Goal: Information Seeking & Learning: Learn about a topic

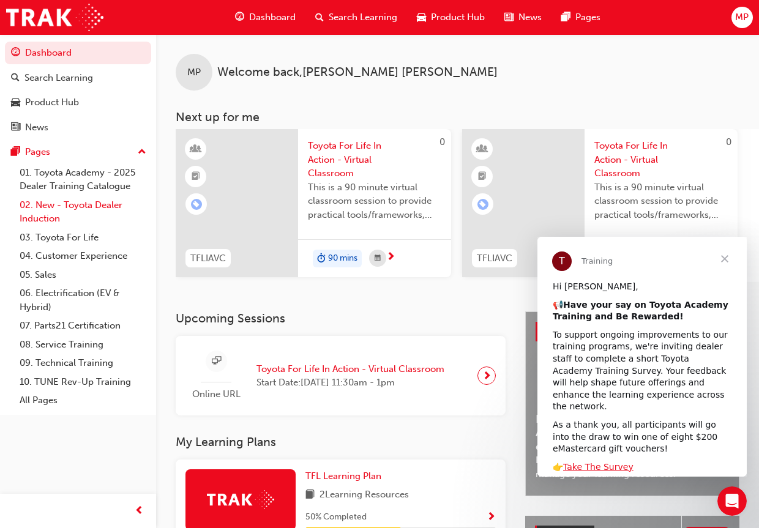
click at [56, 210] on link "02. New - Toyota Dealer Induction" at bounding box center [83, 212] width 136 height 32
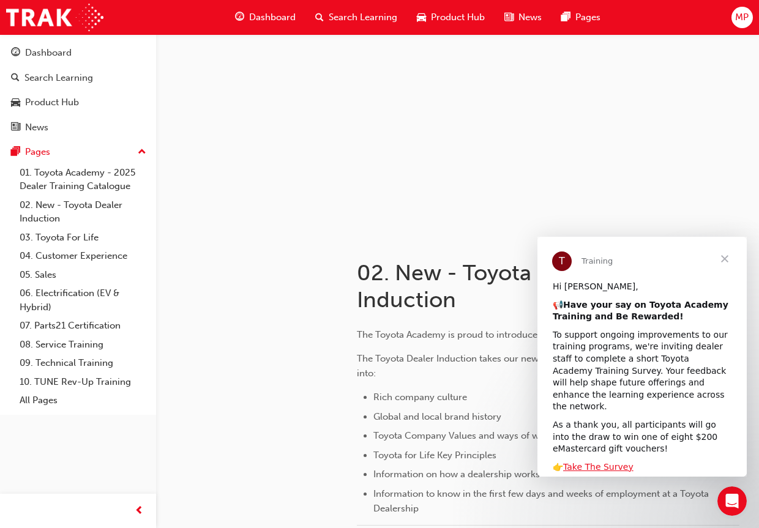
click at [725, 258] on span "Close" at bounding box center [724, 259] width 44 height 44
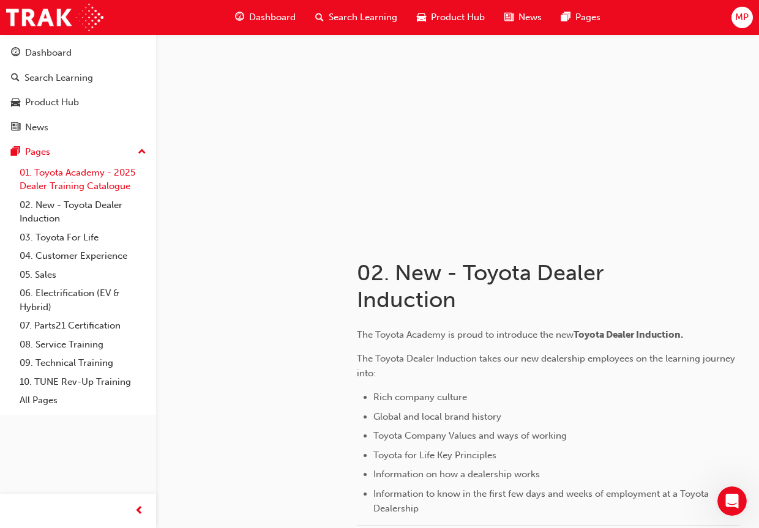
click at [70, 174] on link "01. Toyota Academy - 2025 Dealer Training Catalogue" at bounding box center [83, 179] width 136 height 32
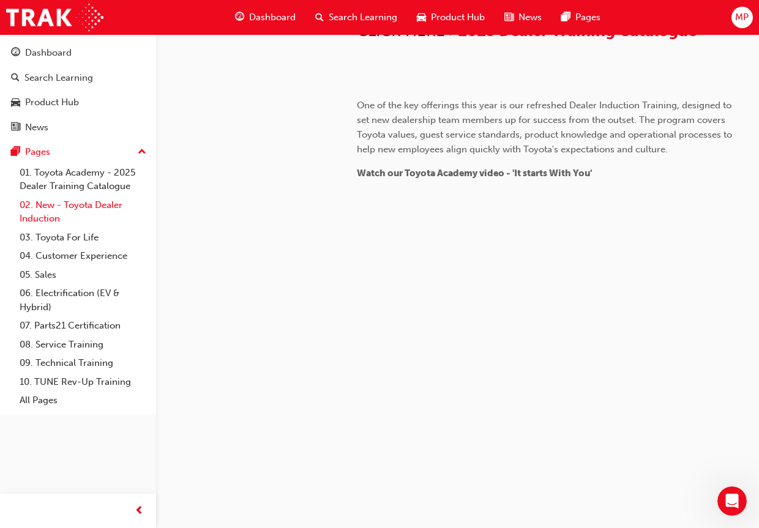
click at [69, 206] on link "02. New - Toyota Dealer Induction" at bounding box center [83, 212] width 136 height 32
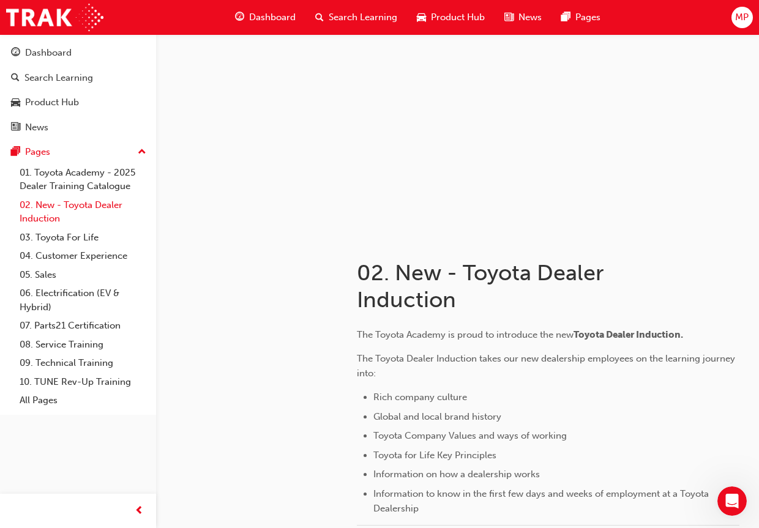
click at [64, 212] on link "02. New - Toyota Dealer Induction" at bounding box center [83, 212] width 136 height 32
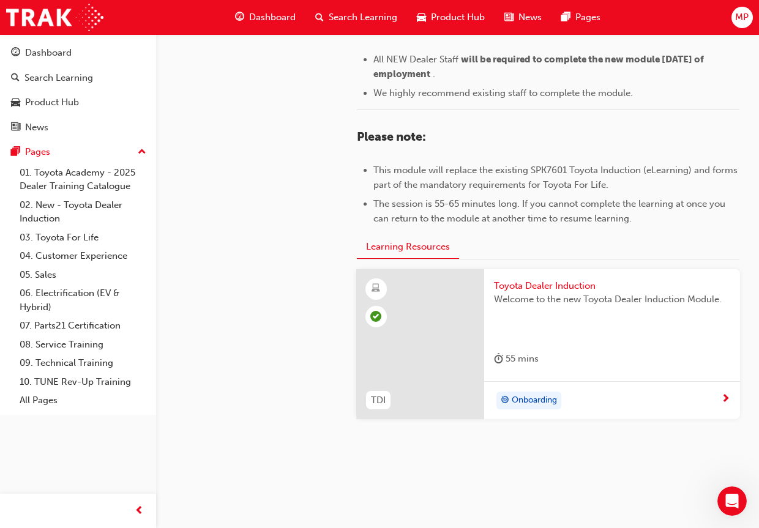
scroll to position [551, 0]
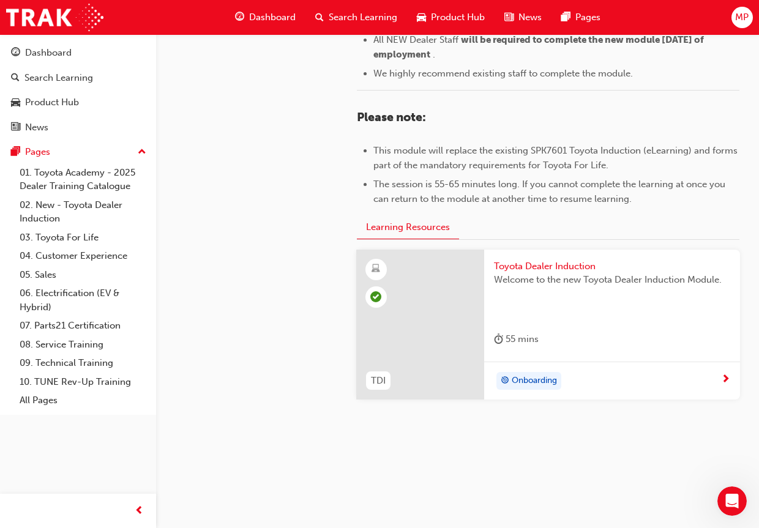
click at [568, 377] on div "Onboarding" at bounding box center [607, 381] width 227 height 18
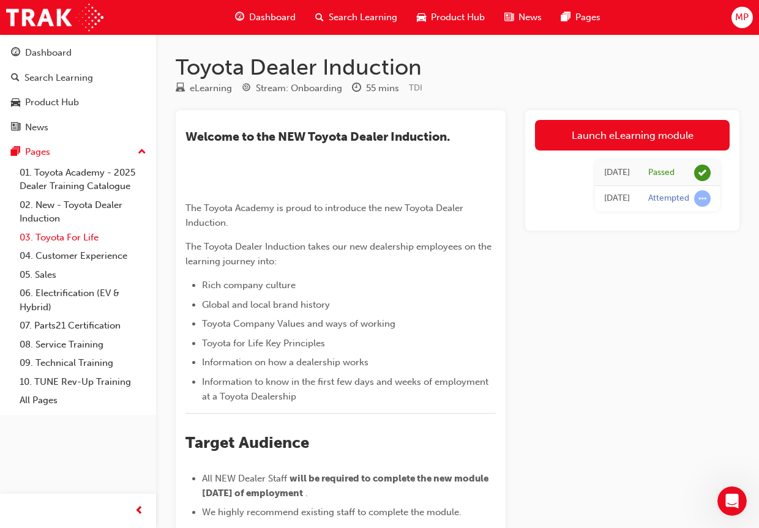
click at [45, 237] on link "03. Toyota For Life" at bounding box center [83, 237] width 136 height 19
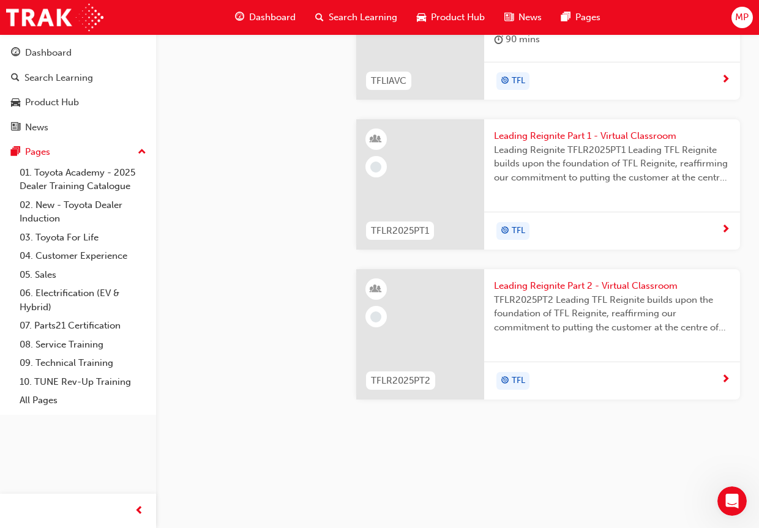
scroll to position [1101, 0]
click at [65, 210] on link "02. New - Toyota Dealer Induction" at bounding box center [83, 212] width 136 height 32
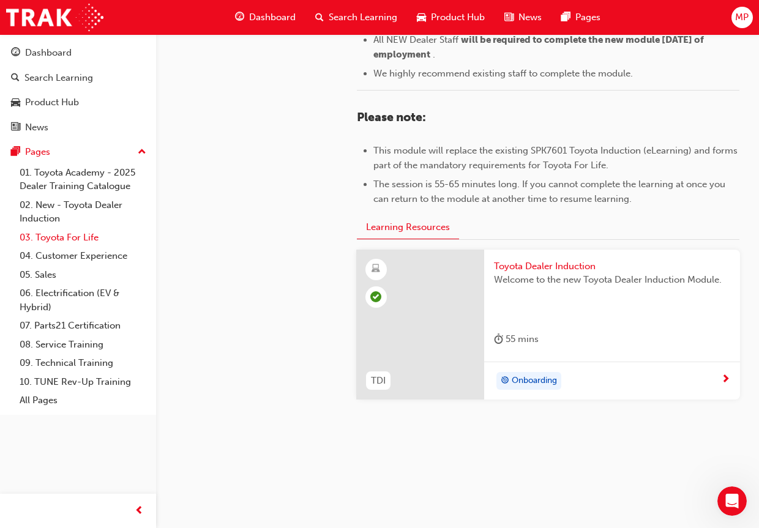
click at [63, 239] on link "03. Toyota For Life" at bounding box center [83, 237] width 136 height 19
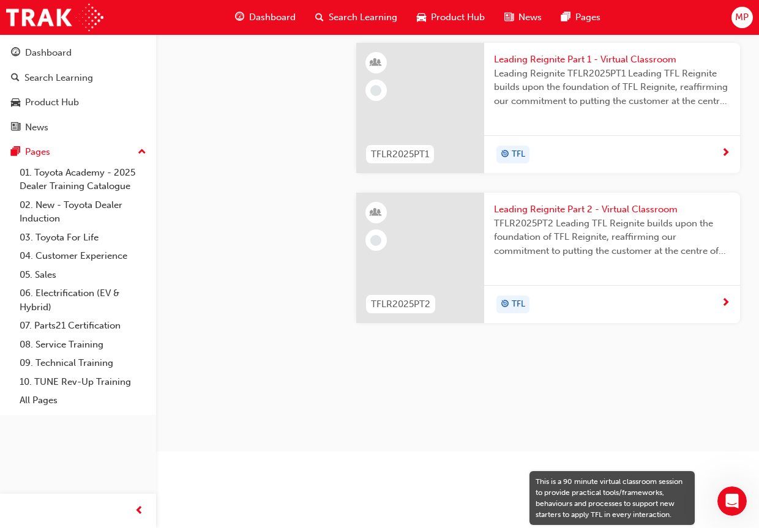
scroll to position [795, 0]
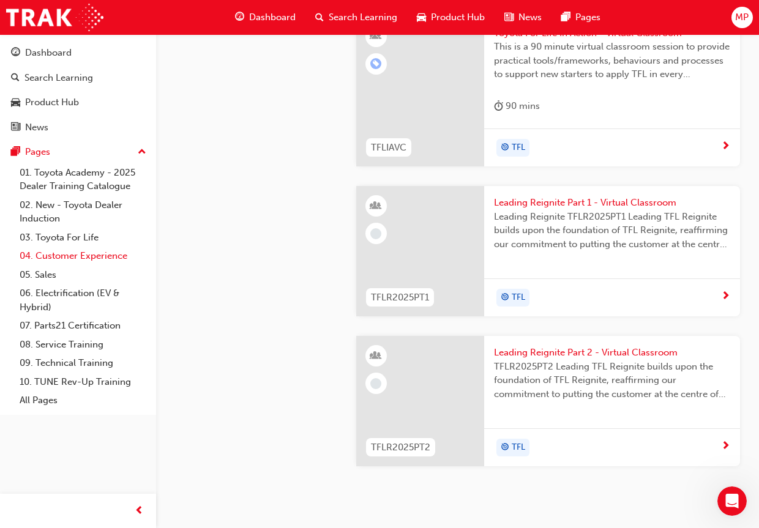
click at [89, 259] on link "04. Customer Experience" at bounding box center [83, 256] width 136 height 19
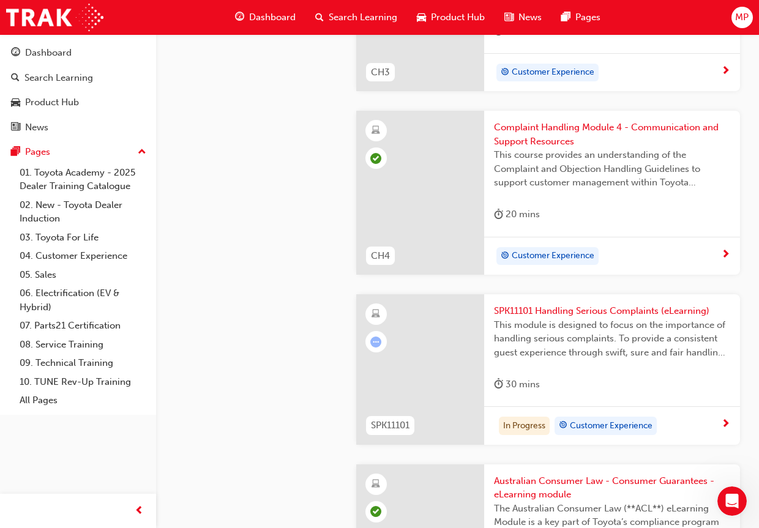
scroll to position [918, 0]
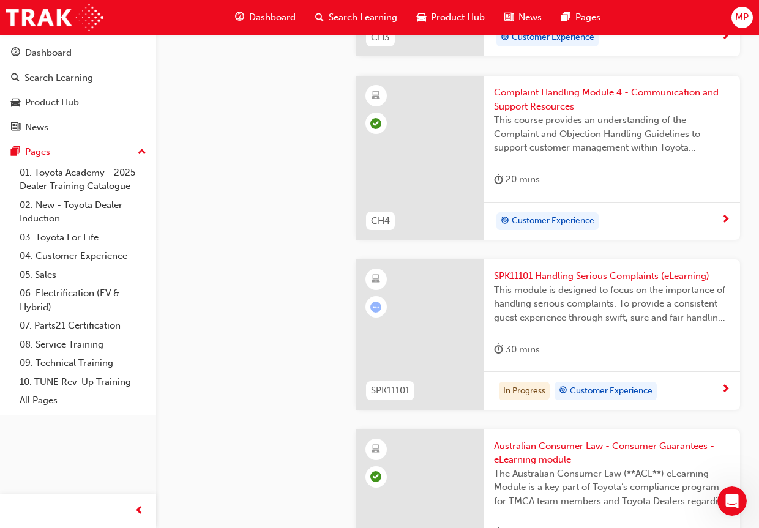
click at [428, 319] on div at bounding box center [420, 334] width 128 height 151
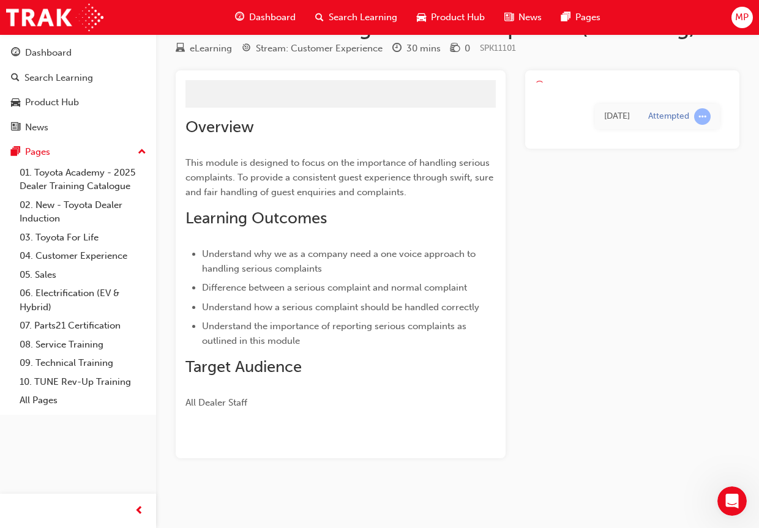
scroll to position [12, 0]
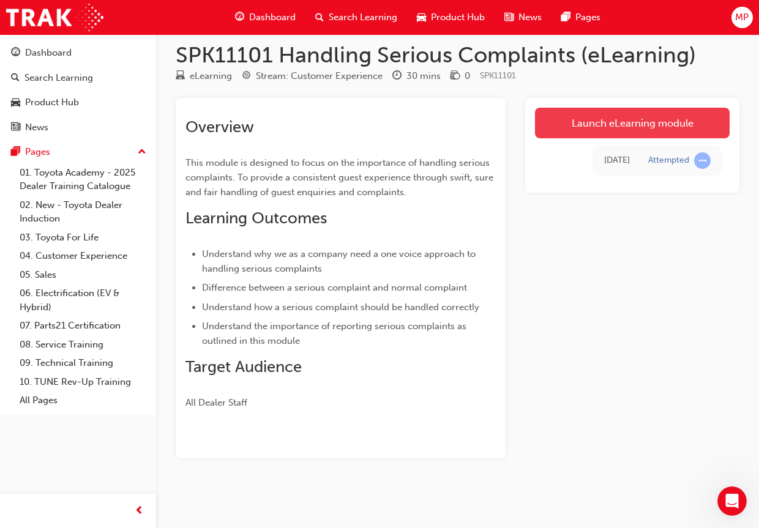
click at [587, 130] on link "Launch eLearning module" at bounding box center [632, 123] width 195 height 31
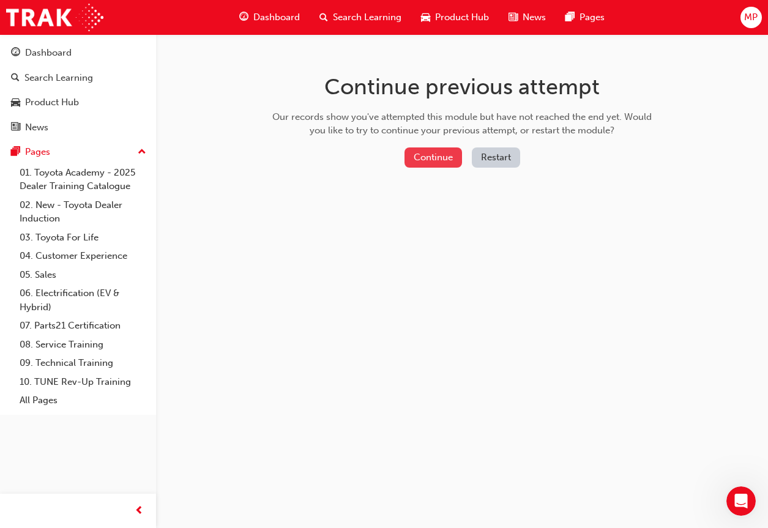
click at [408, 163] on button "Continue" at bounding box center [433, 157] width 58 height 20
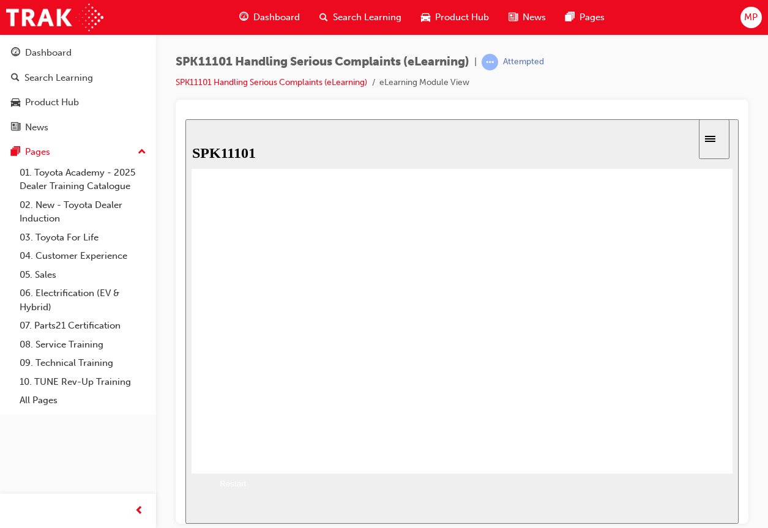
click at [226, 452] on button "Resume" at bounding box center [205, 458] width 40 height 13
drag, startPoint x: 294, startPoint y: 304, endPoint x: 299, endPoint y: 324, distance: 20.8
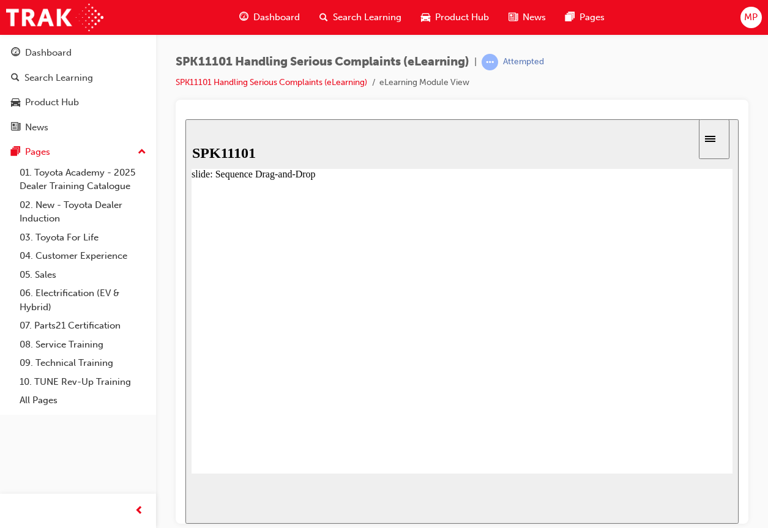
click at [140, 510] on span "prev-icon" at bounding box center [139, 511] width 9 height 15
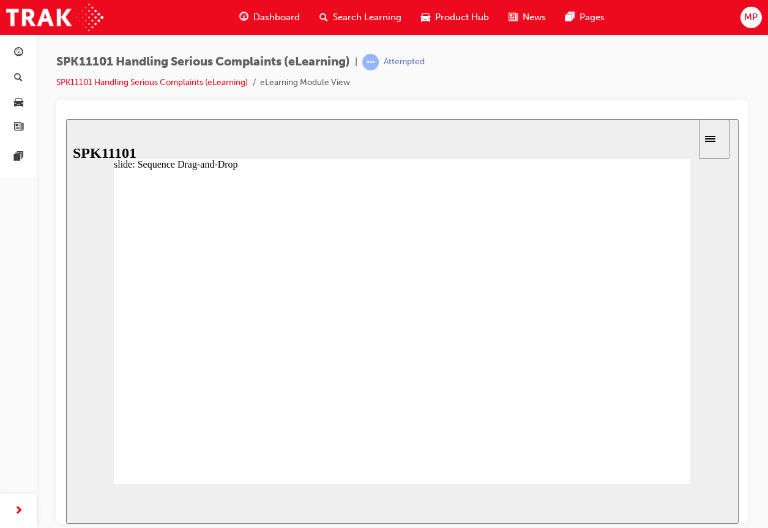
drag, startPoint x: 214, startPoint y: 304, endPoint x: 228, endPoint y: 340, distance: 38.7
drag, startPoint x: 250, startPoint y: 406, endPoint x: 242, endPoint y: 302, distance: 103.7
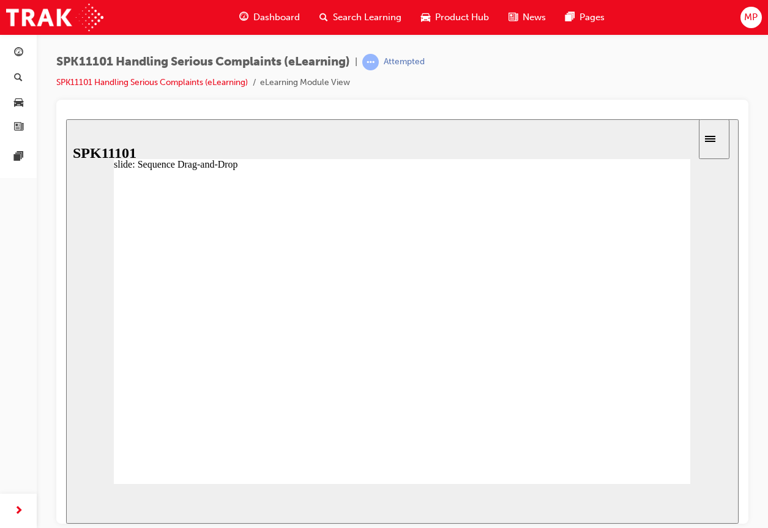
drag, startPoint x: 240, startPoint y: 376, endPoint x: 231, endPoint y: 344, distance: 33.1
drag, startPoint x: 242, startPoint y: 330, endPoint x: 240, endPoint y: 300, distance: 30.0
drag, startPoint x: 258, startPoint y: 304, endPoint x: 261, endPoint y: 325, distance: 21.6
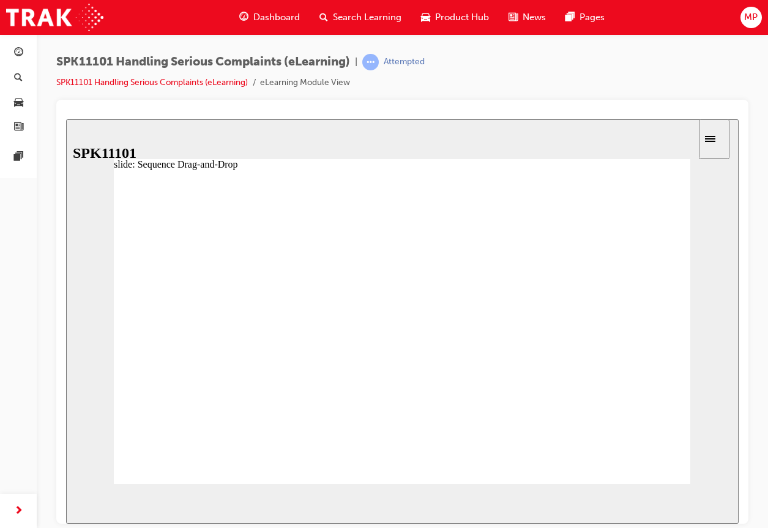
drag, startPoint x: 259, startPoint y: 307, endPoint x: 262, endPoint y: 333, distance: 27.1
click at [731, 130] on div "slide: Sequence Drag-and-Drop Rectangle 1 1. 2. 3. 4. 5. 6. TMCA Regional Guest…" at bounding box center [402, 321] width 672 height 404
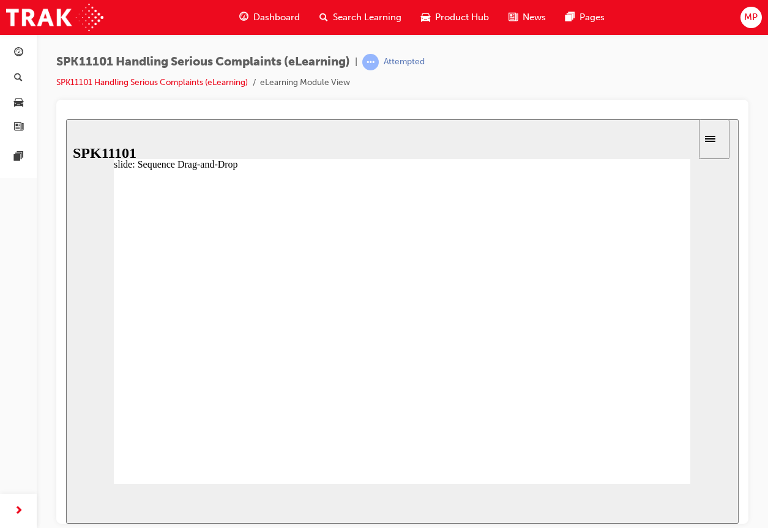
click at [723, 137] on icon "Sidebar Toggle" at bounding box center [714, 137] width 18 height 7
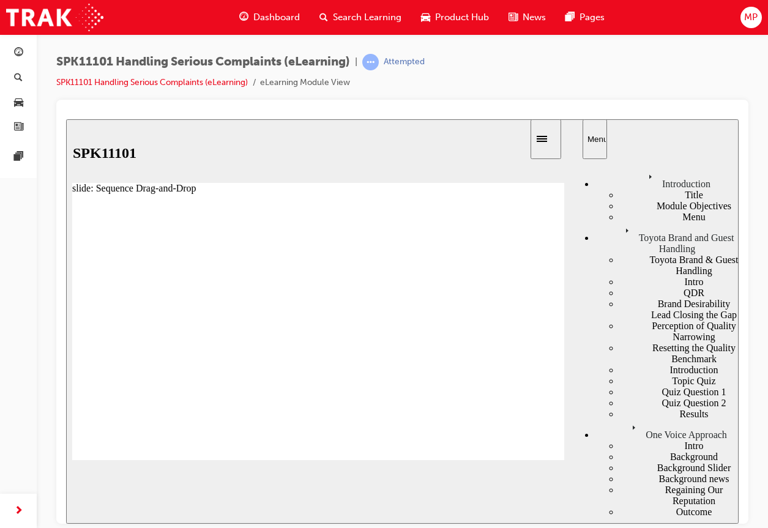
click at [686, 91] on div "SPK11101 Handling Serious Complaints (eLearning) | Attempted SPK11101 Handling …" at bounding box center [402, 77] width 692 height 46
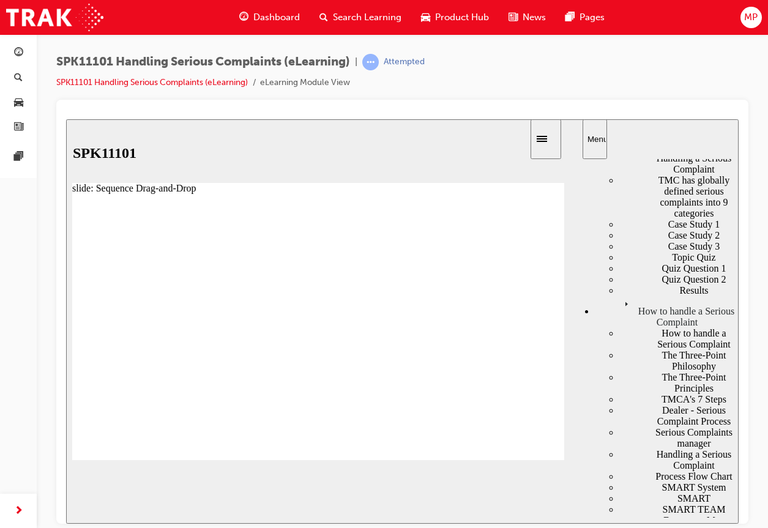
scroll to position [612, 0]
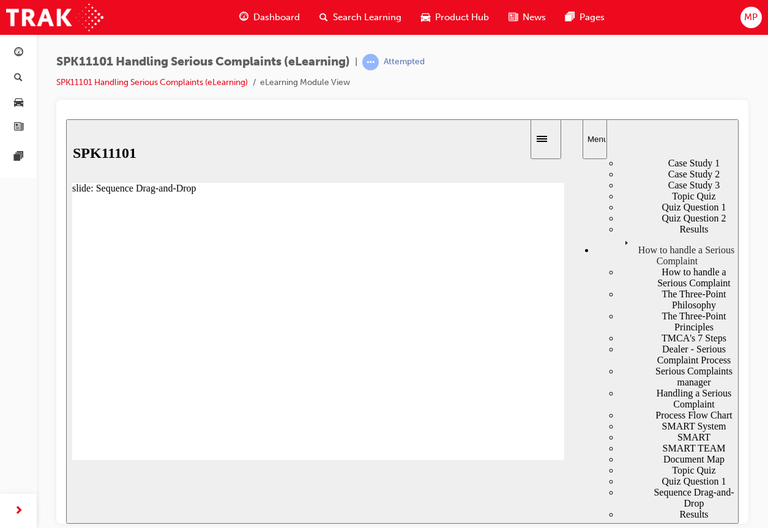
click at [629, 47] on div "What is a Serious Complaint?" at bounding box center [678, 36] width 119 height 22
click at [631, 47] on div "What is a Serious Complaint?" at bounding box center [678, 36] width 119 height 22
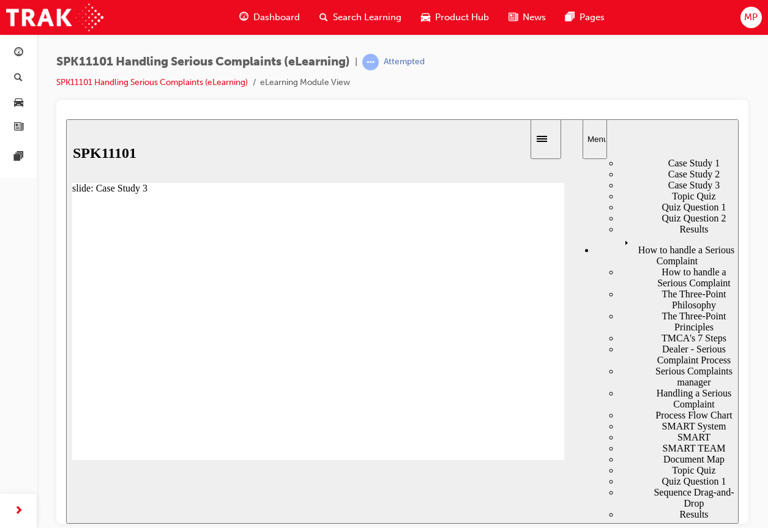
click at [66, 119] on image at bounding box center [66, 119] width 0 height 0
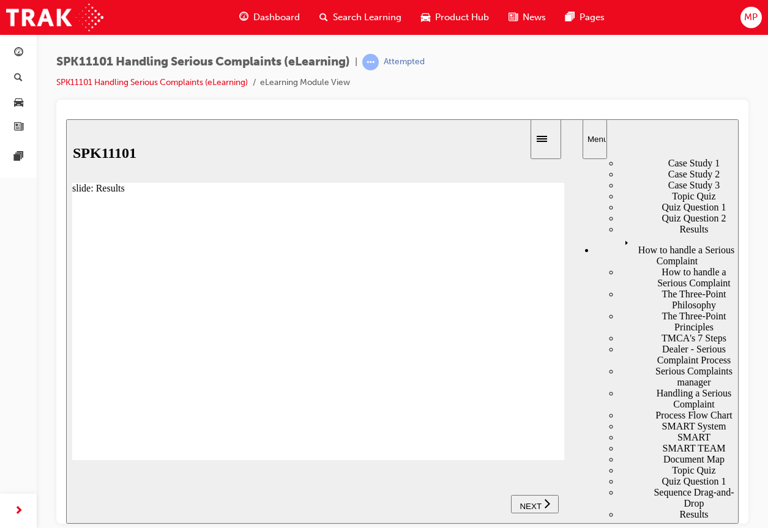
click at [533, 505] on span "NEXT" at bounding box center [529, 505] width 21 height 9
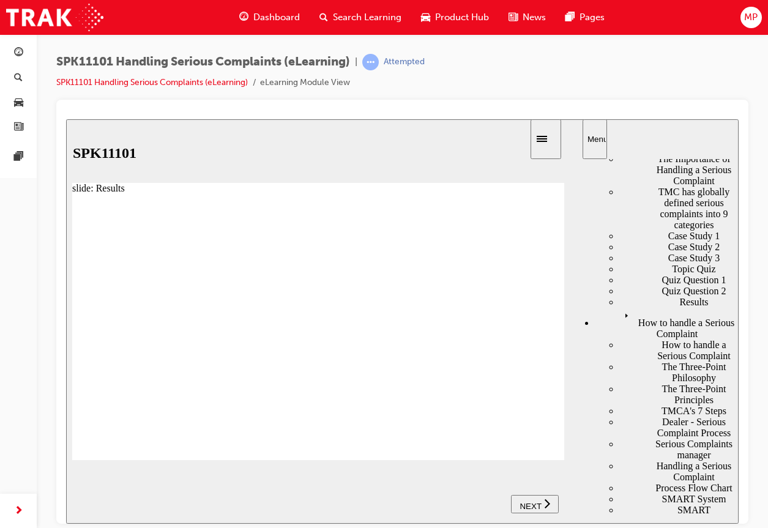
click at [534, 506] on span "NEXT" at bounding box center [529, 505] width 21 height 9
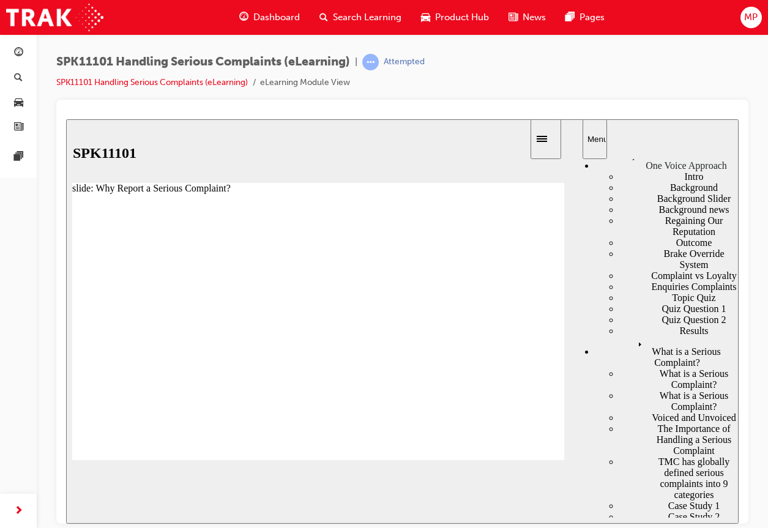
drag, startPoint x: 198, startPoint y: 297, endPoint x: 244, endPoint y: 294, distance: 46.6
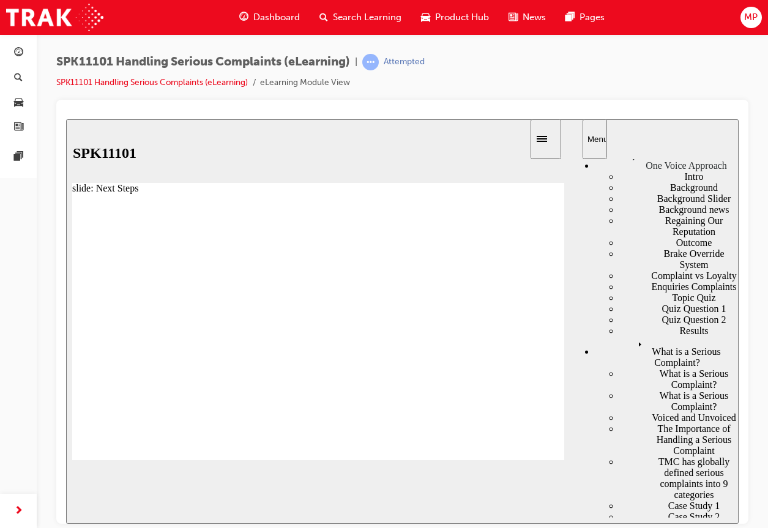
drag, startPoint x: 256, startPoint y: 296, endPoint x: 310, endPoint y: 301, distance: 53.5
type input "3"
drag, startPoint x: 299, startPoint y: 297, endPoint x: 358, endPoint y: 294, distance: 59.4
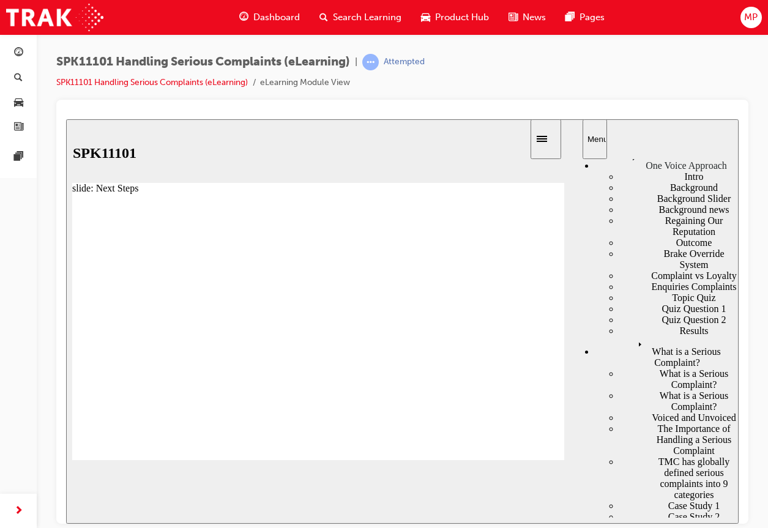
radio input "true"
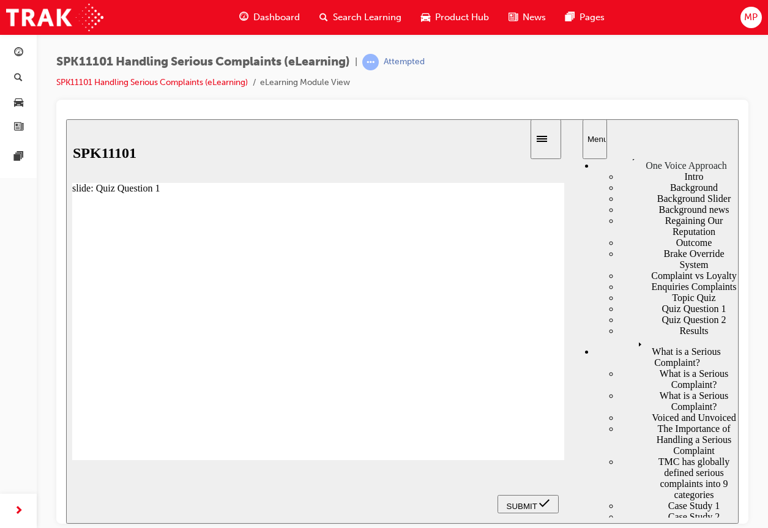
scroll to position [0, 0]
radio input "true"
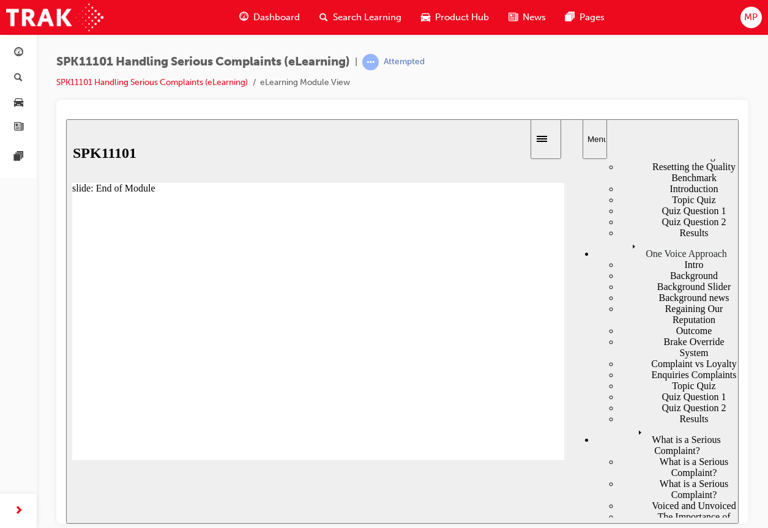
click at [210, 81] on link "SPK11101 Handling Serious Complaints (eLearning)" at bounding box center [151, 82] width 191 height 10
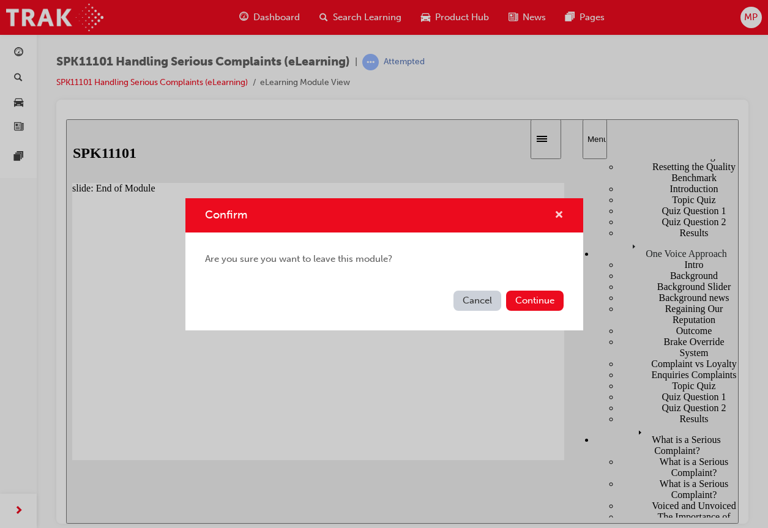
click at [561, 210] on span "cross-icon" at bounding box center [558, 215] width 9 height 11
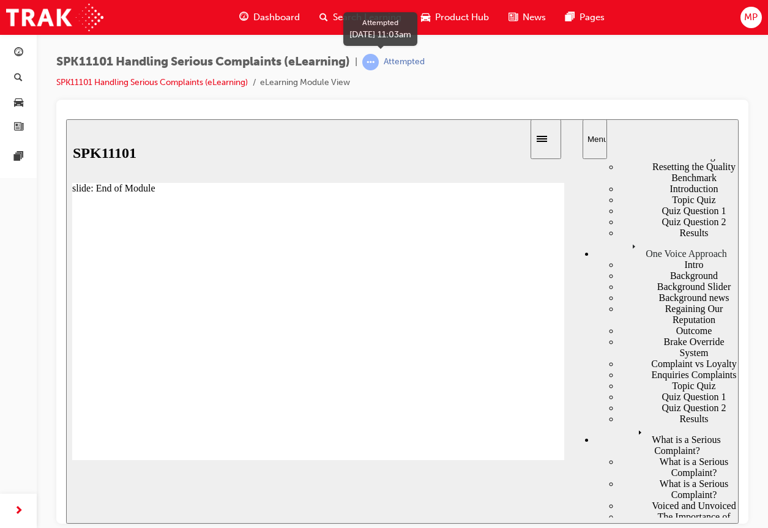
click at [412, 64] on div "Attempted" at bounding box center [404, 62] width 41 height 12
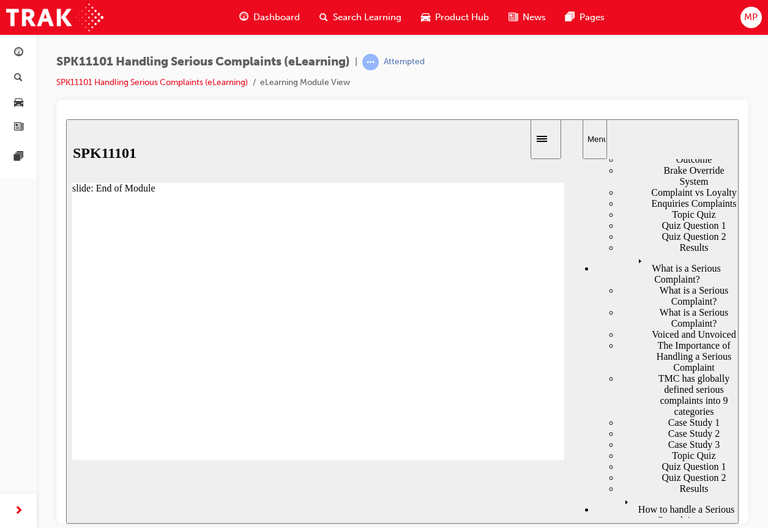
scroll to position [353, 0]
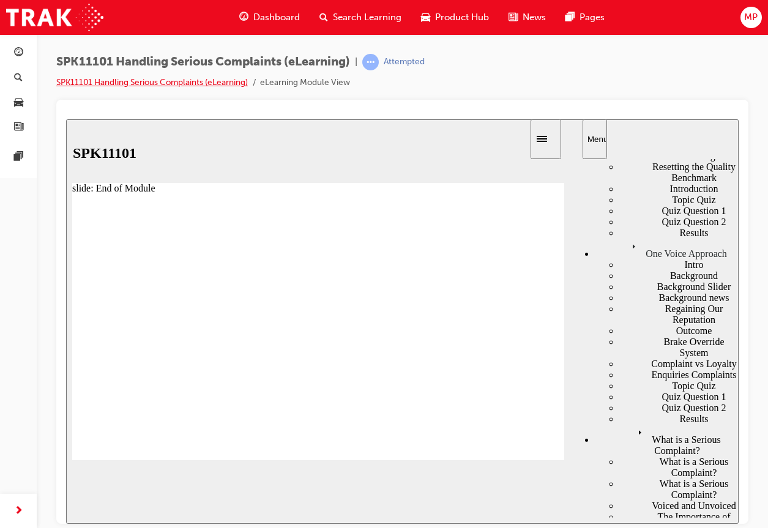
click at [147, 84] on link "SPK11101 Handling Serious Complaints (eLearning)" at bounding box center [151, 82] width 191 height 10
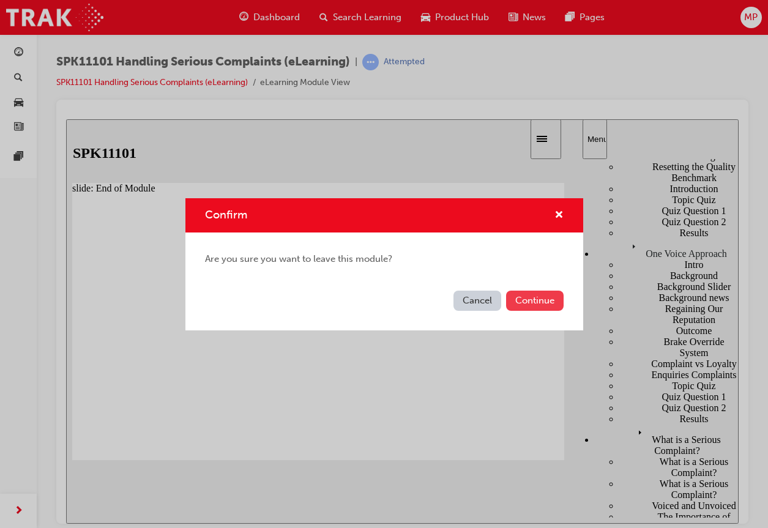
click at [550, 303] on button "Continue" at bounding box center [535, 301] width 58 height 20
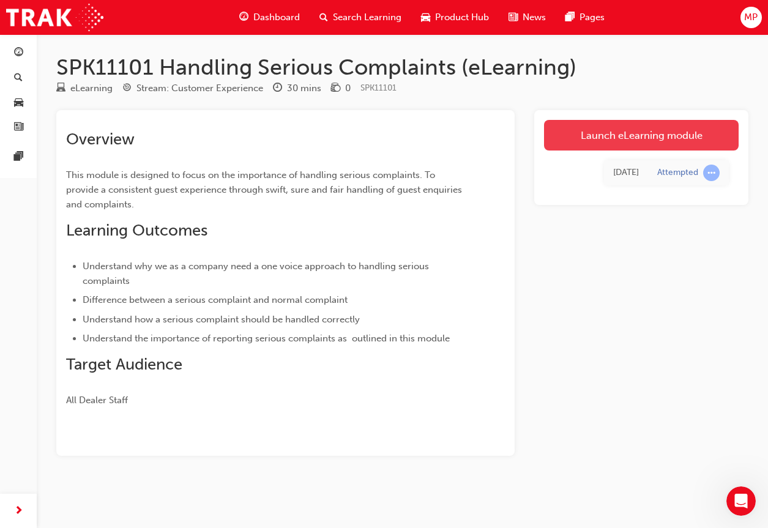
click at [634, 140] on link "Launch eLearning module" at bounding box center [641, 135] width 195 height 31
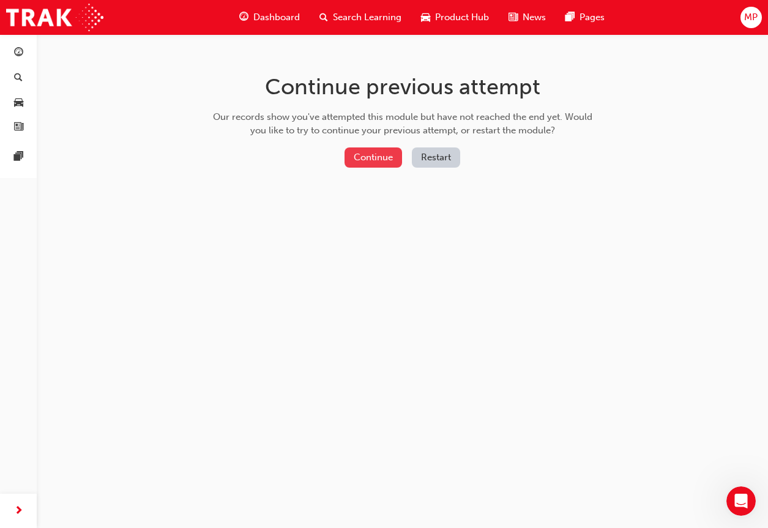
click at [373, 162] on button "Continue" at bounding box center [373, 157] width 58 height 20
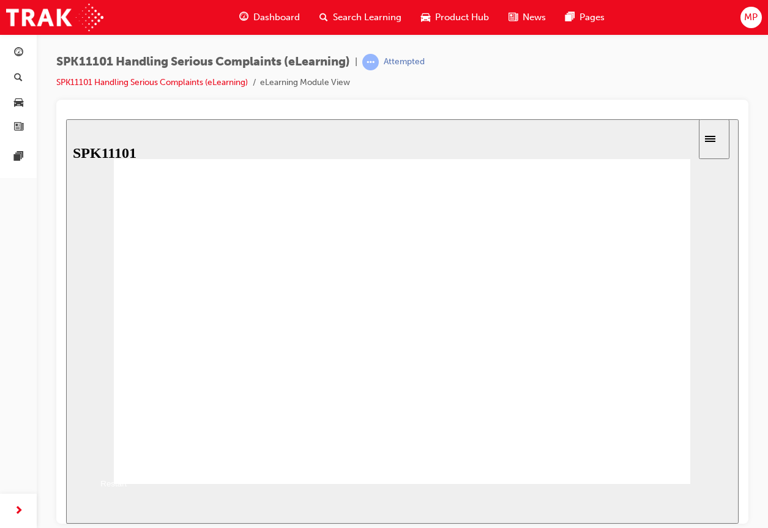
click at [106, 452] on button "Resume" at bounding box center [86, 458] width 40 height 13
click at [21, 513] on span "next-icon" at bounding box center [18, 511] width 9 height 15
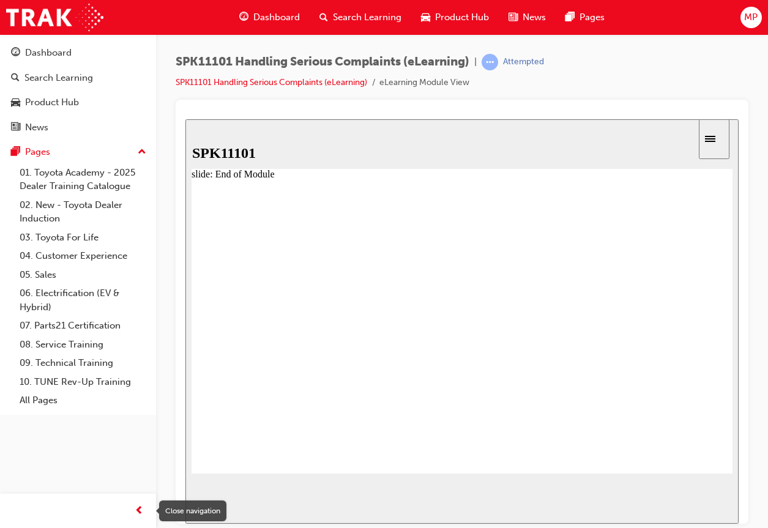
click at [152, 511] on div at bounding box center [78, 511] width 156 height 34
click at [148, 507] on div "button" at bounding box center [139, 511] width 24 height 24
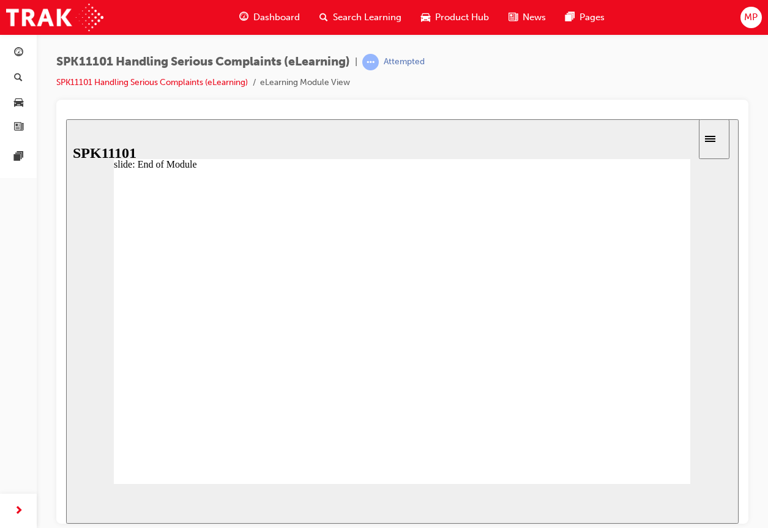
click at [717, 143] on div "Sidebar Toggle" at bounding box center [714, 138] width 21 height 9
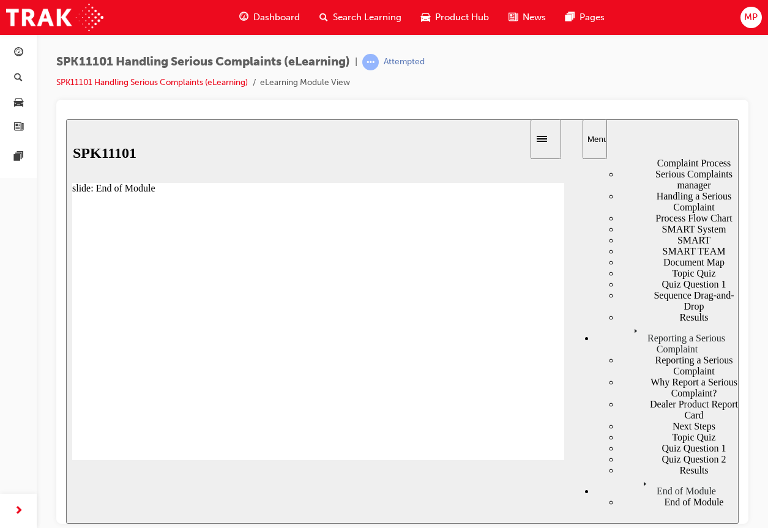
scroll to position [1407, 0]
click at [619, 442] on div "Quiz Question 1" at bounding box center [678, 447] width 119 height 11
click at [639, 376] on div "Why Report a Serious Complaint?" at bounding box center [678, 387] width 119 height 22
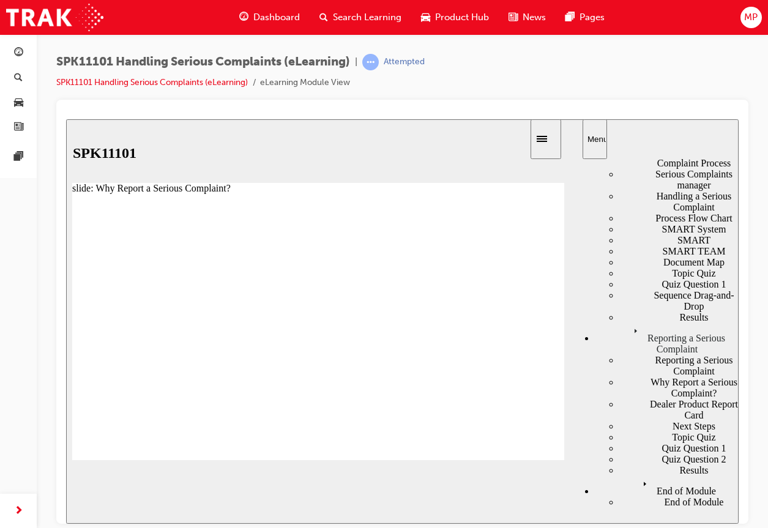
click at [639, 354] on div "Reporting a Serious Complaint" at bounding box center [678, 365] width 119 height 22
click at [625, 311] on div "Results" at bounding box center [678, 316] width 119 height 11
click at [532, 511] on button "NEXT" at bounding box center [535, 503] width 48 height 18
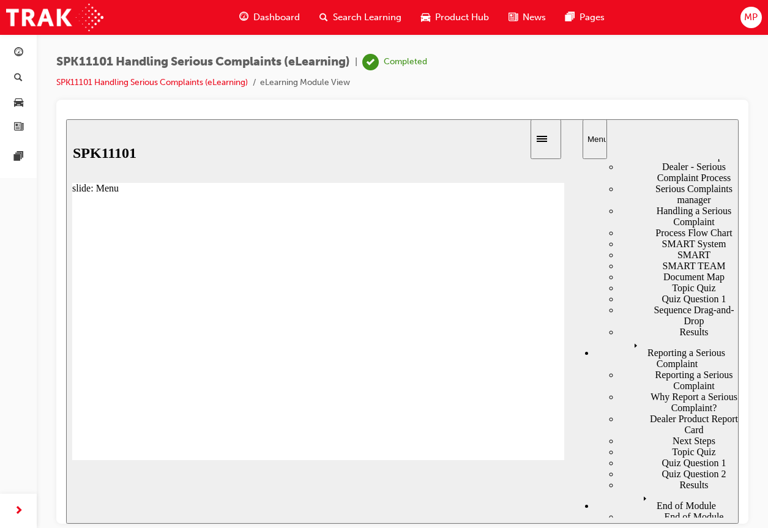
click at [639, 84] on div "How to handle a Serious Complaint" at bounding box center [667, 68] width 144 height 32
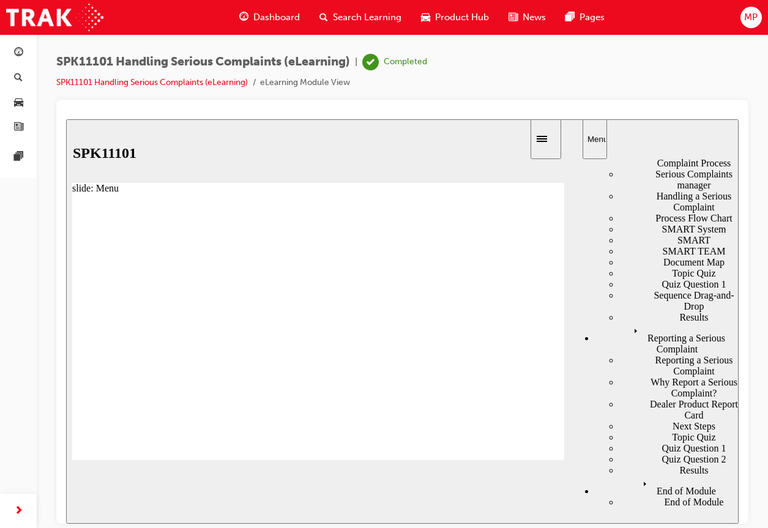
scroll to position [930, 0]
click at [669, 91] on div "How to handle a Serious Complaint" at bounding box center [678, 80] width 119 height 22
click at [683, 113] on div "The Three-Point Philosophy" at bounding box center [678, 102] width 119 height 22
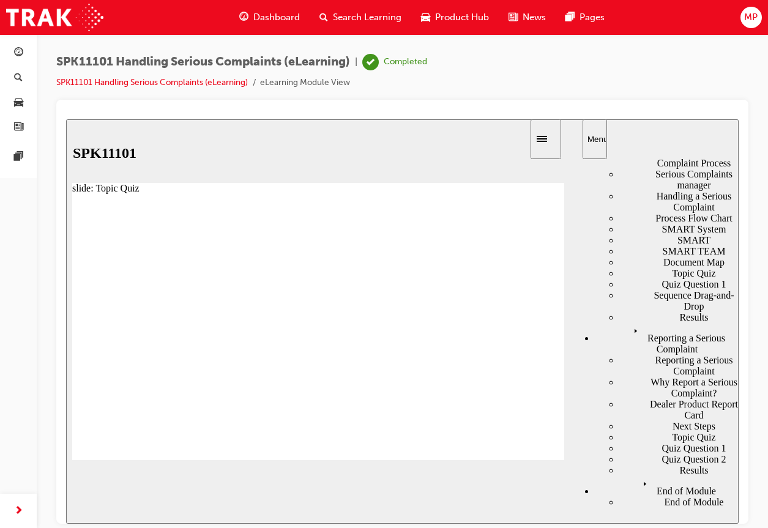
drag, startPoint x: 171, startPoint y: 324, endPoint x: 164, endPoint y: 296, distance: 28.9
drag, startPoint x: 210, startPoint y: 370, endPoint x: 199, endPoint y: 340, distance: 32.2
drag, startPoint x: 210, startPoint y: 415, endPoint x: 200, endPoint y: 368, distance: 48.1
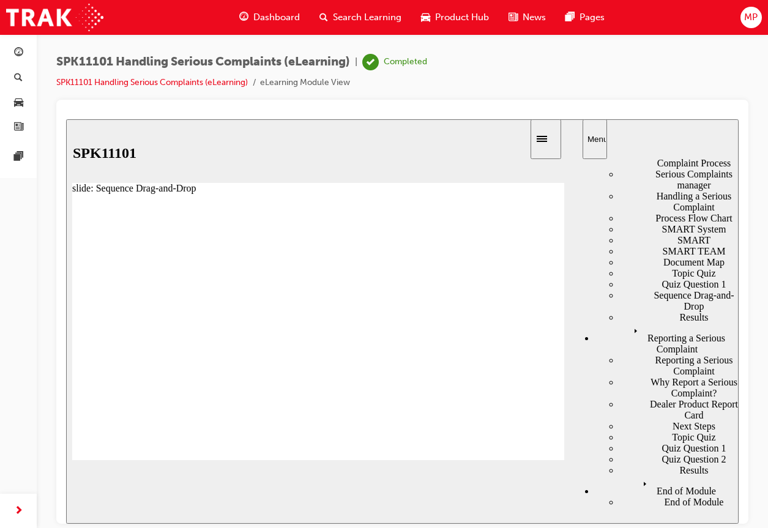
click at [535, 501] on span "NEXT" at bounding box center [529, 505] width 21 height 9
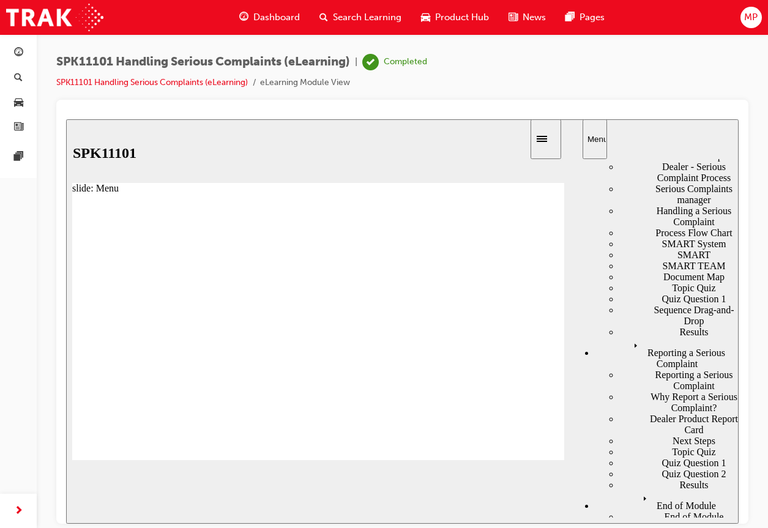
click at [628, 504] on div "End of Module" at bounding box center [667, 500] width 144 height 21
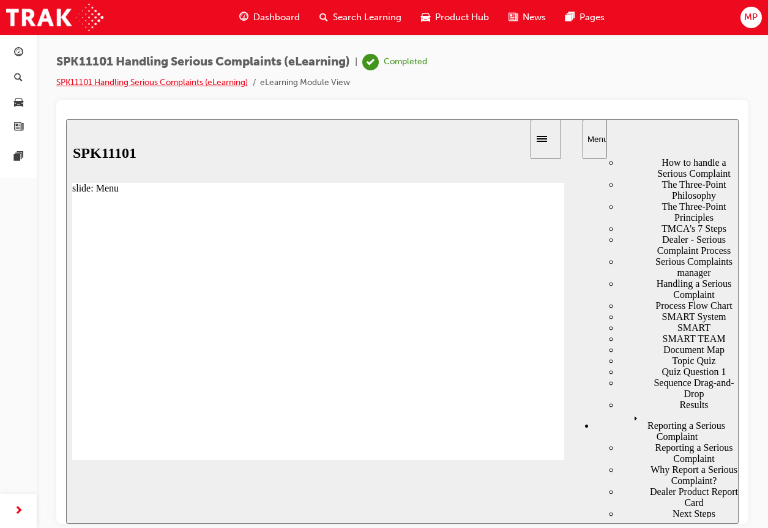
click at [201, 84] on link "SPK11101 Handling Serious Complaints (eLearning)" at bounding box center [151, 82] width 191 height 10
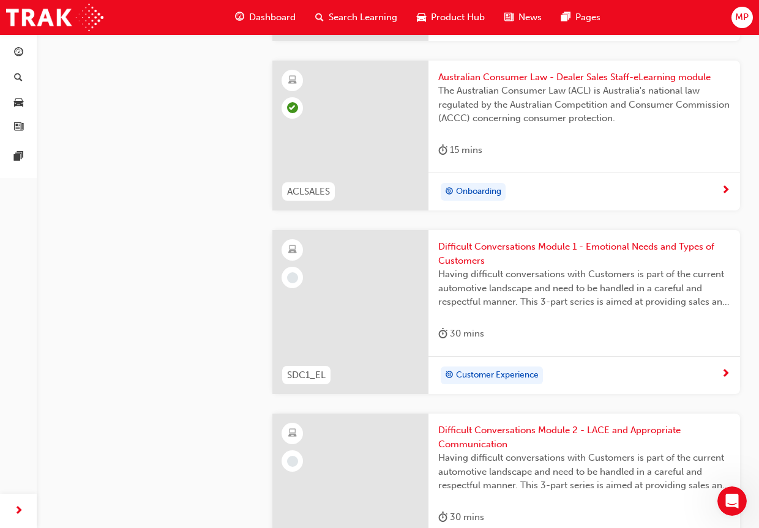
scroll to position [1652, 0]
click at [382, 323] on div at bounding box center [350, 311] width 156 height 164
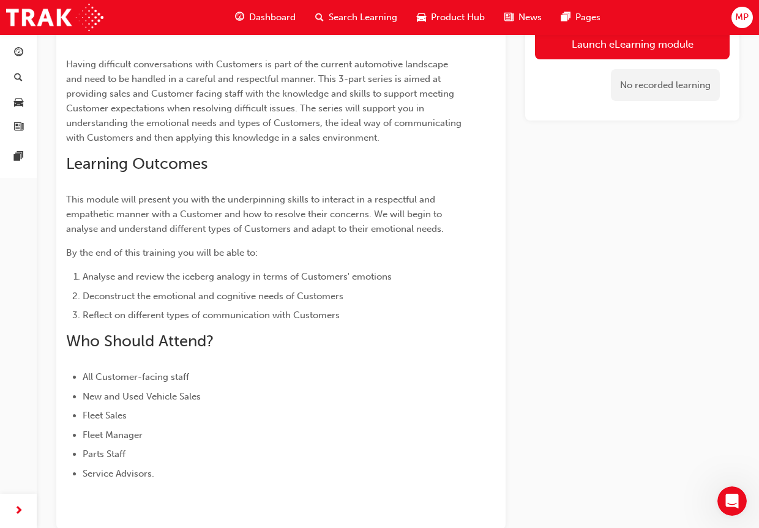
scroll to position [24, 0]
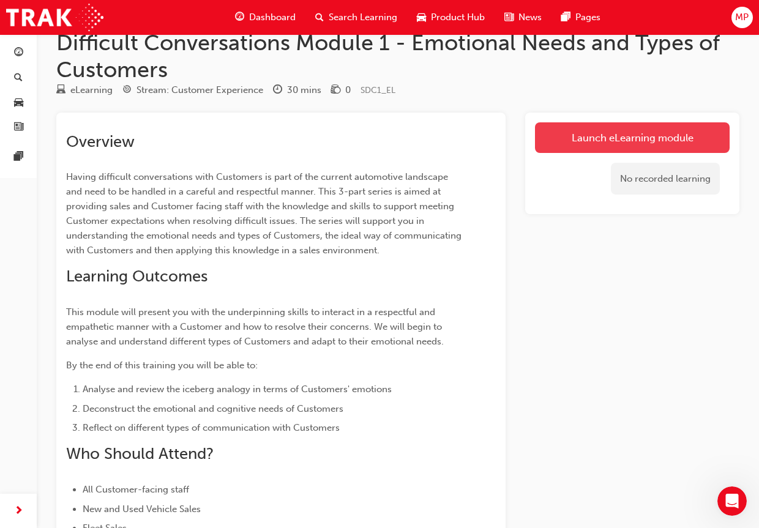
click at [648, 145] on link "Launch eLearning module" at bounding box center [632, 137] width 195 height 31
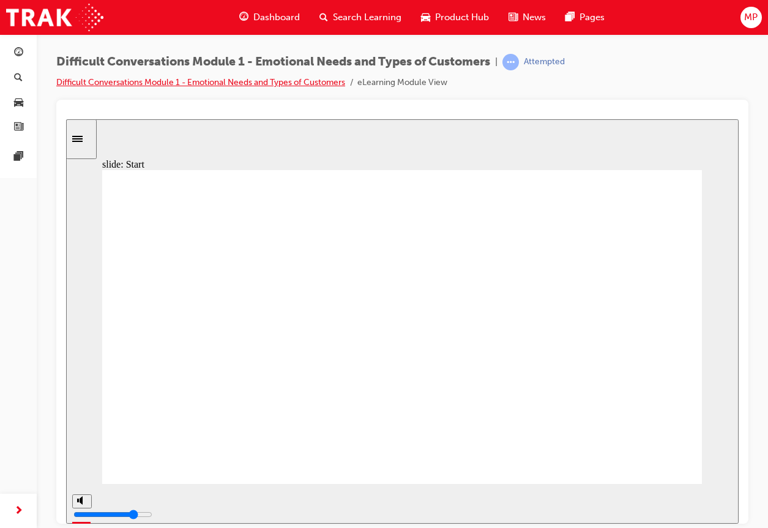
click at [142, 81] on link "Difficult Conversations Module 1 - Emotional Needs and Types of Customers" at bounding box center [200, 82] width 289 height 10
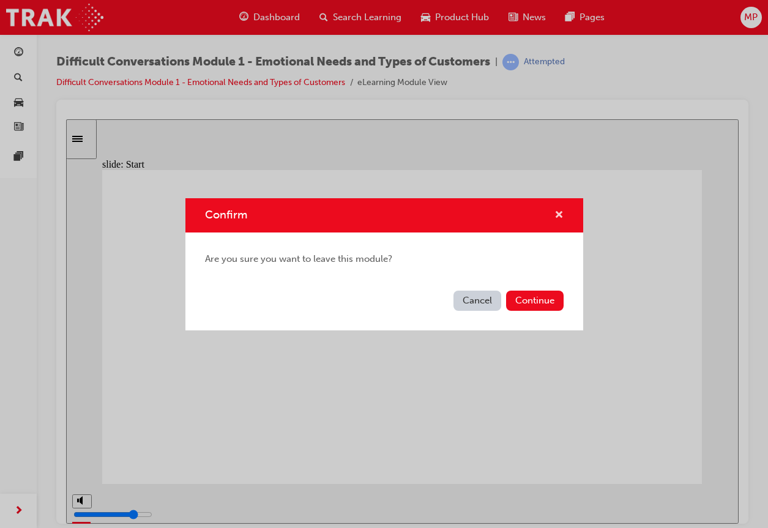
click at [556, 210] on span "cross-icon" at bounding box center [558, 215] width 9 height 11
click at [485, 300] on button "Cancel" at bounding box center [477, 301] width 48 height 20
click at [522, 305] on button "Continue" at bounding box center [535, 301] width 58 height 20
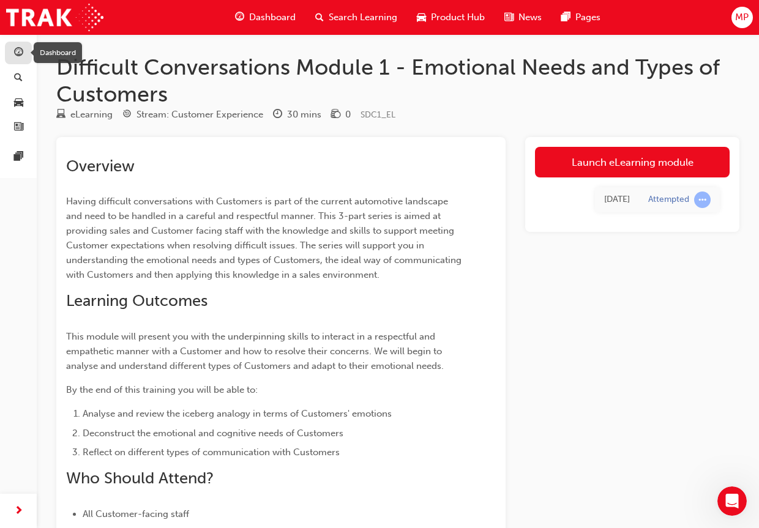
click at [24, 53] on div "button" at bounding box center [18, 52] width 15 height 15
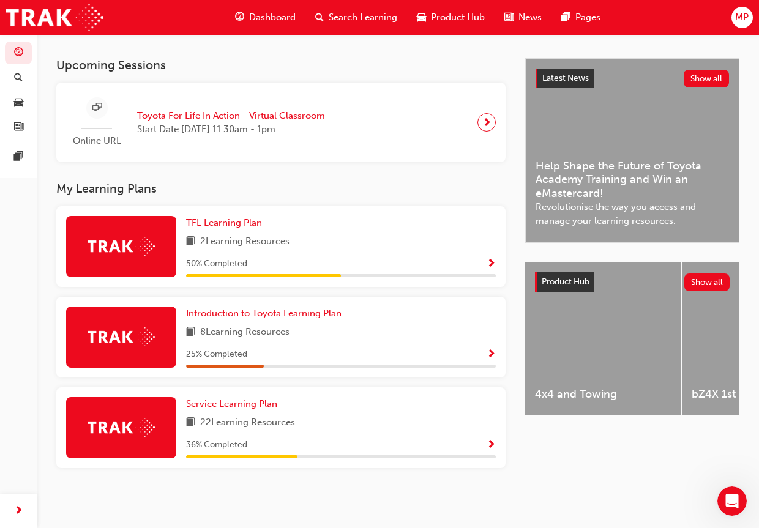
scroll to position [258, 0]
click at [116, 246] on img at bounding box center [120, 246] width 67 height 19
click at [203, 225] on span "TFL Learning Plan" at bounding box center [224, 222] width 76 height 11
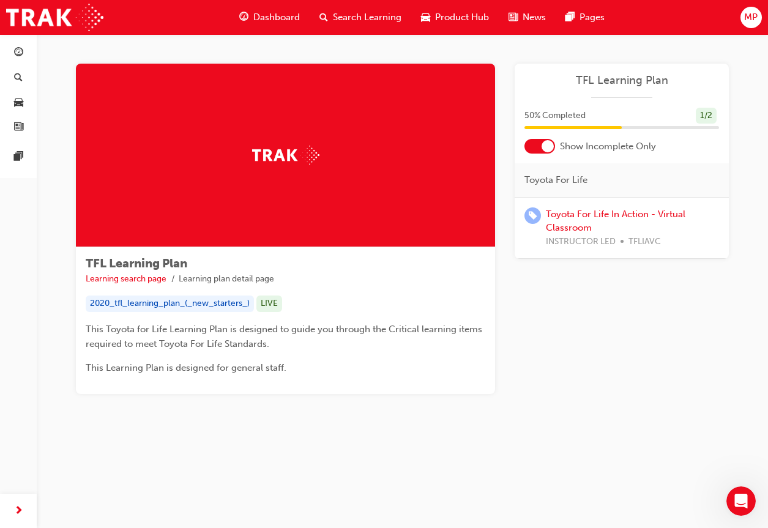
click at [591, 152] on span "Show Incomplete Only" at bounding box center [608, 146] width 96 height 14
click at [557, 188] on div "Toyota For Life" at bounding box center [622, 180] width 214 height 34
click at [574, 223] on link "Toyota For Life In Action - Virtual Classroom" at bounding box center [615, 221] width 139 height 25
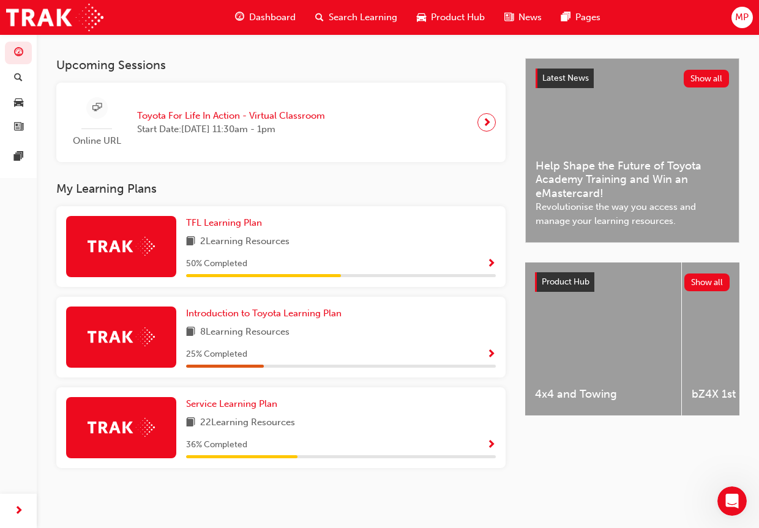
scroll to position [258, 0]
click at [104, 337] on img at bounding box center [120, 336] width 67 height 19
click at [246, 311] on span "Introduction to Toyota Learning Plan" at bounding box center [263, 313] width 155 height 11
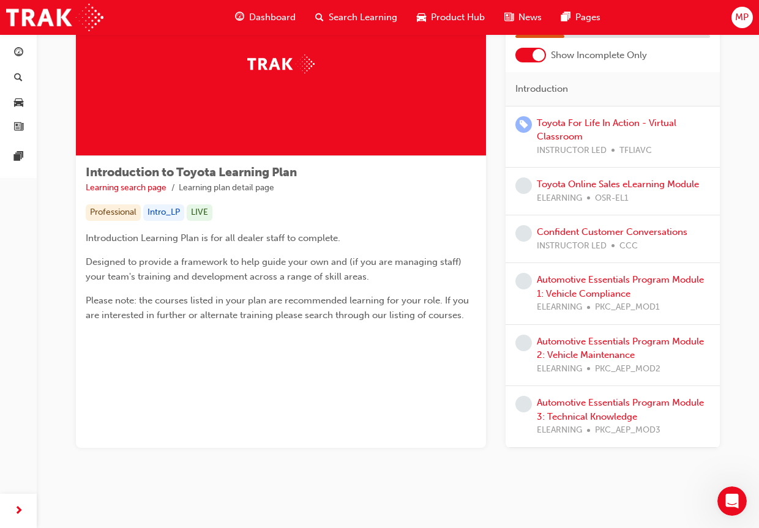
scroll to position [100, 0]
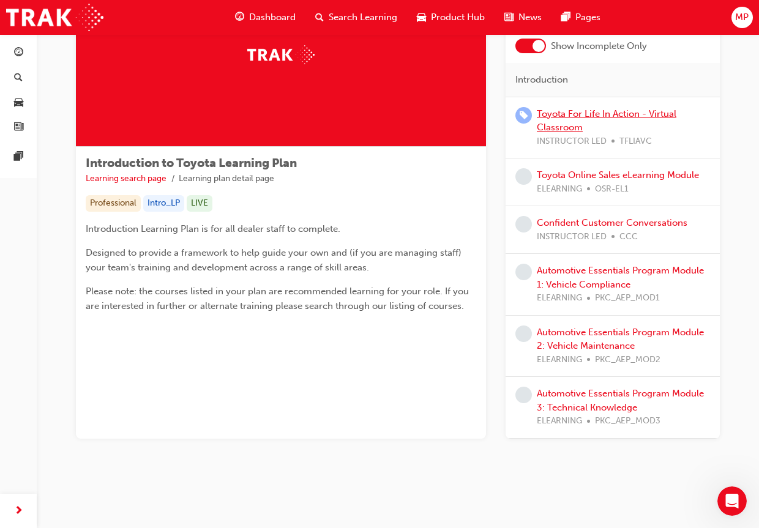
click at [566, 124] on link "Toyota For Life In Action - Virtual Classroom" at bounding box center [606, 120] width 139 height 25
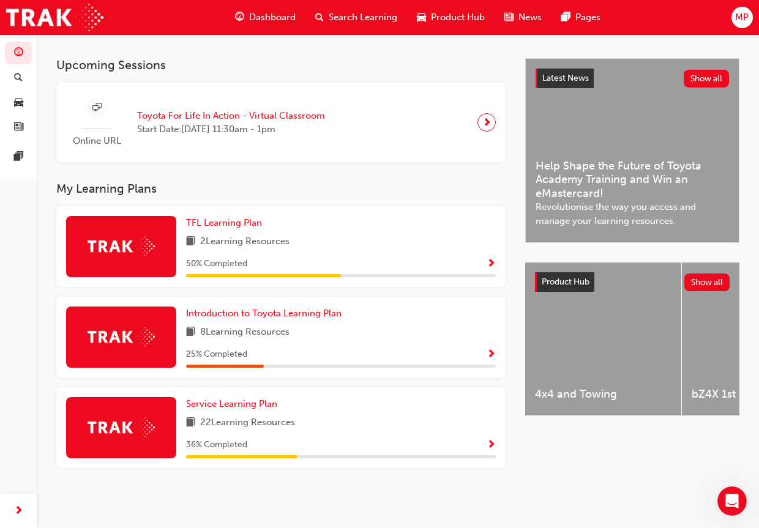
scroll to position [258, 0]
click at [21, 48] on span "guage-icon" at bounding box center [18, 53] width 9 height 11
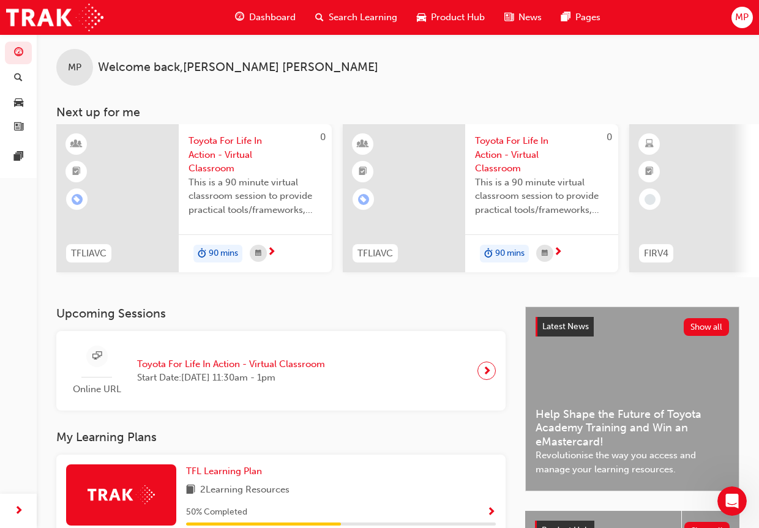
scroll to position [0, 0]
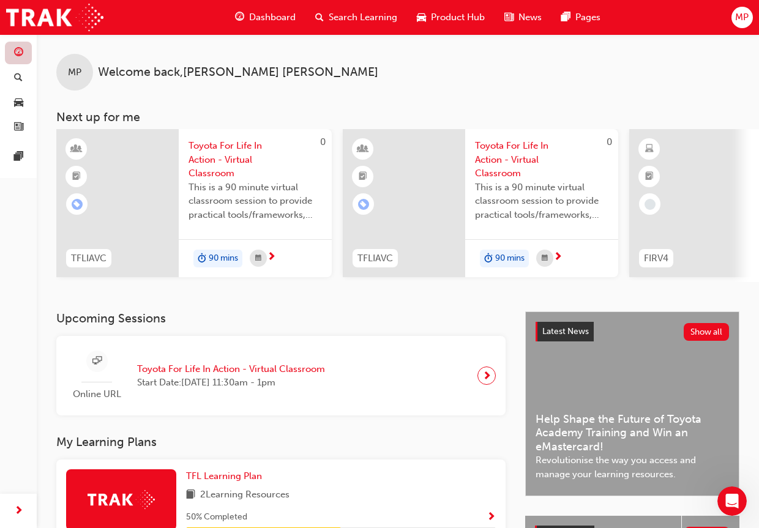
click at [21, 59] on link "button" at bounding box center [18, 53] width 27 height 23
click at [253, 13] on span "Dashboard" at bounding box center [272, 17] width 46 height 14
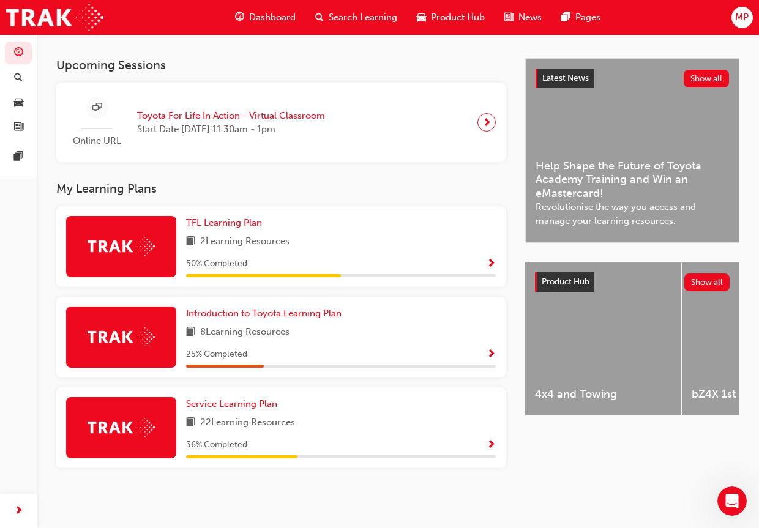
scroll to position [258, 0]
click at [130, 428] on img at bounding box center [120, 427] width 67 height 19
click at [247, 404] on span "Service Learning Plan" at bounding box center [231, 403] width 91 height 11
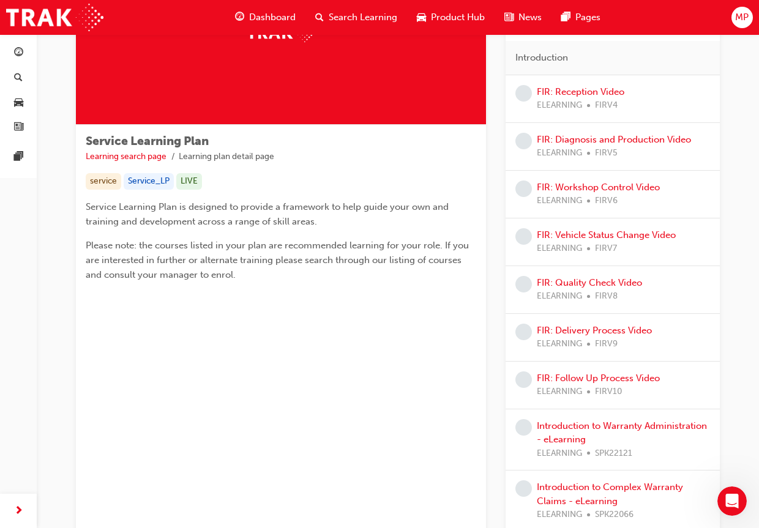
scroll to position [61, 0]
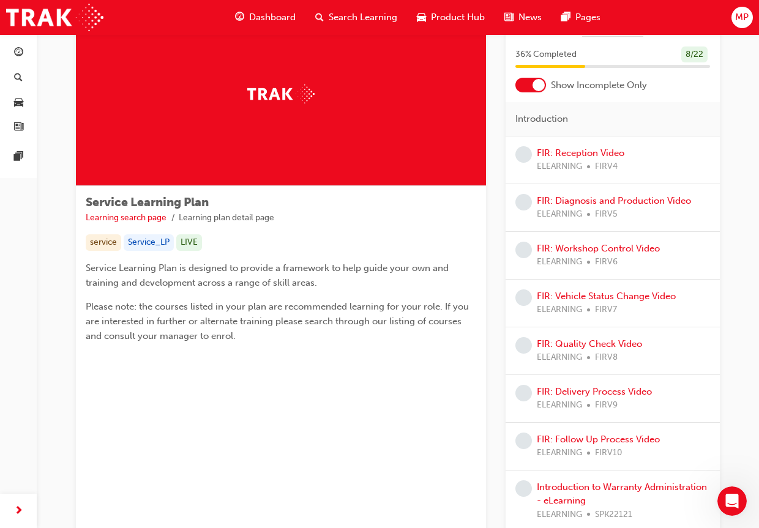
click at [527, 155] on span "learningRecordVerb_NONE-icon" at bounding box center [523, 154] width 17 height 17
click at [543, 152] on link "FIR: Reception Video" at bounding box center [580, 152] width 87 height 11
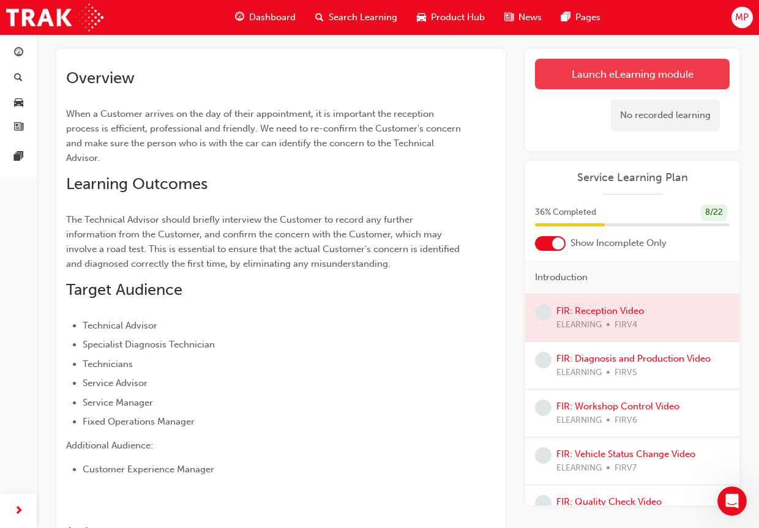
click at [603, 68] on link "Launch eLearning module" at bounding box center [632, 74] width 195 height 31
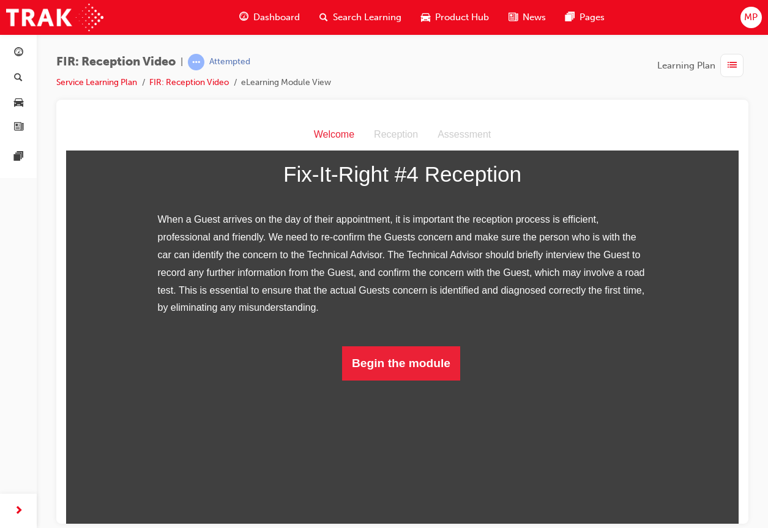
scroll to position [145, 0]
click at [417, 380] on button "Begin the module" at bounding box center [401, 363] width 118 height 34
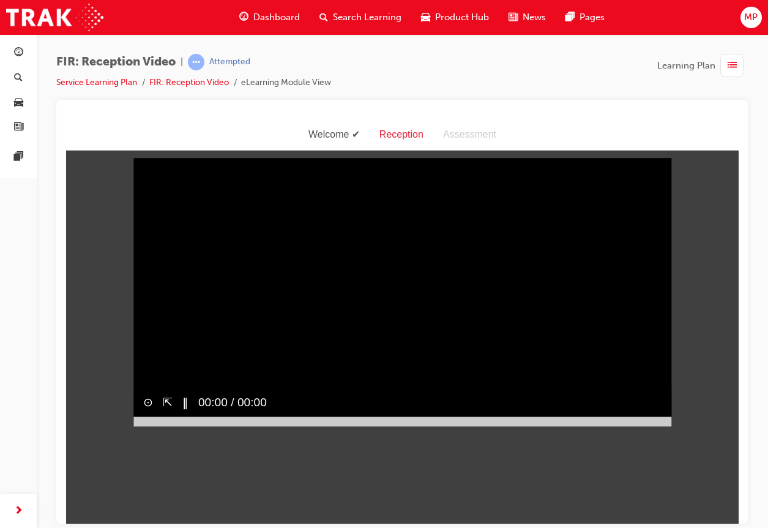
scroll to position [29, 0]
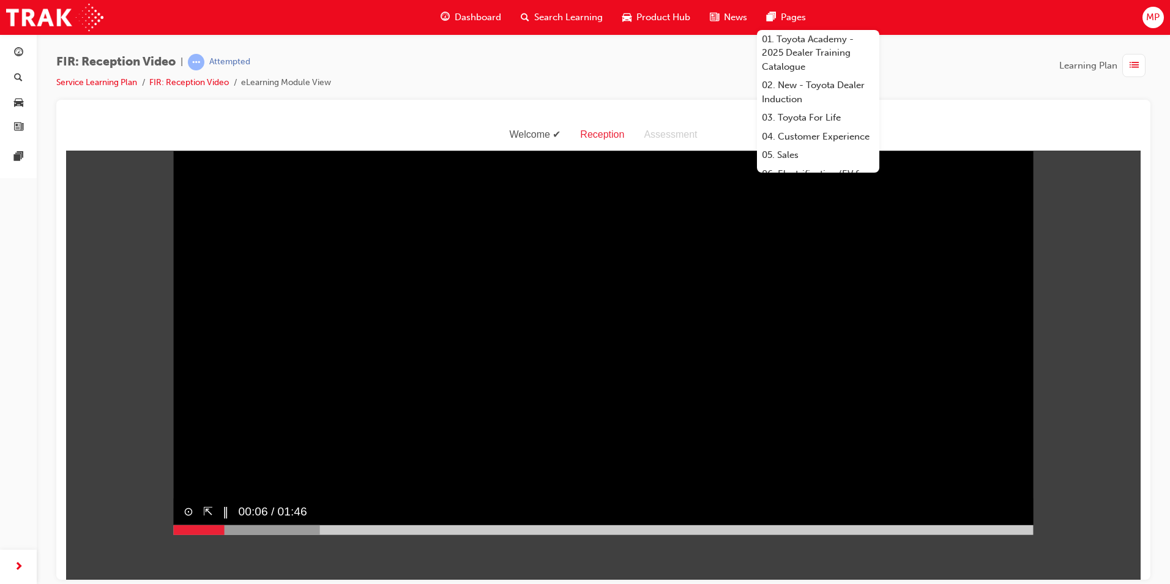
click at [626, 273] on video "Sorry, your browser does not support embedded videos. Download Instead" at bounding box center [604, 319] width 860 height 429
click at [223, 519] on button "▶︎" at bounding box center [227, 511] width 9 height 18
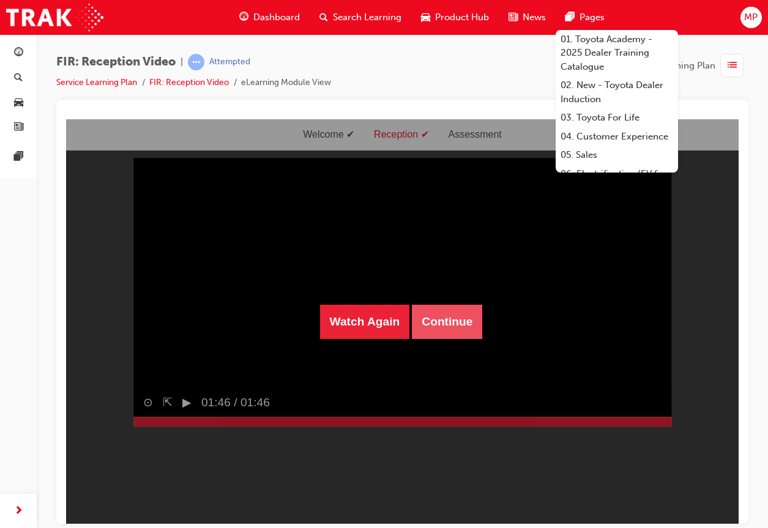
click at [455, 324] on button "Continue" at bounding box center [447, 321] width 70 height 34
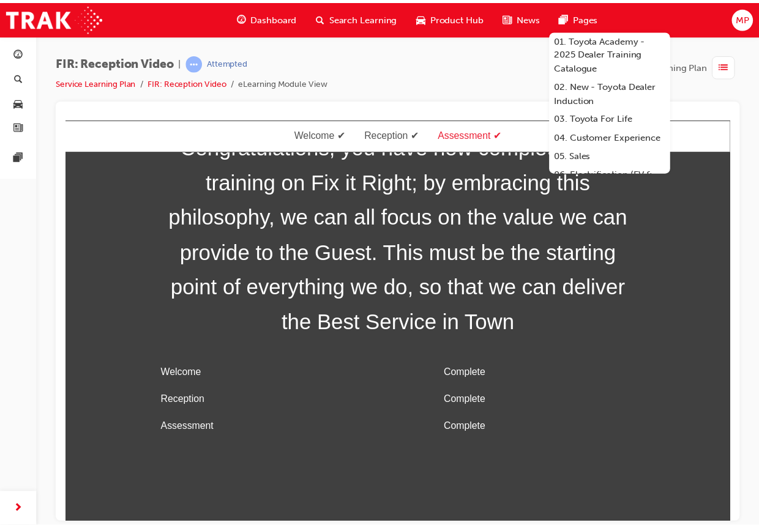
scroll to position [39, 0]
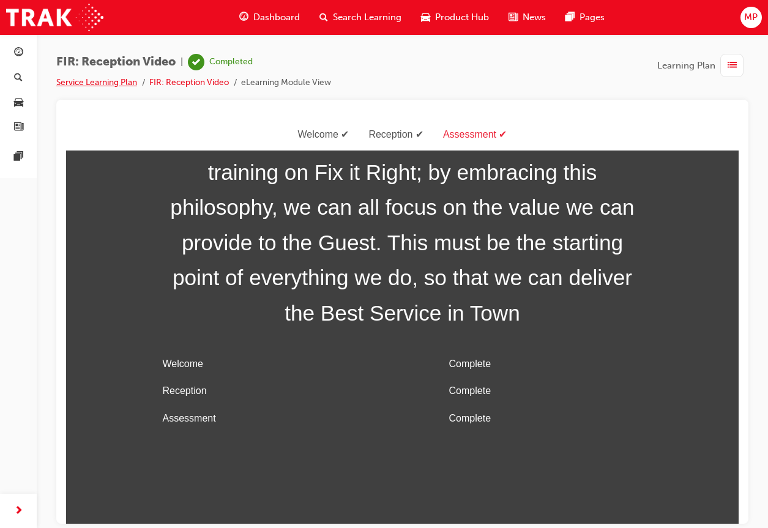
click at [102, 83] on link "Service Learning Plan" at bounding box center [96, 82] width 81 height 10
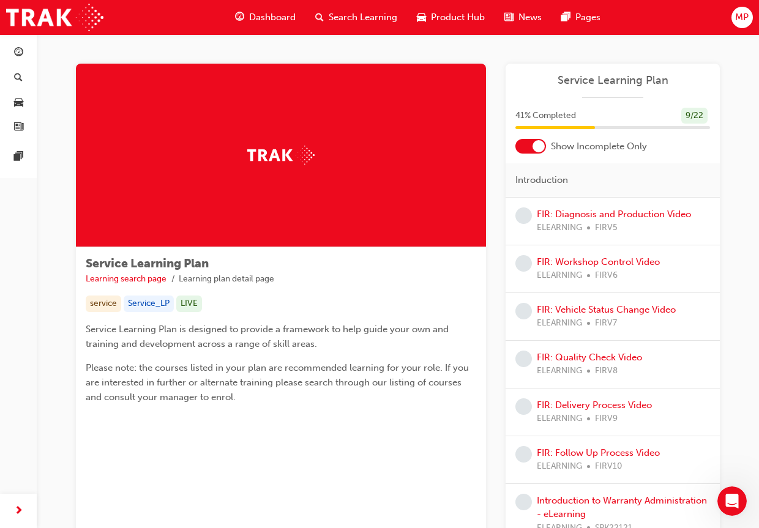
click at [279, 12] on span "Dashboard" at bounding box center [272, 17] width 46 height 14
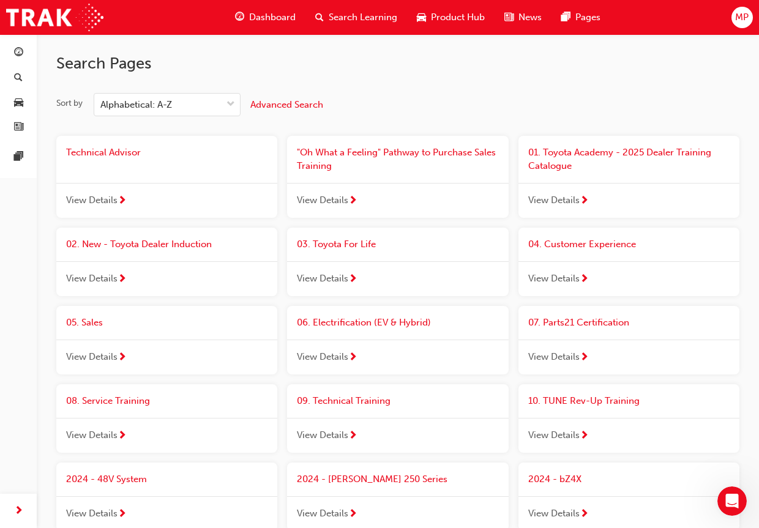
click at [265, 18] on span "Dashboard" at bounding box center [272, 17] width 46 height 14
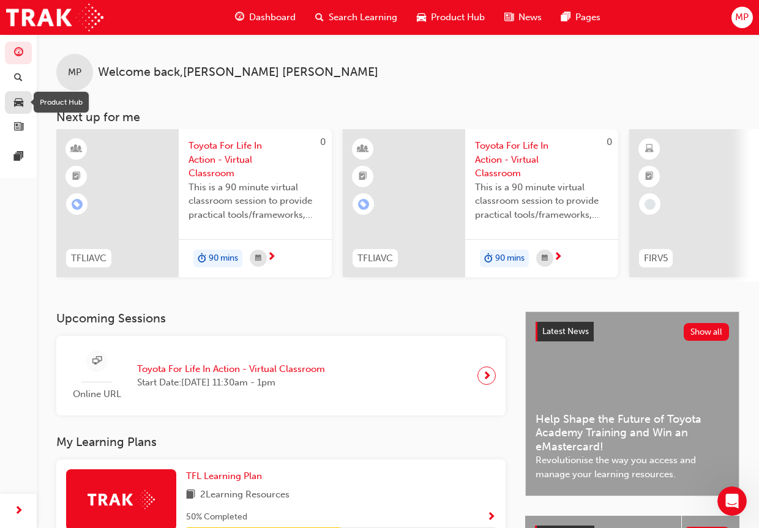
click at [18, 100] on span "car-icon" at bounding box center [18, 102] width 9 height 11
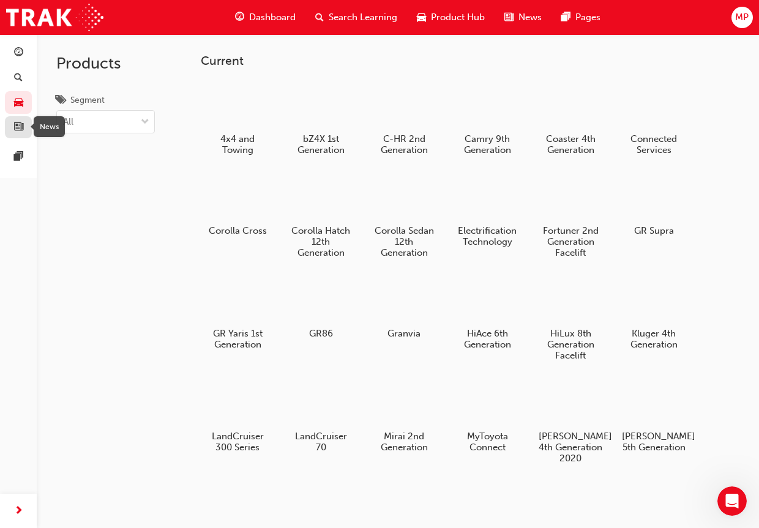
click at [21, 130] on span "news-icon" at bounding box center [18, 127] width 9 height 11
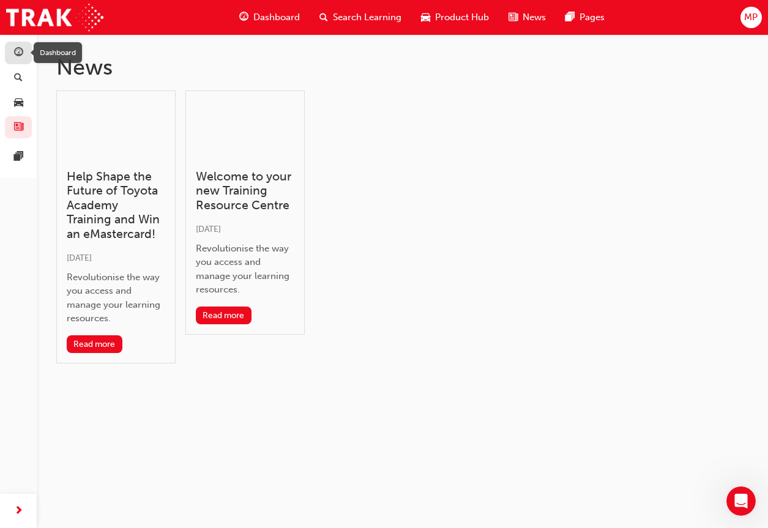
click at [18, 48] on span "guage-icon" at bounding box center [18, 53] width 9 height 11
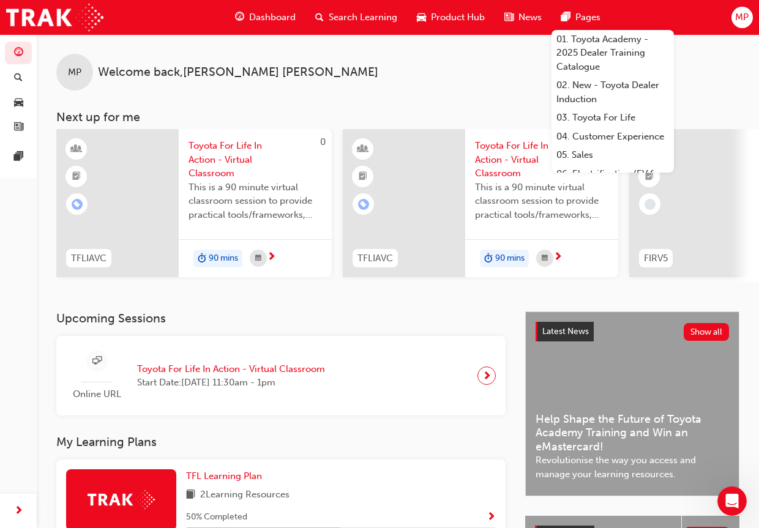
click at [582, 14] on span "Pages" at bounding box center [587, 17] width 25 height 14
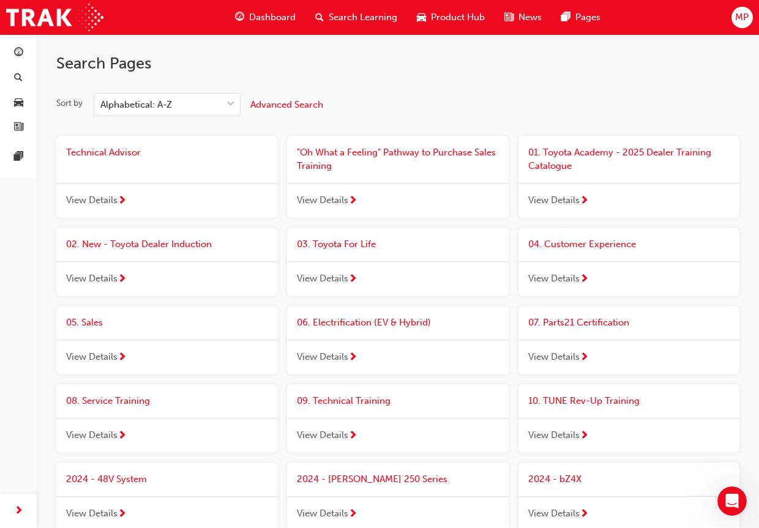
click at [360, 21] on span "Search Learning" at bounding box center [363, 17] width 69 height 14
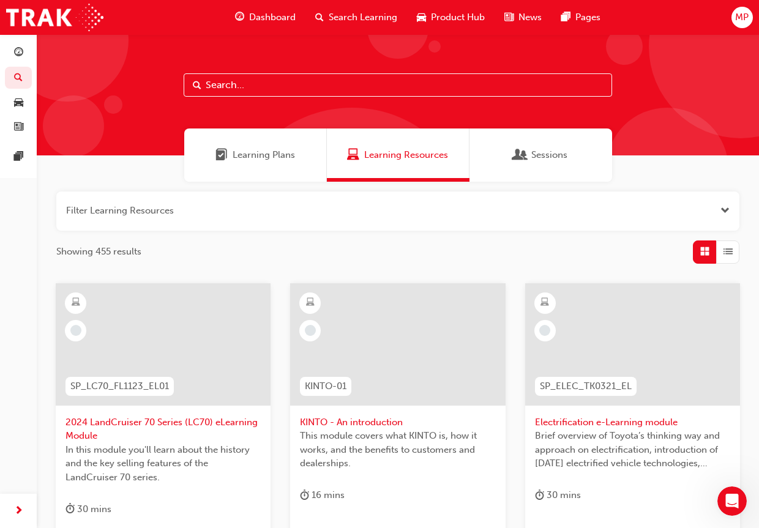
click at [270, 151] on span "Learning Plans" at bounding box center [263, 155] width 62 height 14
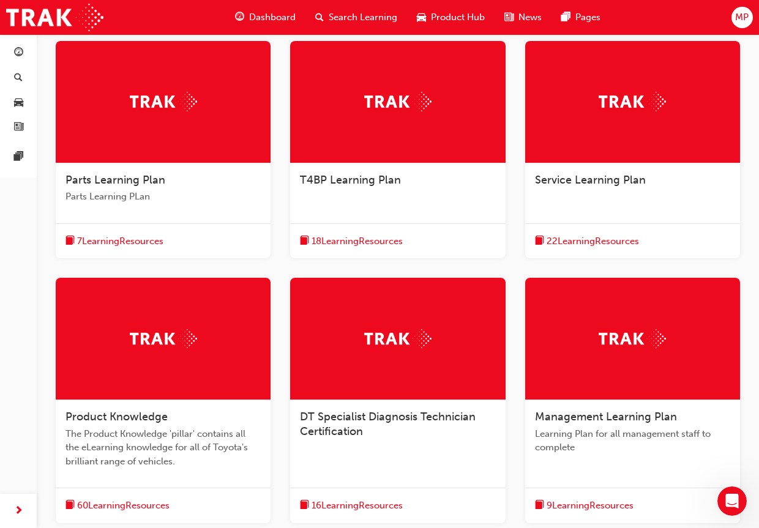
scroll to position [245, 0]
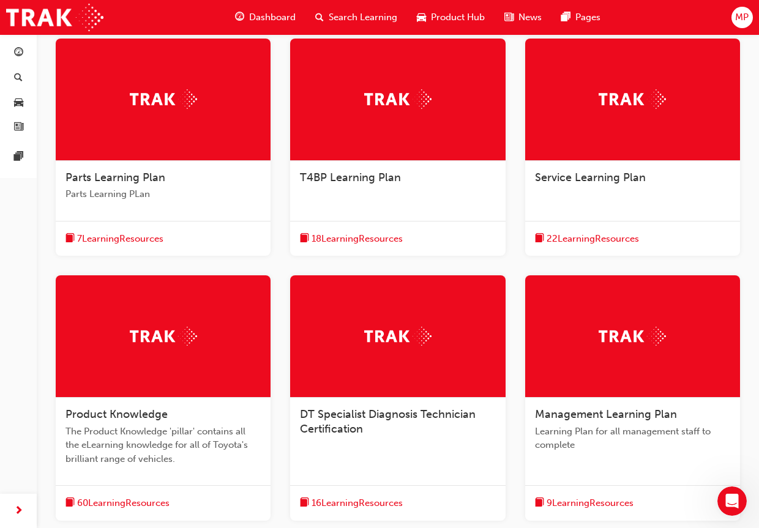
click at [133, 240] on span "7 Learning Resources" at bounding box center [120, 239] width 86 height 14
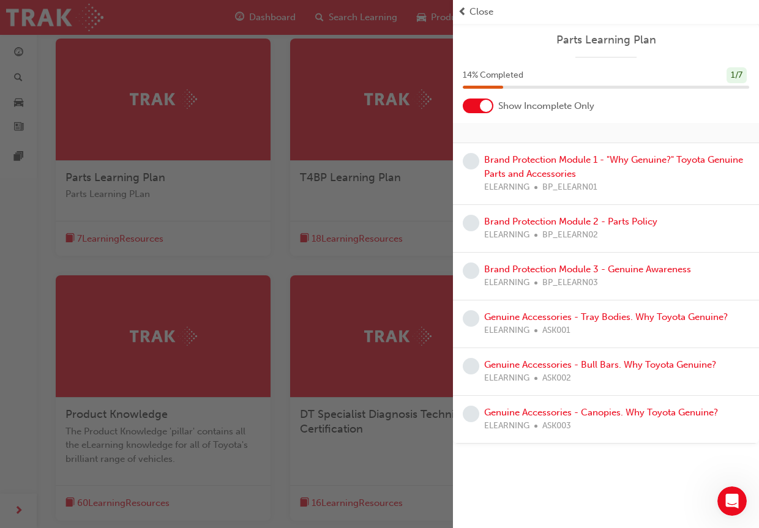
click at [272, 225] on div "button" at bounding box center [226, 264] width 453 height 528
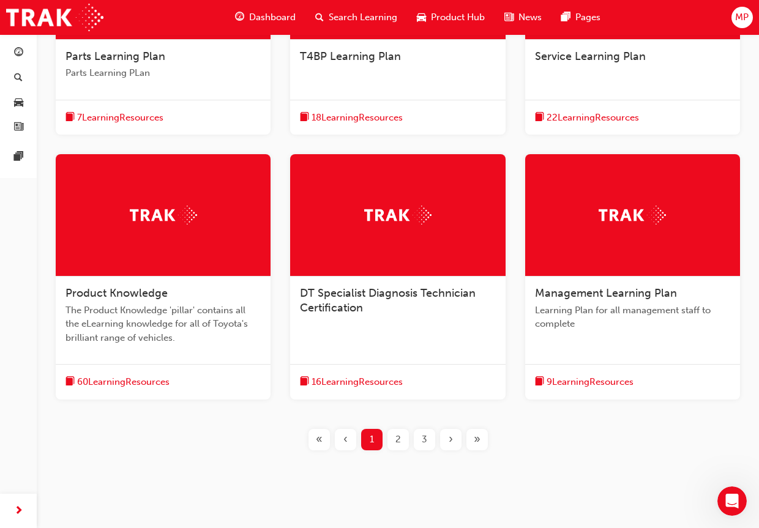
scroll to position [367, 0]
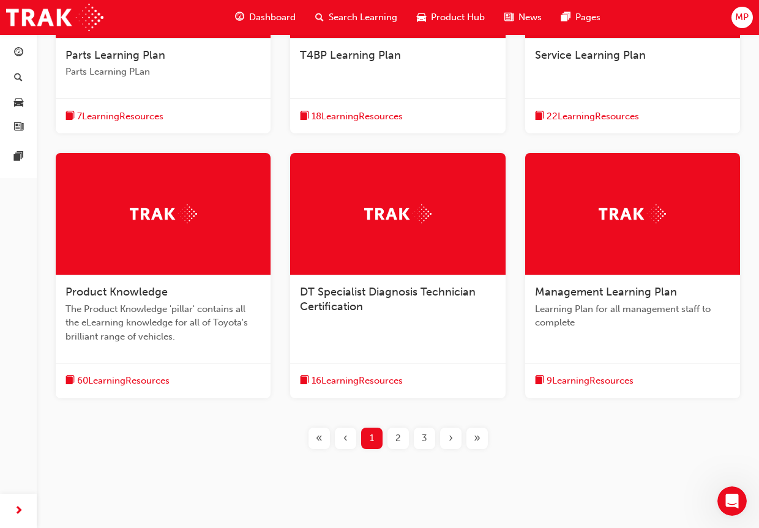
click at [604, 116] on span "22 Learning Resources" at bounding box center [592, 117] width 92 height 14
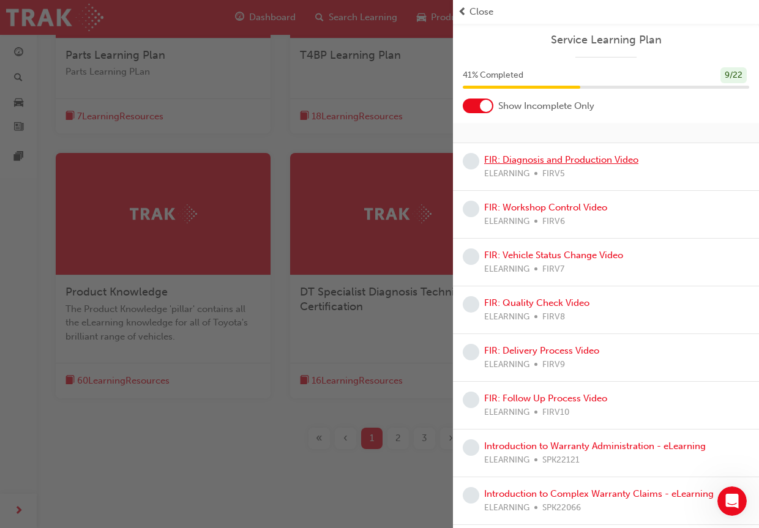
click at [538, 158] on link "FIR: Diagnosis and Production Video" at bounding box center [561, 159] width 154 height 11
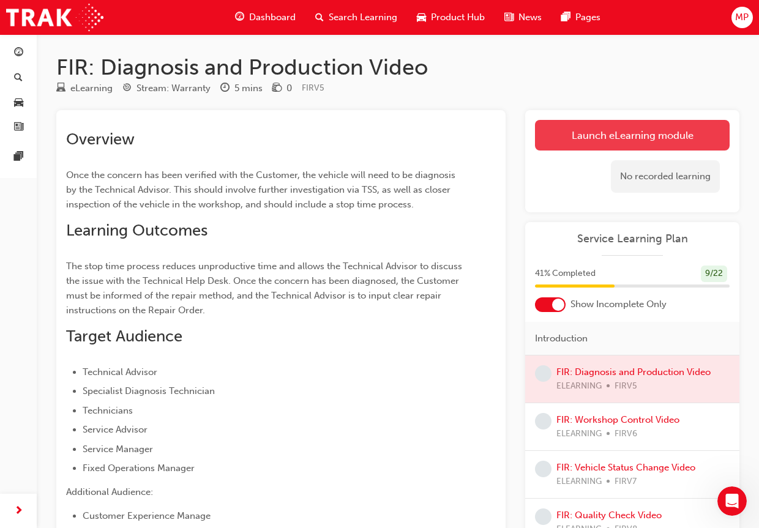
click at [600, 131] on link "Launch eLearning module" at bounding box center [632, 135] width 195 height 31
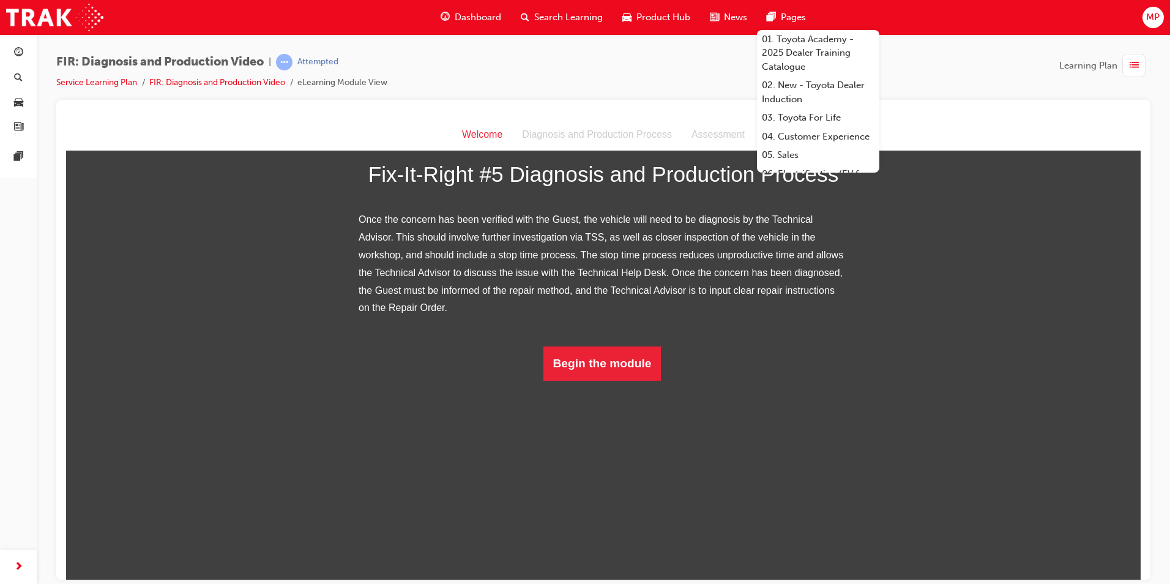
scroll to position [124, 0]
click at [578, 380] on button "Begin the module" at bounding box center [602, 363] width 118 height 34
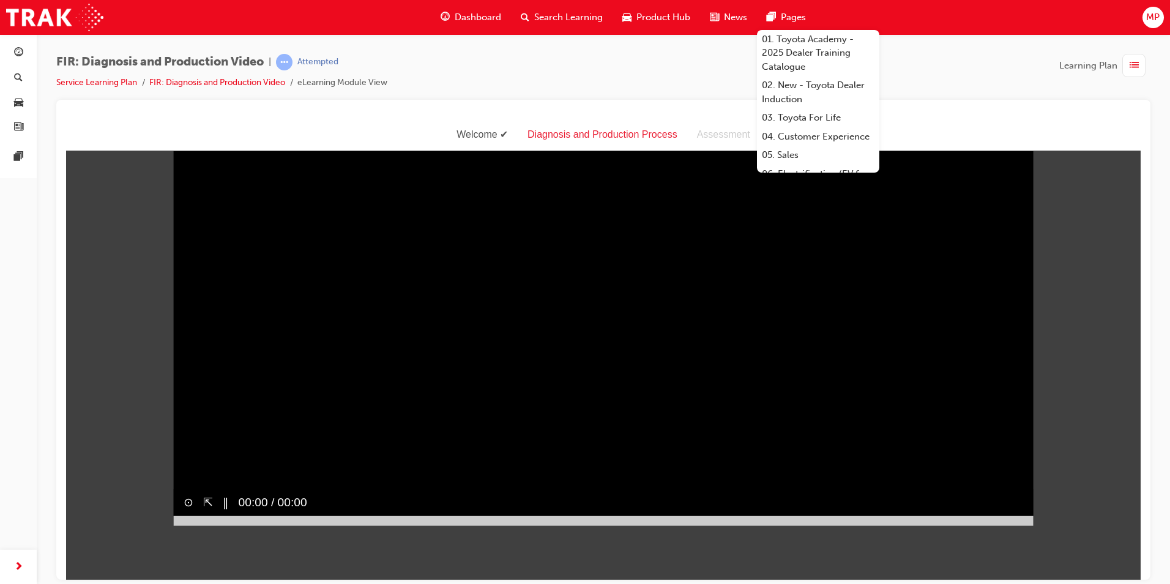
scroll to position [29, 0]
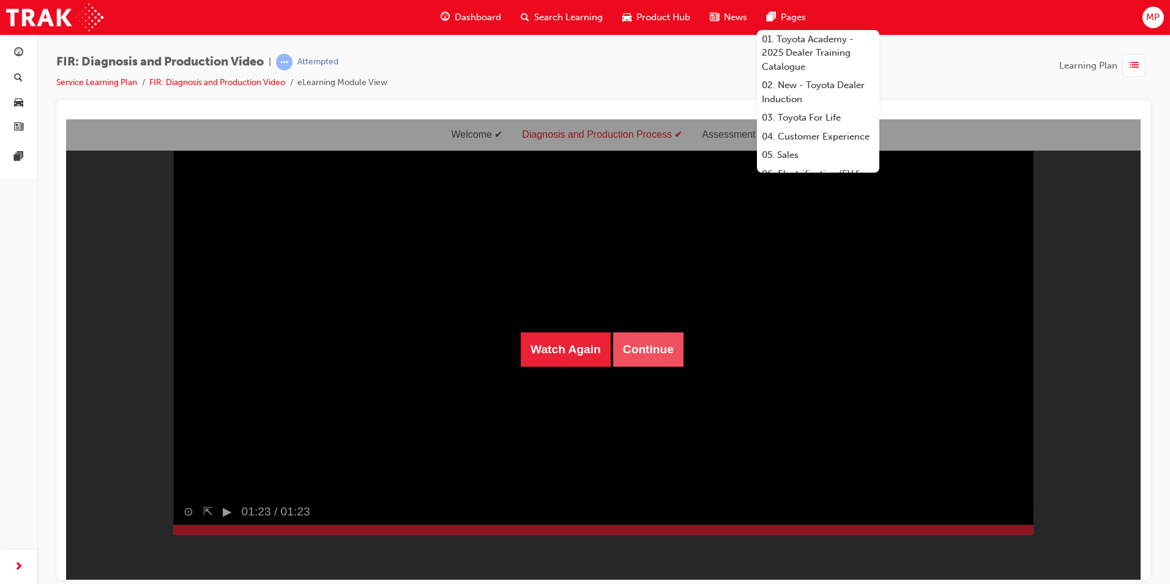
click at [652, 357] on button "Continue" at bounding box center [648, 349] width 70 height 34
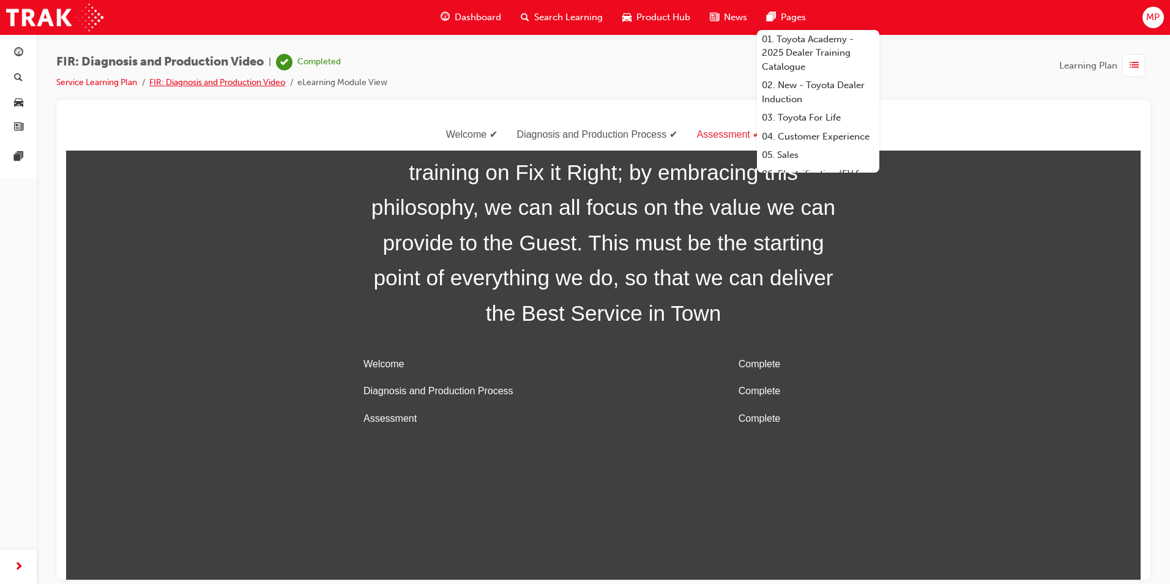
click at [222, 86] on link "FIR: Diagnosis and Production Video" at bounding box center [217, 82] width 136 height 10
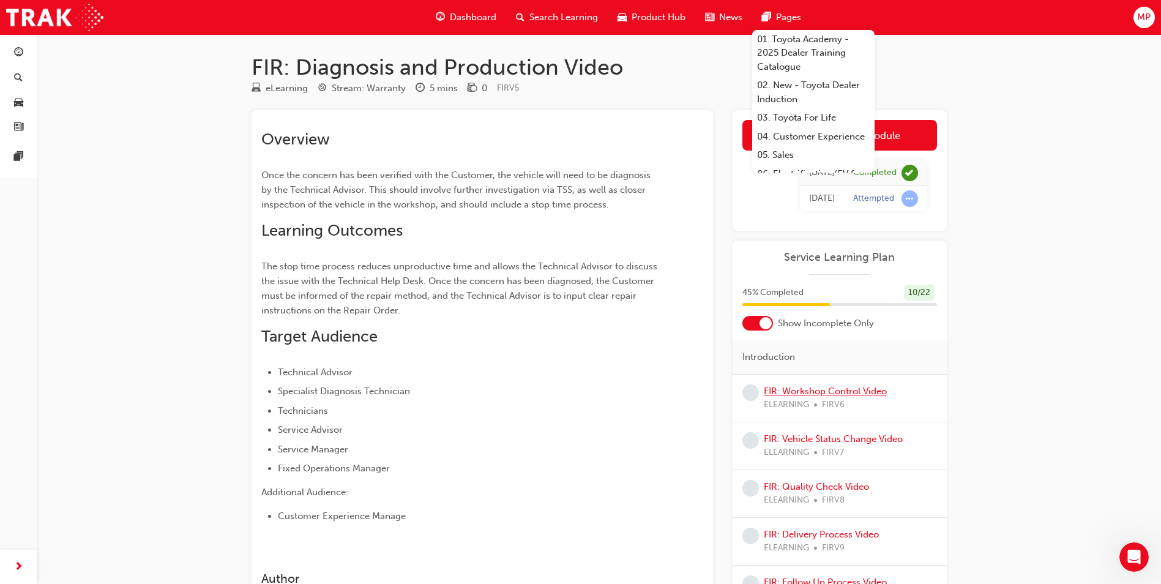
click at [767, 395] on link "FIR: Workshop Control Video" at bounding box center [825, 390] width 123 height 11
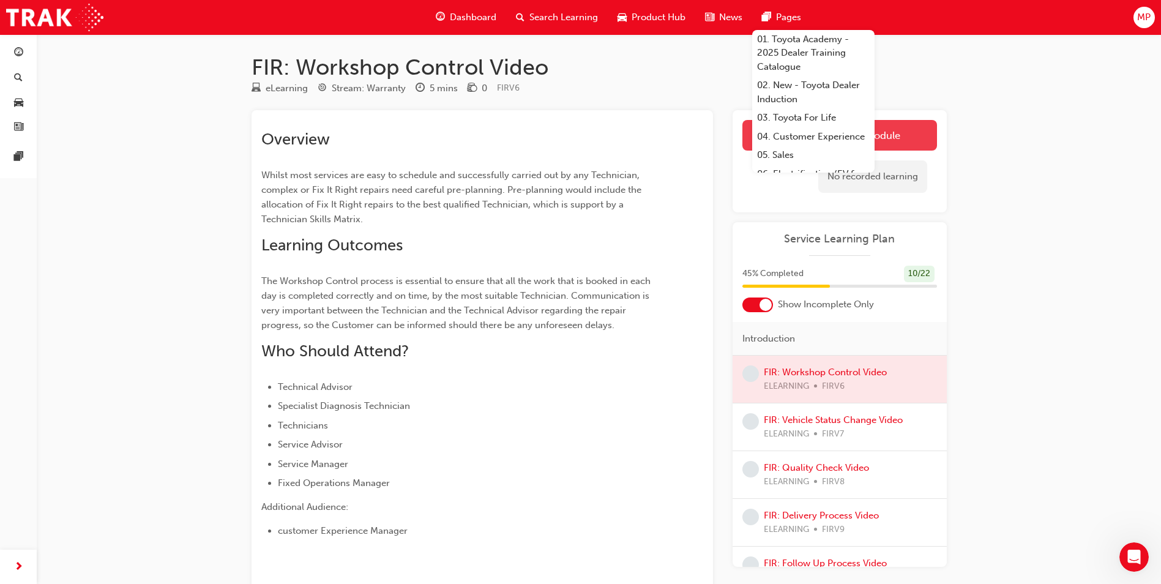
click at [767, 127] on link "Launch eLearning module" at bounding box center [839, 135] width 195 height 31
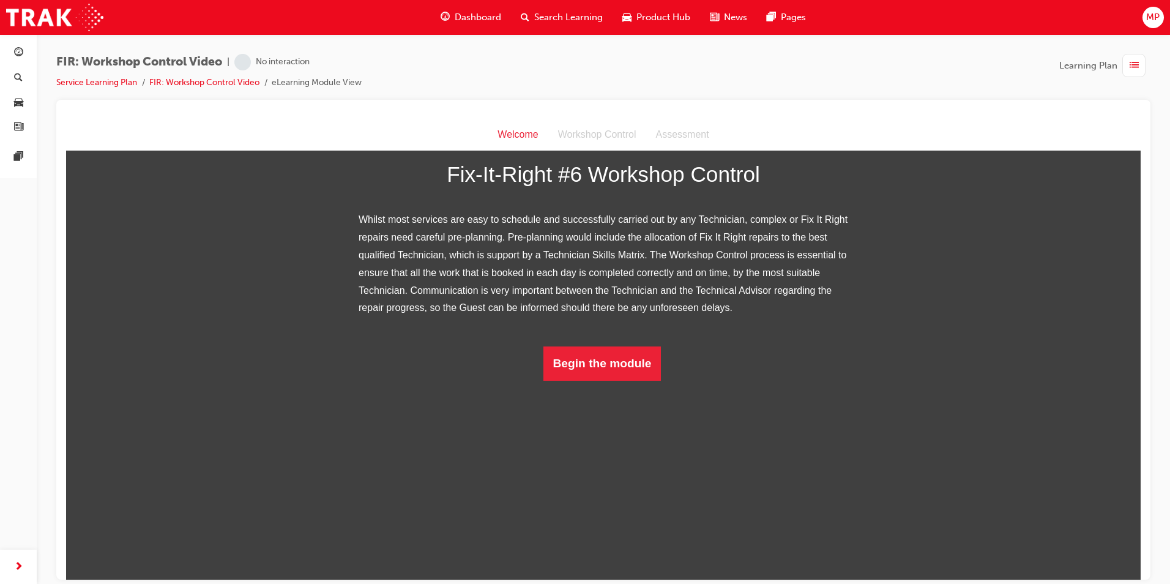
scroll to position [89, 0]
click at [614, 380] on button "Begin the module" at bounding box center [602, 363] width 118 height 34
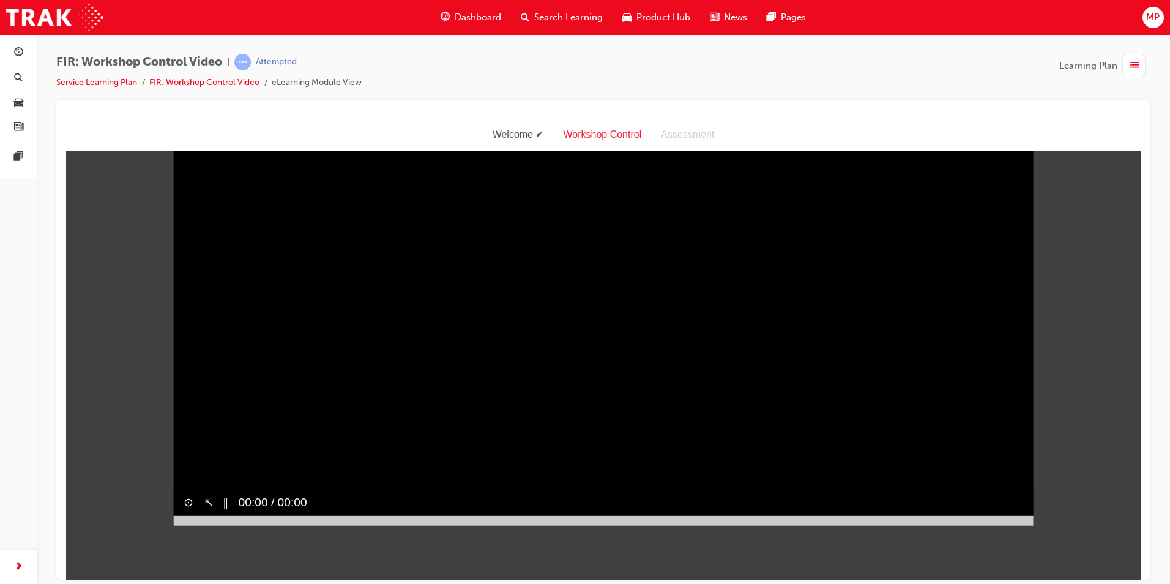
scroll to position [29, 0]
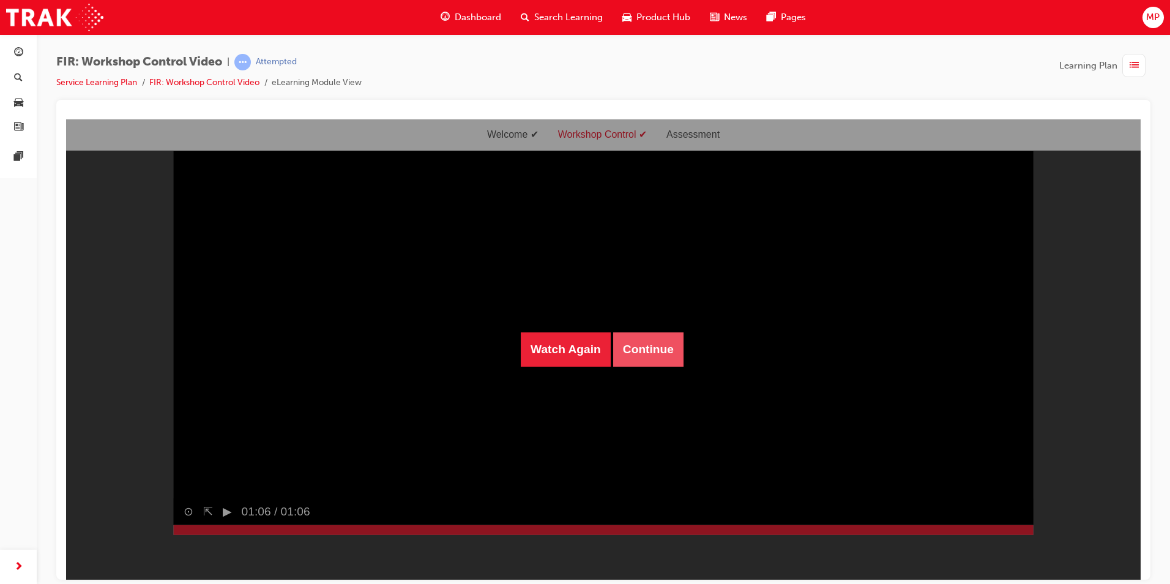
click at [660, 338] on button "Continue" at bounding box center [648, 349] width 70 height 34
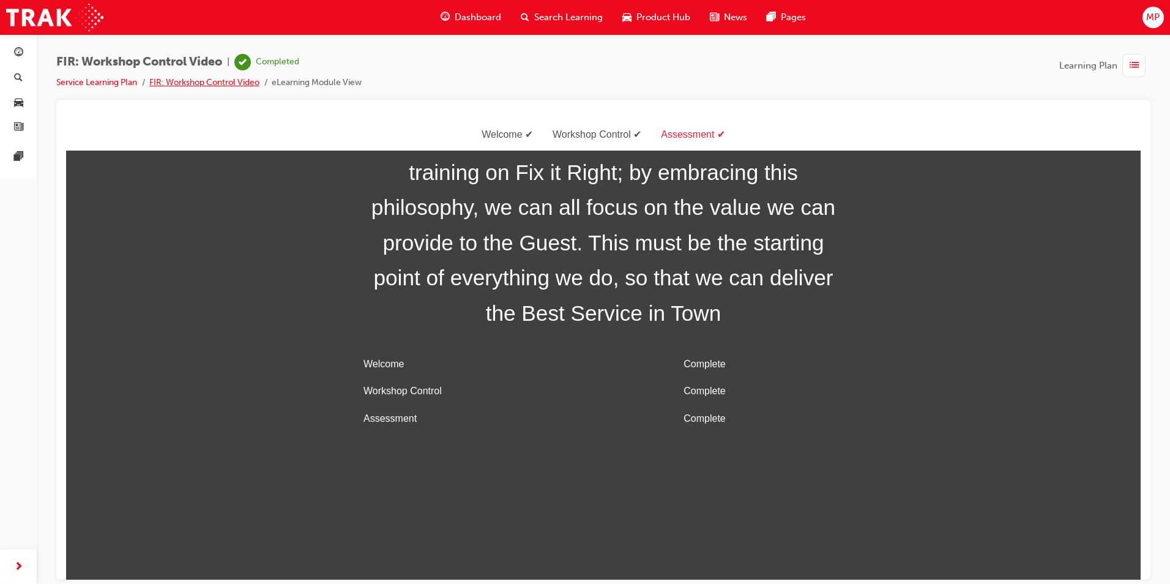
click at [232, 80] on link "FIR: Workshop Control Video" at bounding box center [204, 82] width 110 height 10
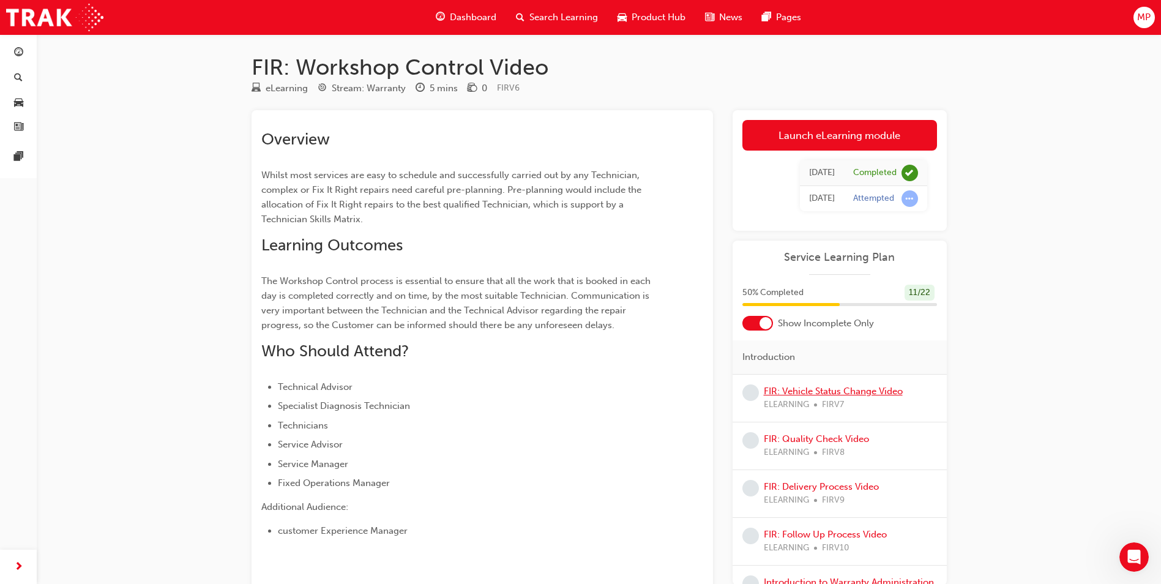
click at [767, 392] on link "FIR: Vehicle Status Change Video" at bounding box center [833, 390] width 139 height 11
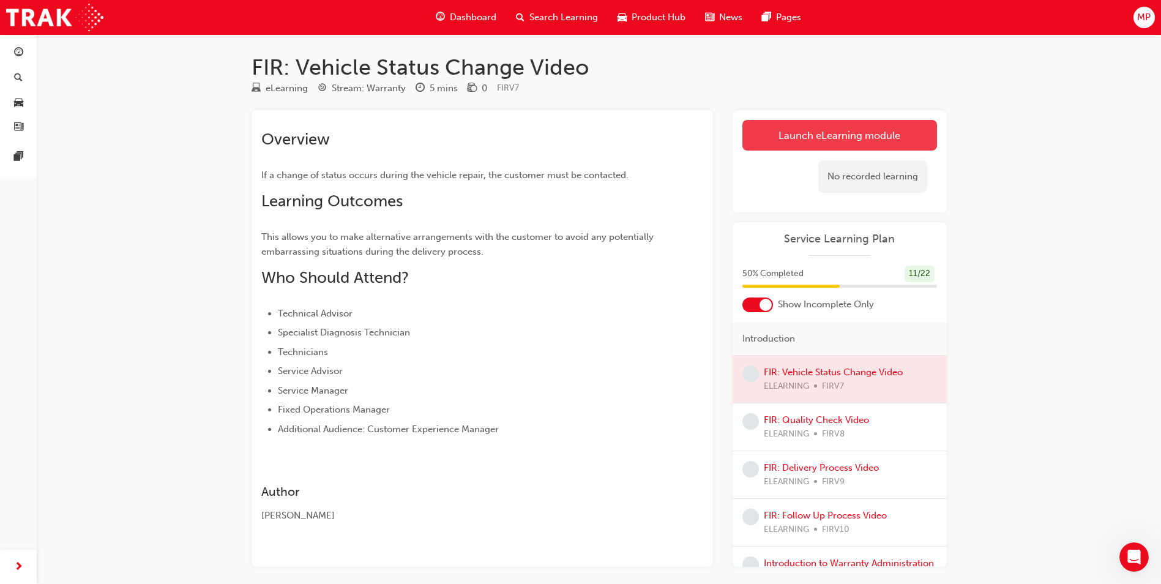
click at [767, 133] on link "Launch eLearning module" at bounding box center [839, 135] width 195 height 31
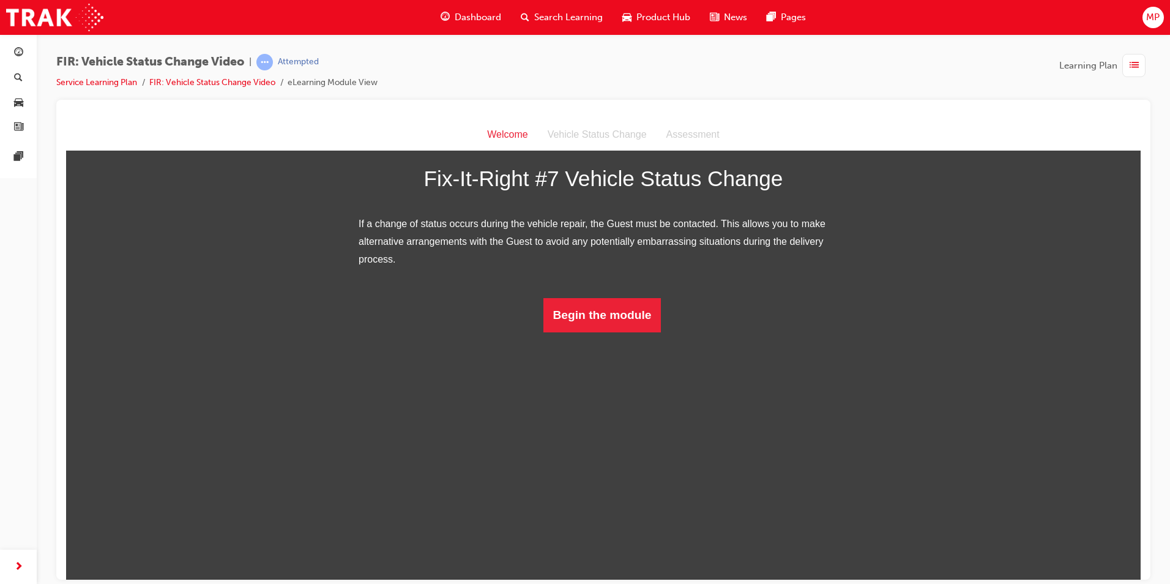
scroll to position [36, 0]
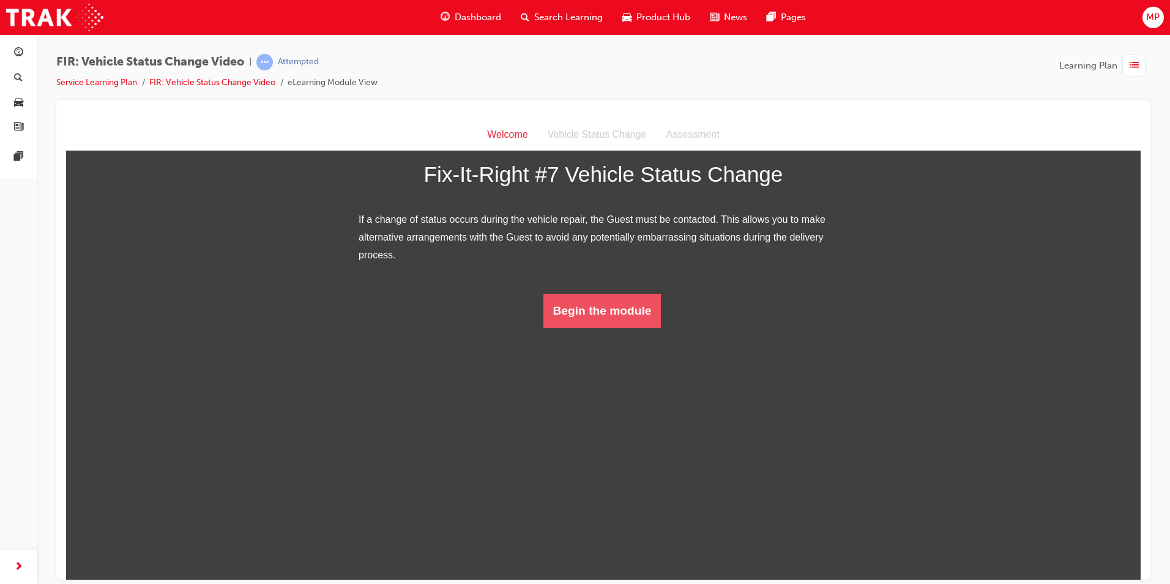
click at [606, 327] on button "Begin the module" at bounding box center [602, 310] width 118 height 34
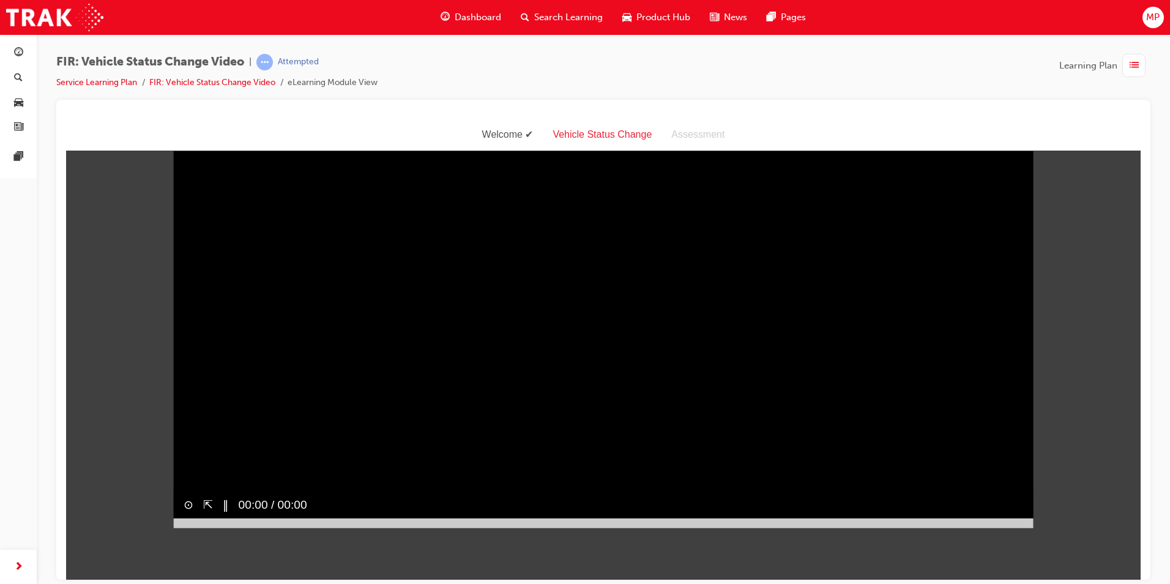
scroll to position [29, 0]
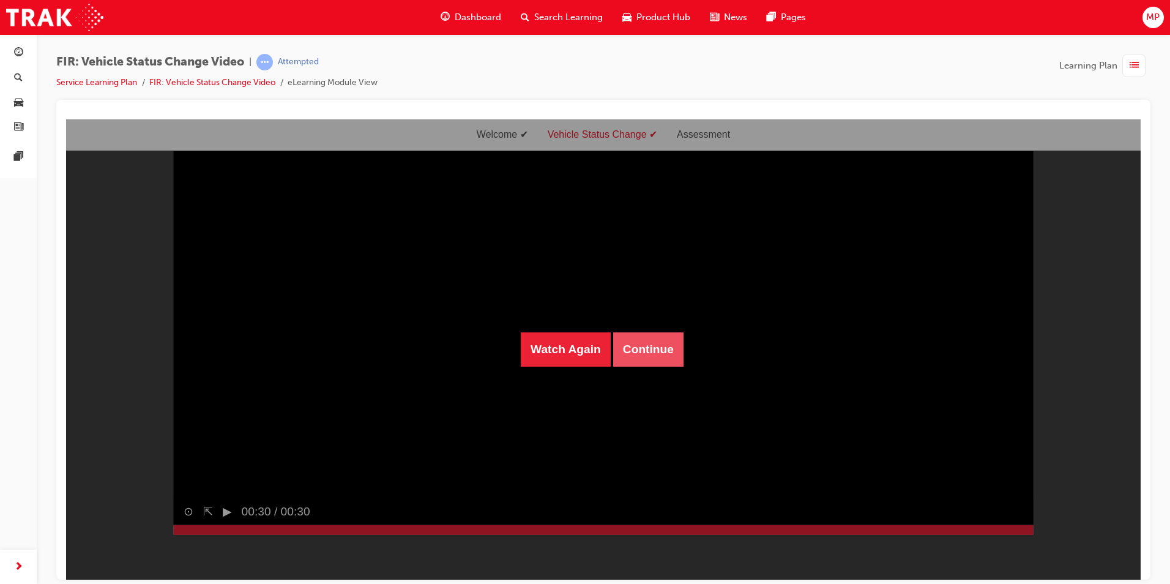
click at [644, 350] on button "Continue" at bounding box center [648, 349] width 70 height 34
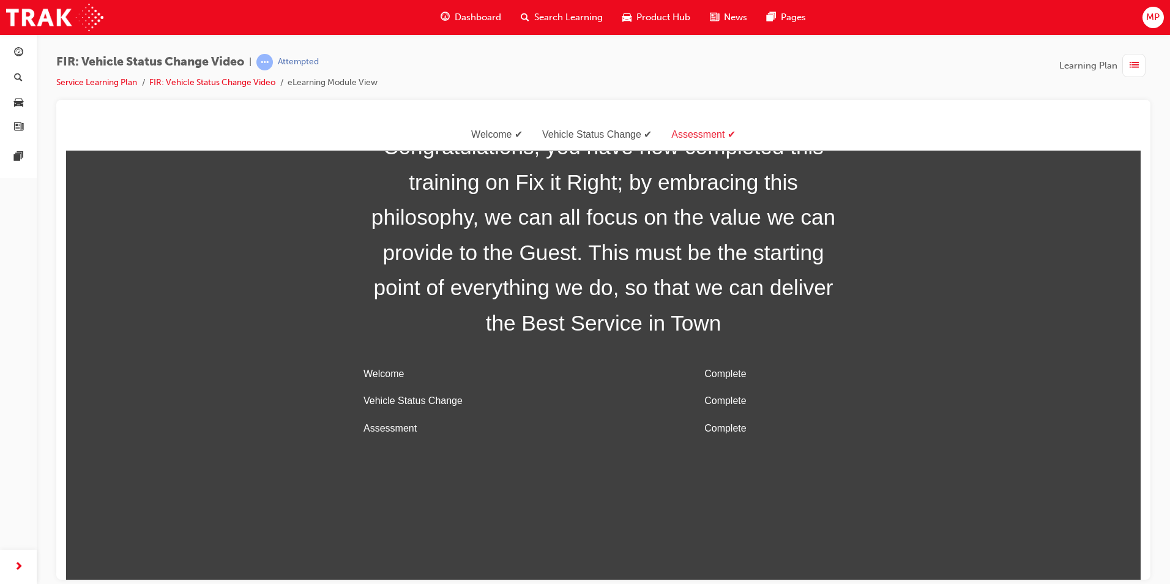
scroll to position [39, 0]
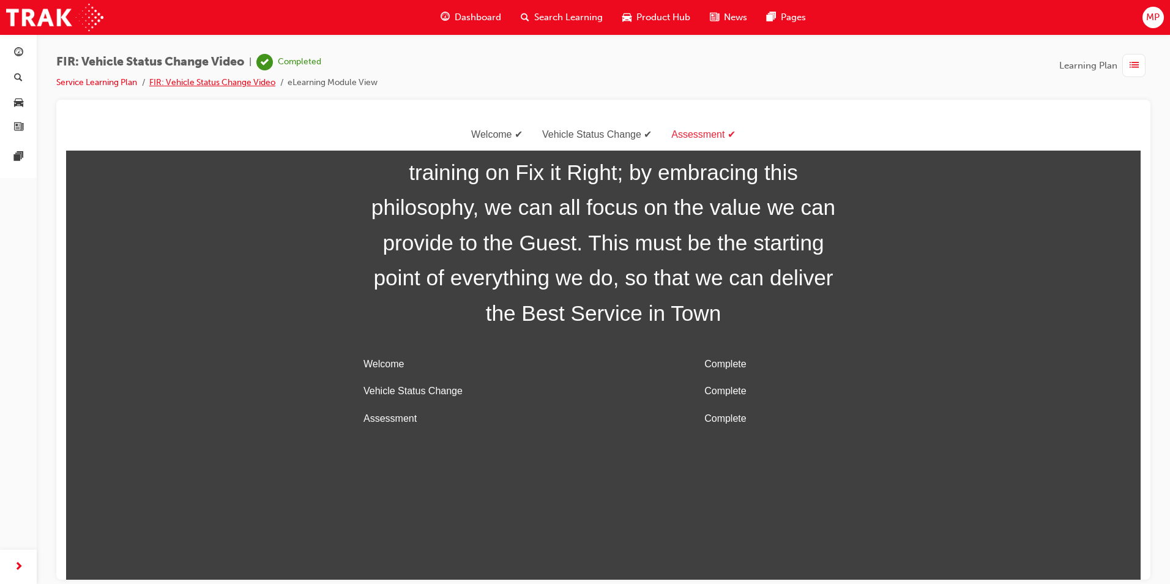
click at [236, 84] on link "FIR: Vehicle Status Change Video" at bounding box center [212, 82] width 126 height 10
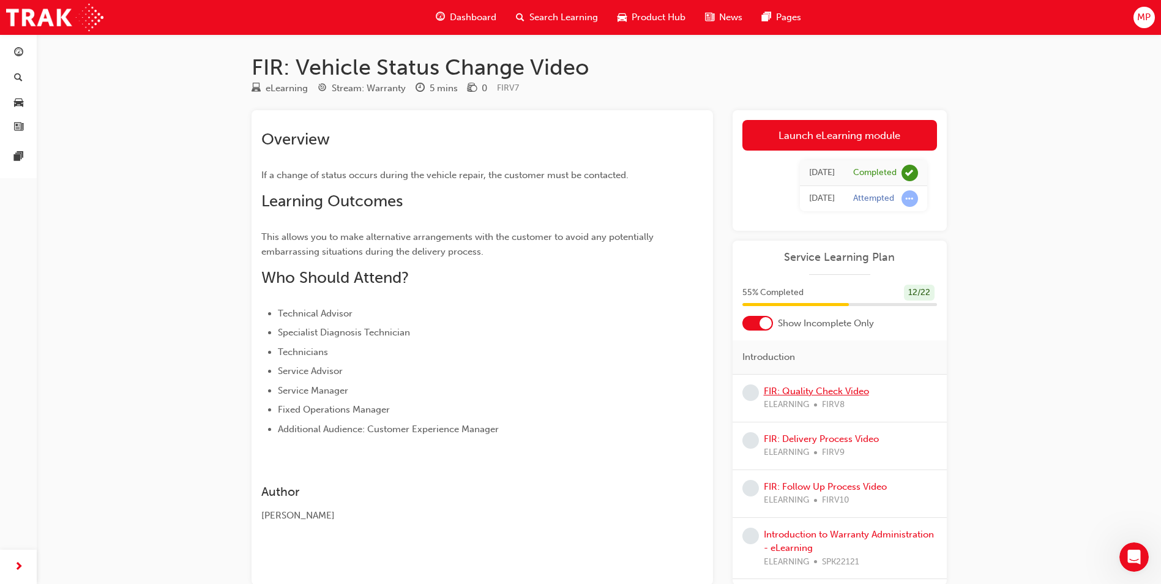
click at [767, 392] on link "FIR: Quality Check Video" at bounding box center [816, 390] width 105 height 11
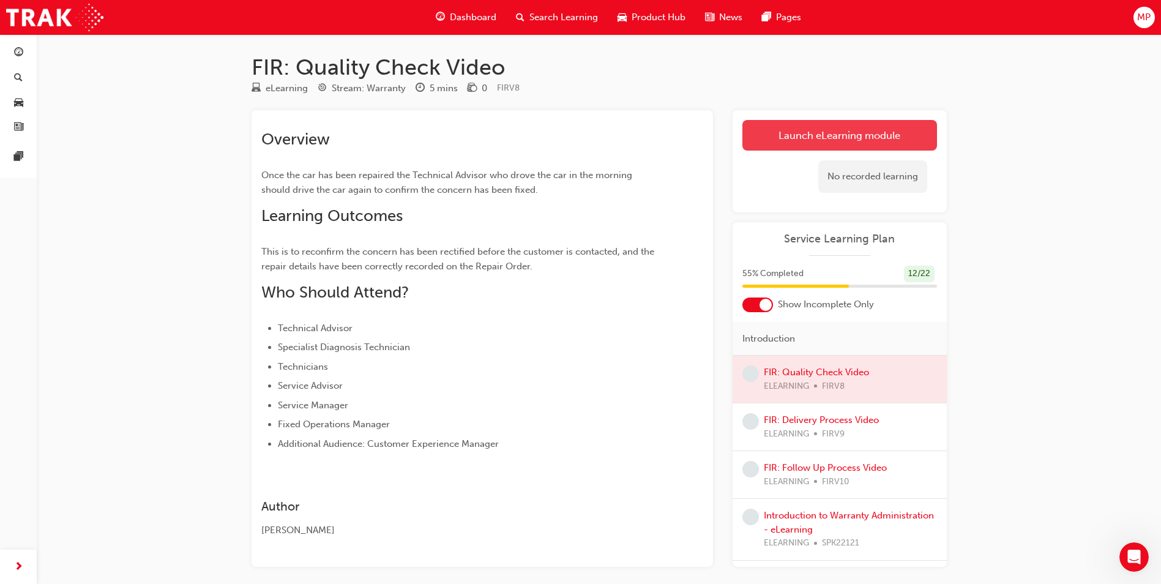
click at [767, 143] on link "Launch eLearning module" at bounding box center [839, 135] width 195 height 31
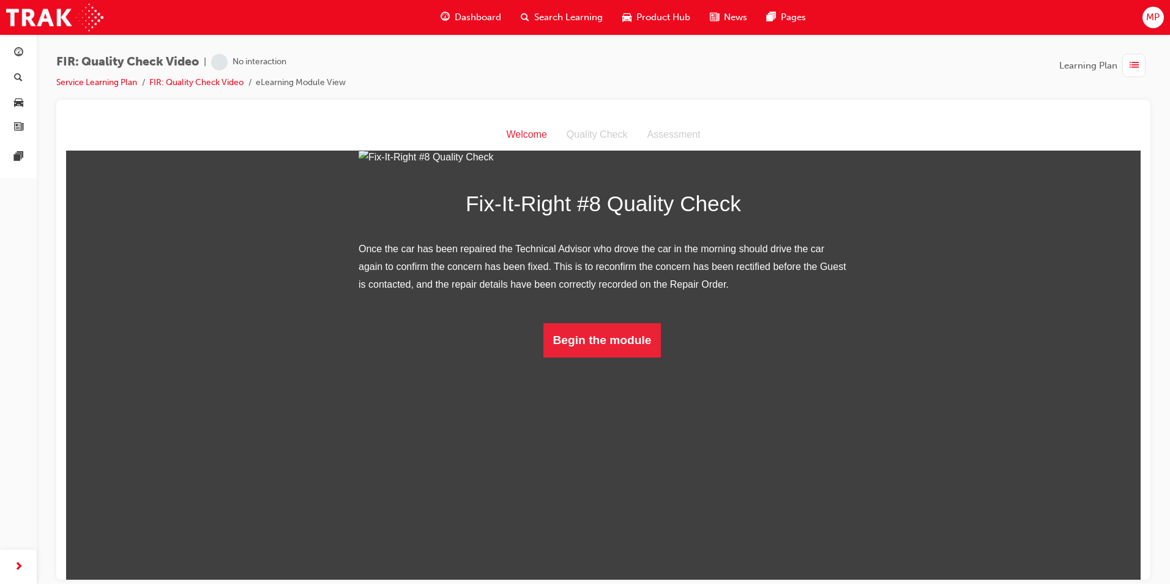
scroll to position [36, 0]
click at [620, 357] on button "Begin the module" at bounding box center [602, 339] width 118 height 34
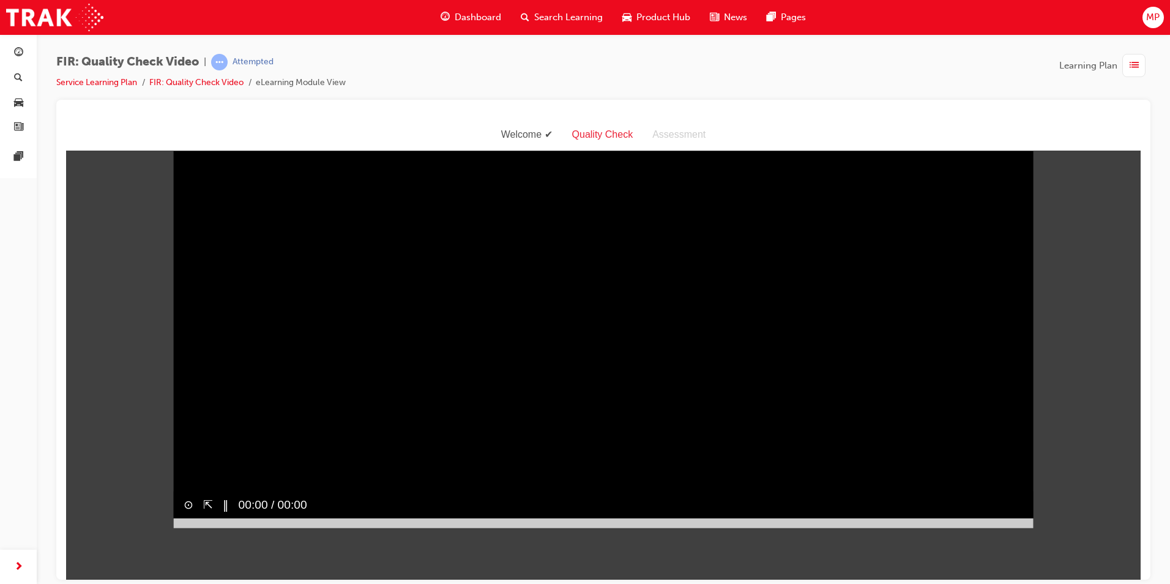
scroll to position [12, 0]
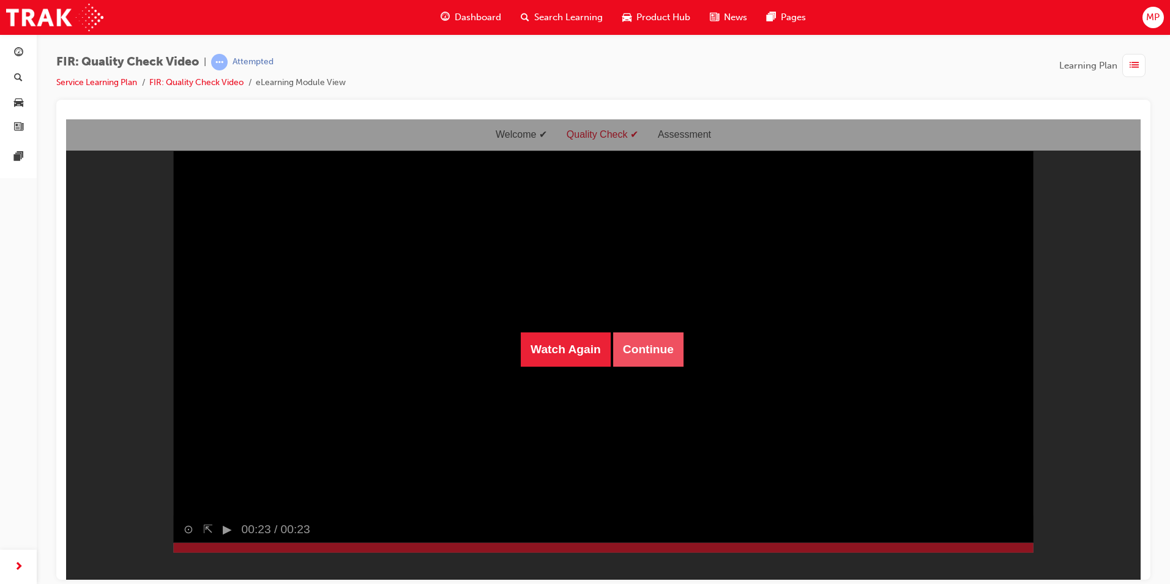
click at [653, 350] on button "Continue" at bounding box center [648, 349] width 70 height 34
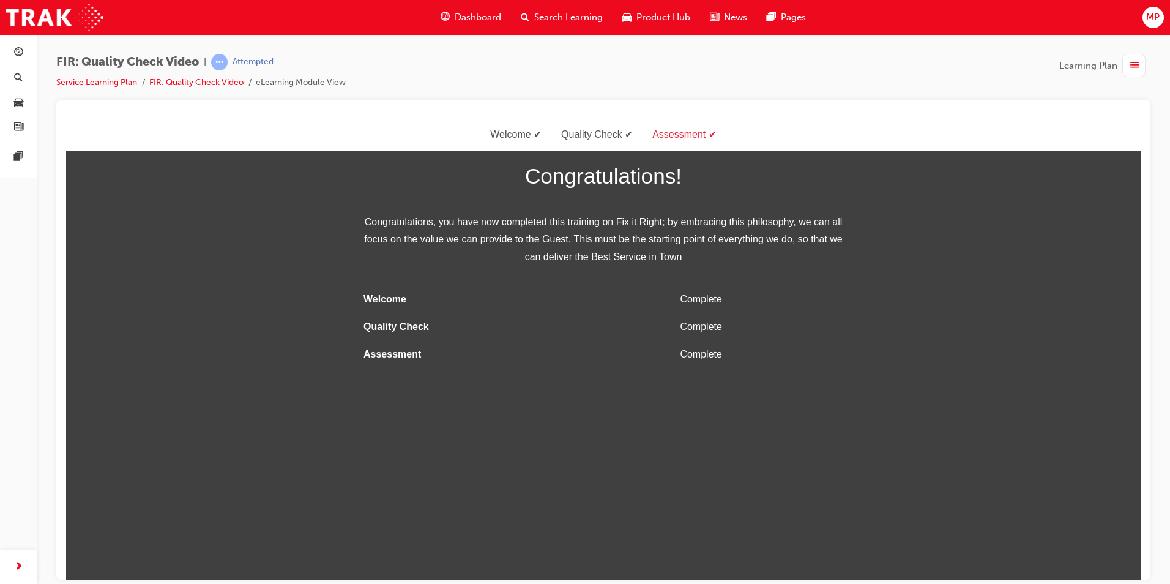
click at [193, 80] on link "FIR: Quality Check Video" at bounding box center [196, 82] width 94 height 10
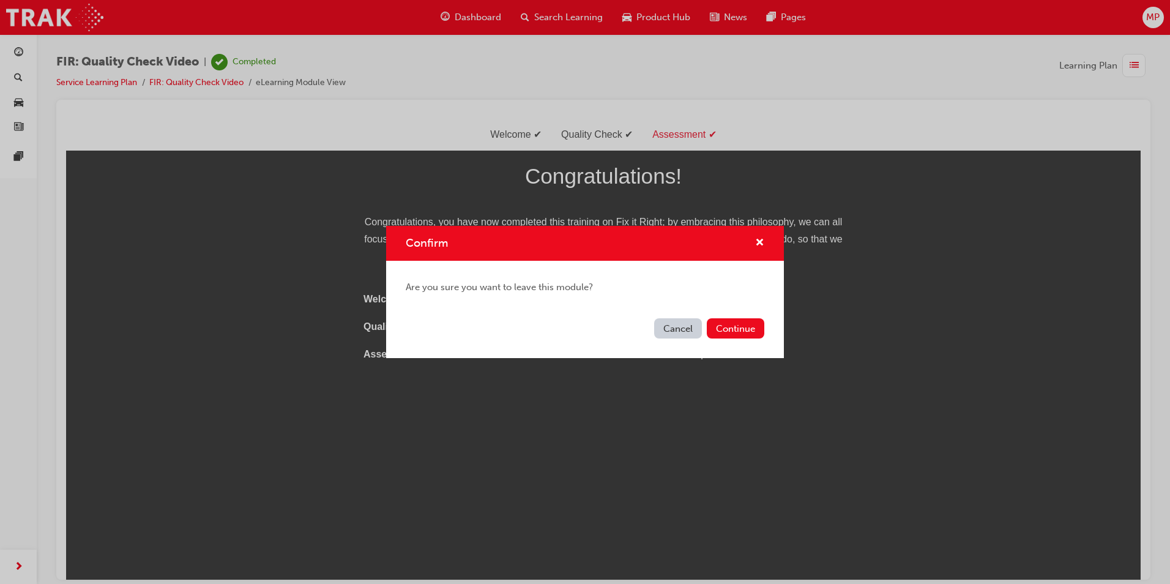
click at [680, 329] on button "Cancel" at bounding box center [678, 328] width 48 height 20
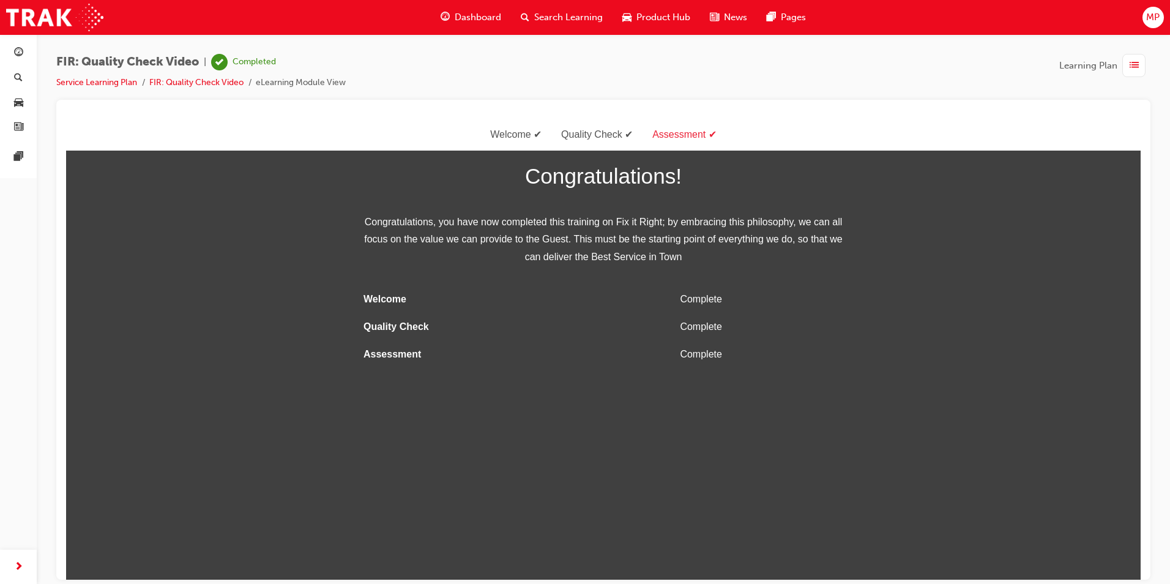
click at [194, 90] on div "FIR: Quality Check Video | Completed Service Learning Plan FIR: Quality Check V…" at bounding box center [603, 77] width 1094 height 46
click at [204, 84] on link "FIR: Quality Check Video" at bounding box center [196, 82] width 94 height 10
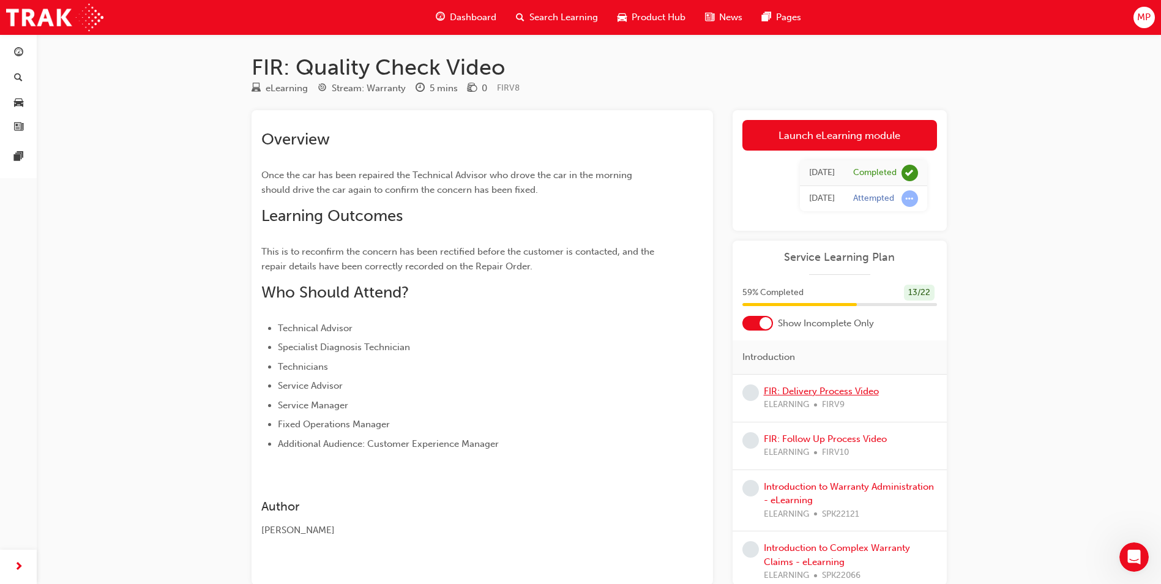
click at [767, 395] on link "FIR: Delivery Process Video" at bounding box center [821, 390] width 115 height 11
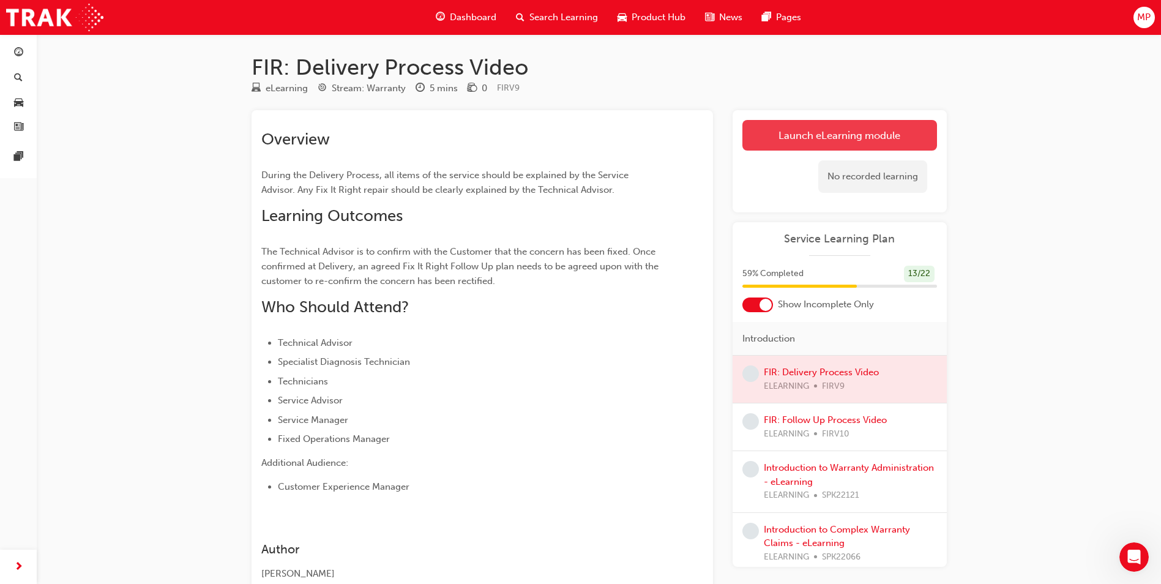
click at [767, 130] on link "Launch eLearning module" at bounding box center [839, 135] width 195 height 31
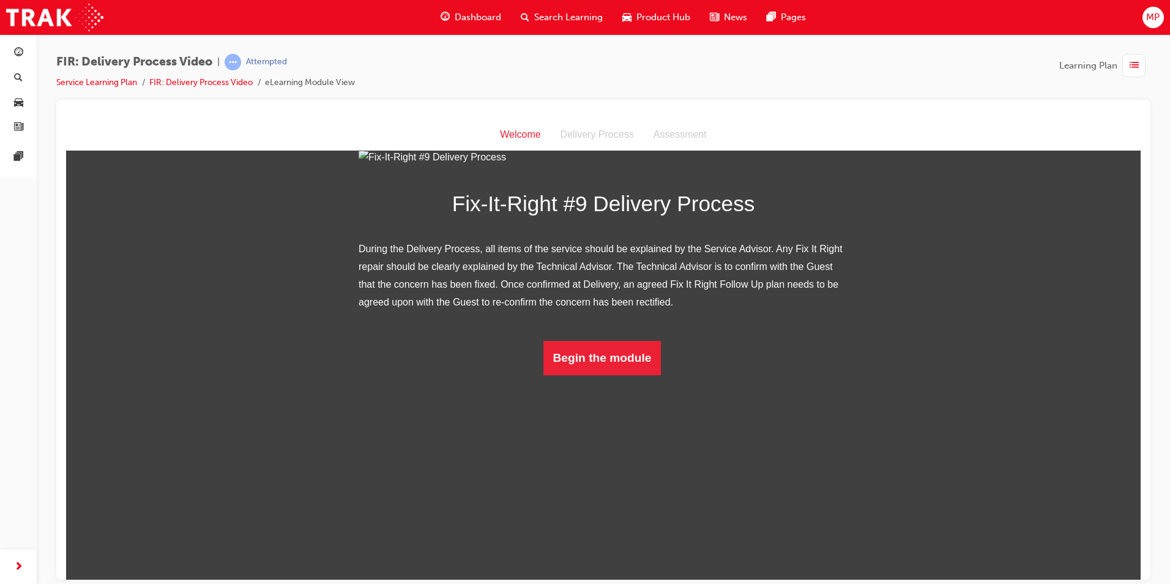
scroll to position [54, 0]
click at [583, 374] on button "Begin the module" at bounding box center [602, 357] width 118 height 34
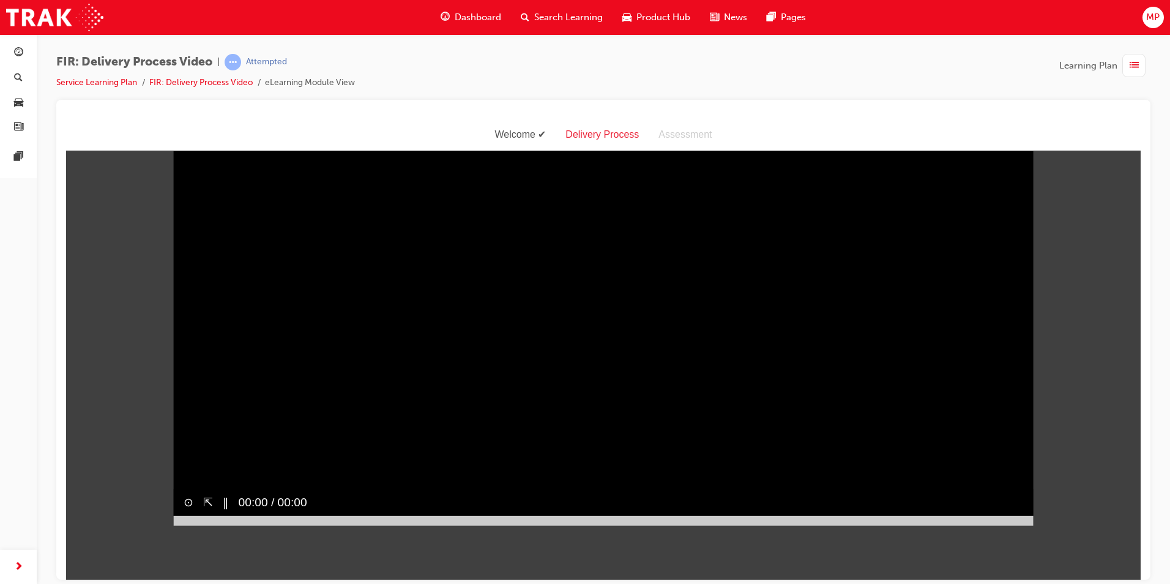
scroll to position [12, 0]
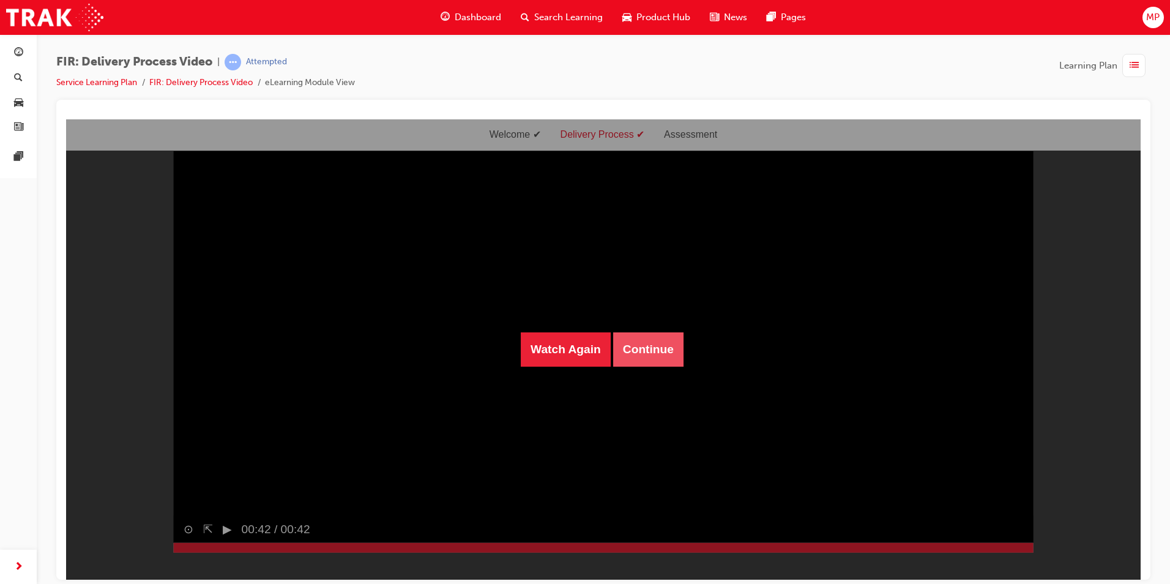
click at [652, 362] on button "Continue" at bounding box center [648, 349] width 70 height 34
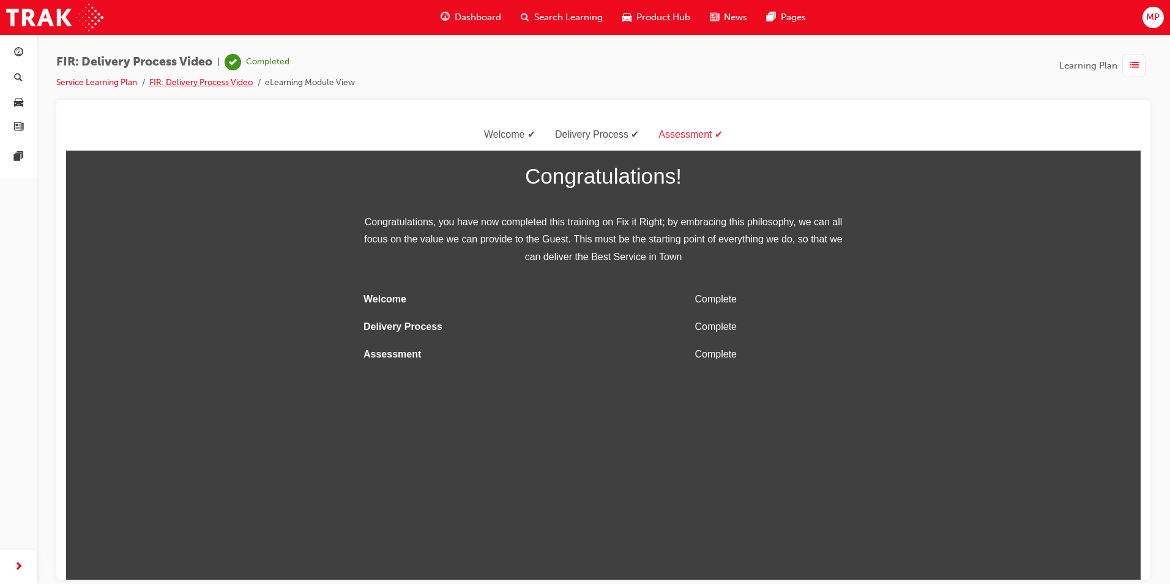
drag, startPoint x: 226, startPoint y: 84, endPoint x: 229, endPoint y: 95, distance: 11.0
click at [226, 84] on link "FIR: Delivery Process Video" at bounding box center [200, 82] width 103 height 10
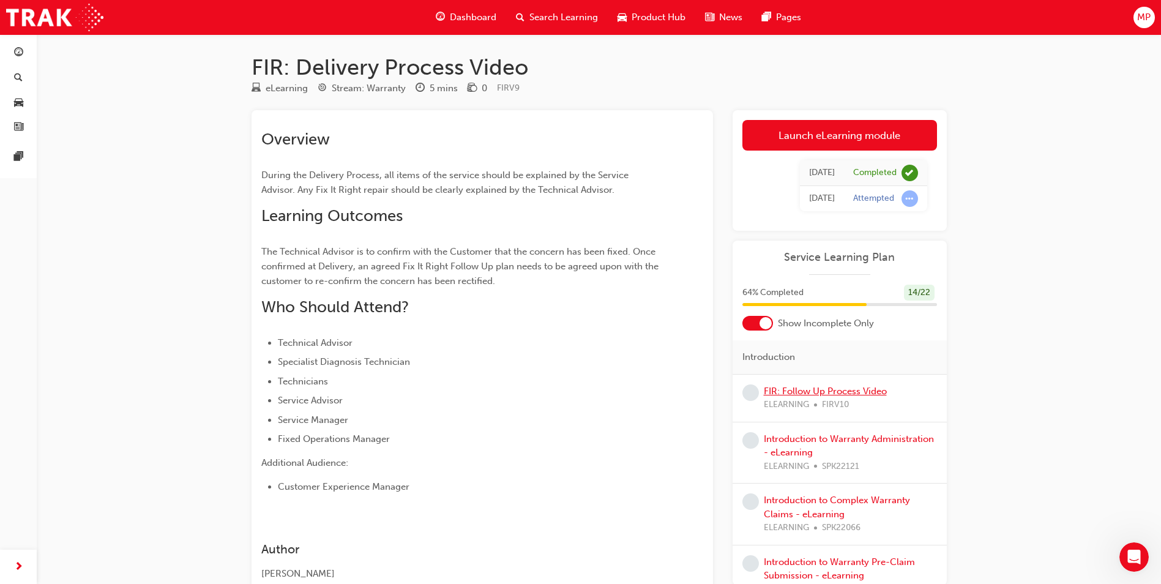
click at [767, 387] on link "FIR: Follow Up Process Video" at bounding box center [825, 390] width 123 height 11
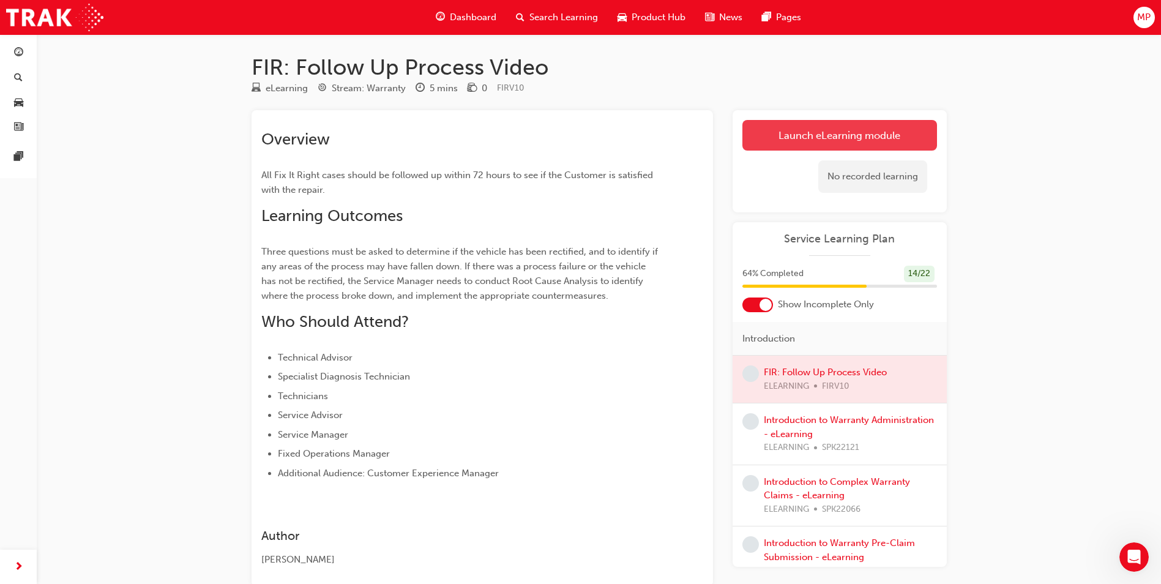
click at [767, 145] on link "Launch eLearning module" at bounding box center [839, 135] width 195 height 31
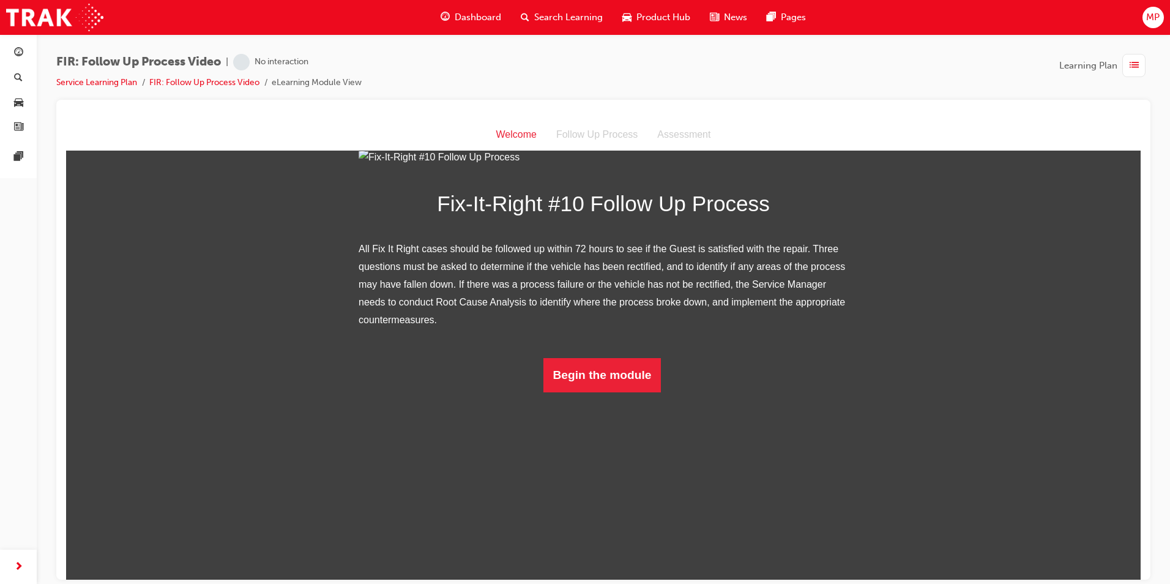
scroll to position [72, 0]
click at [600, 392] on div "Fix-It-Right #10 Follow Up Process All Fix It Right cases should be followed up…" at bounding box center [603, 270] width 489 height 244
click at [600, 392] on button "Begin the module" at bounding box center [602, 374] width 118 height 34
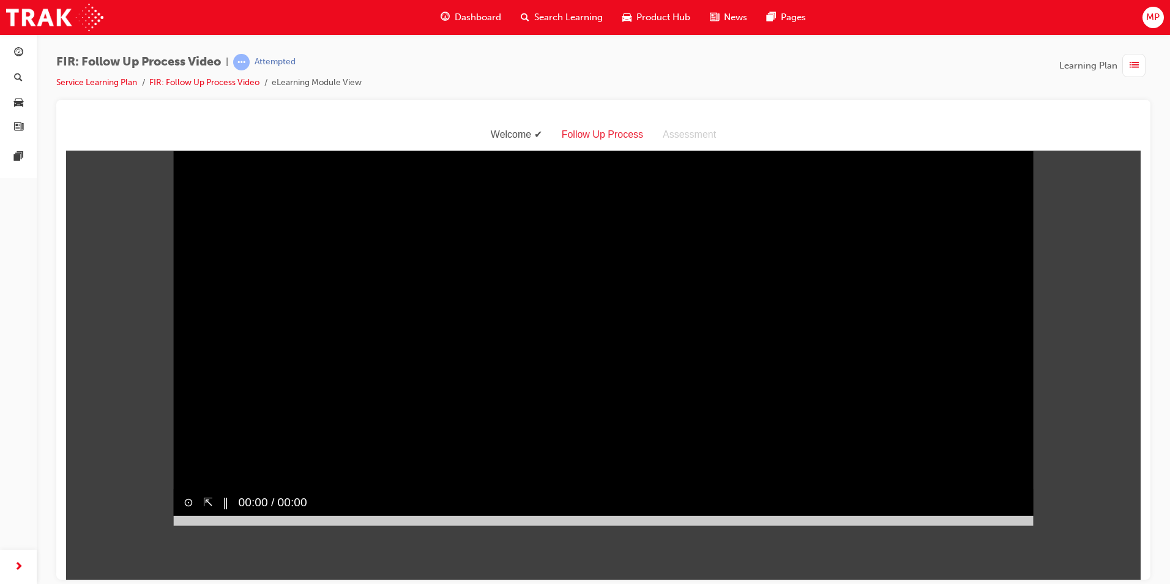
scroll to position [13, 0]
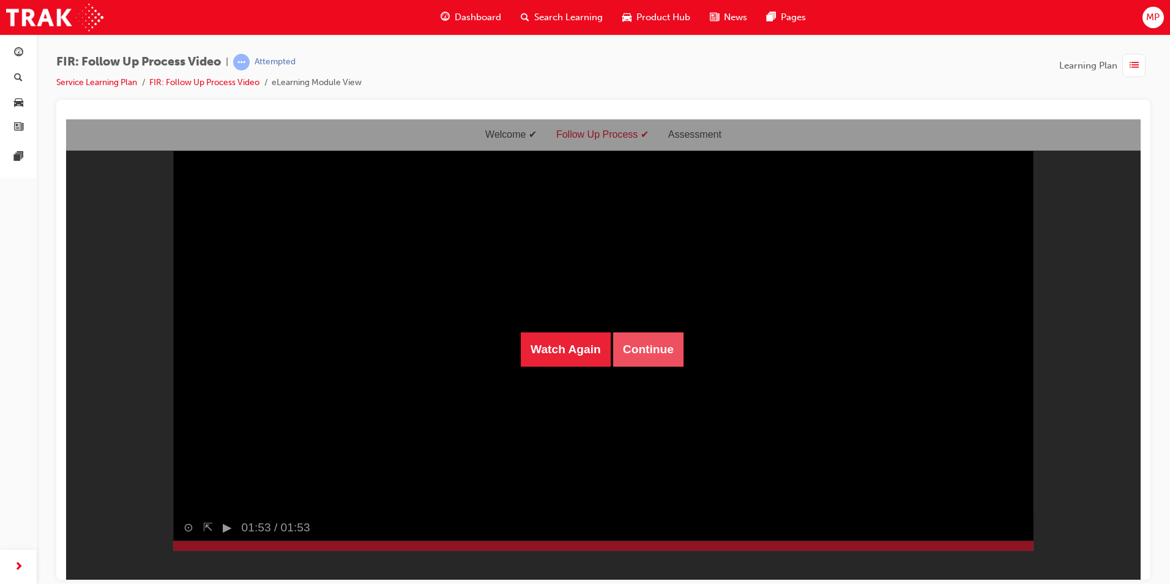
click at [660, 353] on button "Continue" at bounding box center [648, 349] width 70 height 34
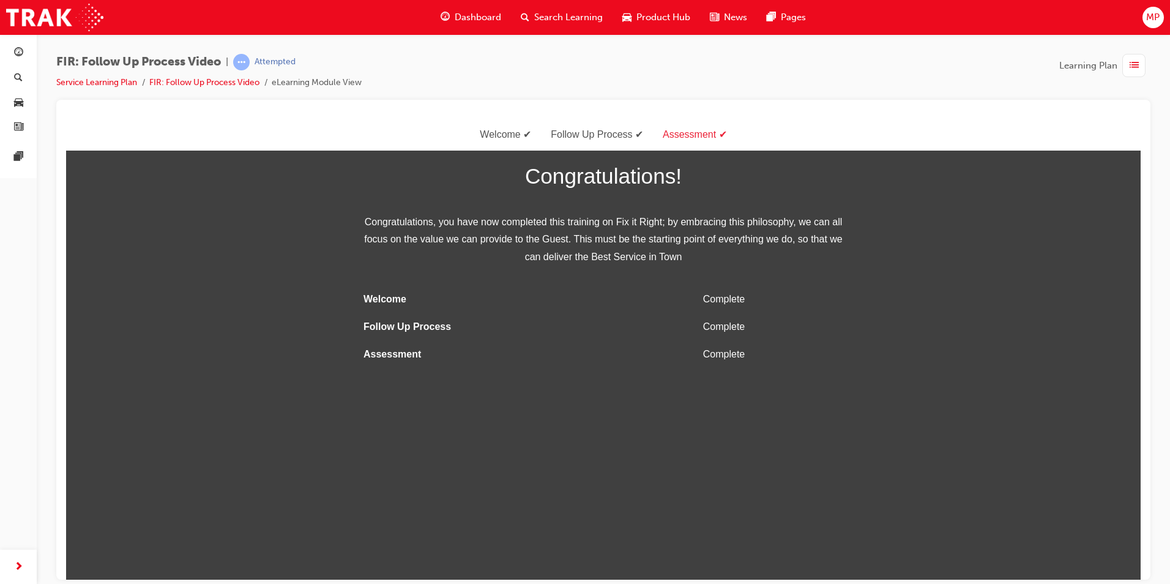
scroll to position [0, 0]
drag, startPoint x: 222, startPoint y: 86, endPoint x: 231, endPoint y: 92, distance: 10.2
click at [222, 86] on link "FIR: Follow Up Process Video" at bounding box center [204, 82] width 110 height 10
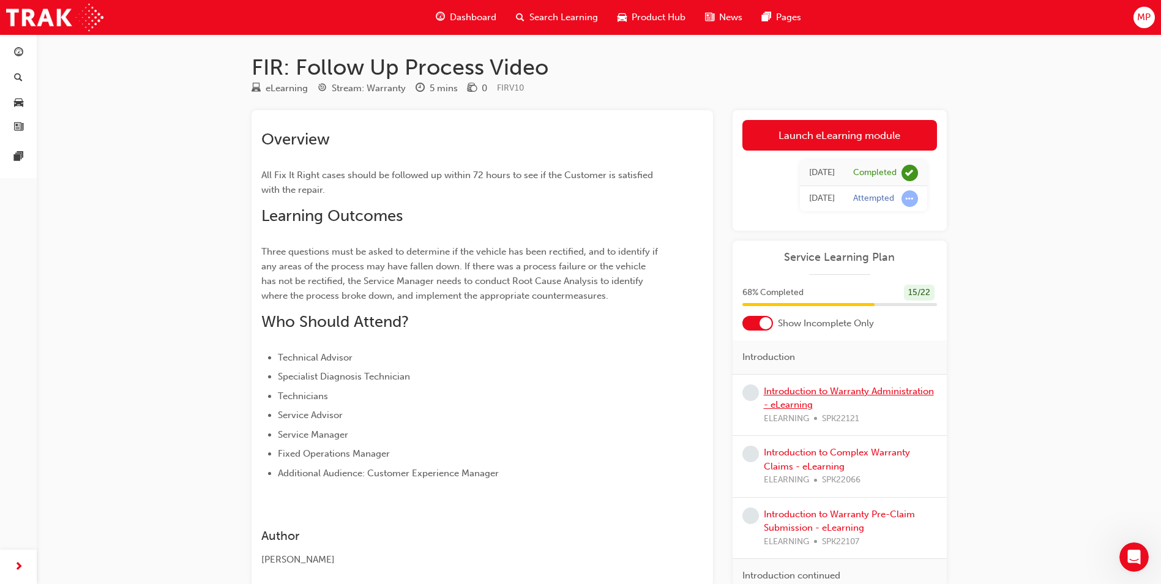
click at [767, 399] on link "Introduction to Warranty Administration - eLearning" at bounding box center [849, 397] width 170 height 25
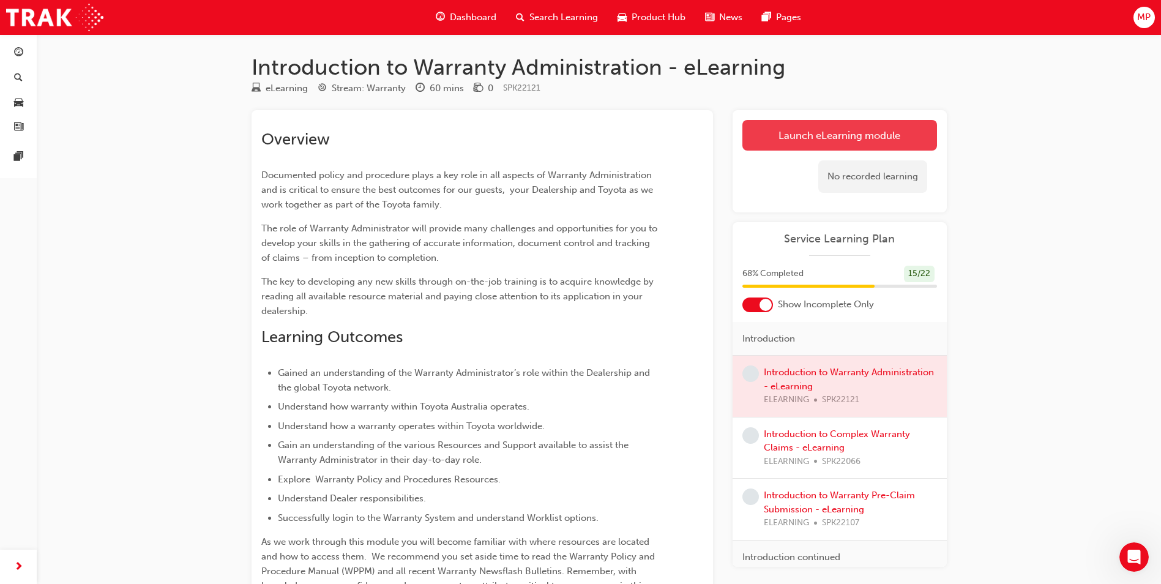
click at [767, 136] on link "Launch eLearning module" at bounding box center [839, 135] width 195 height 31
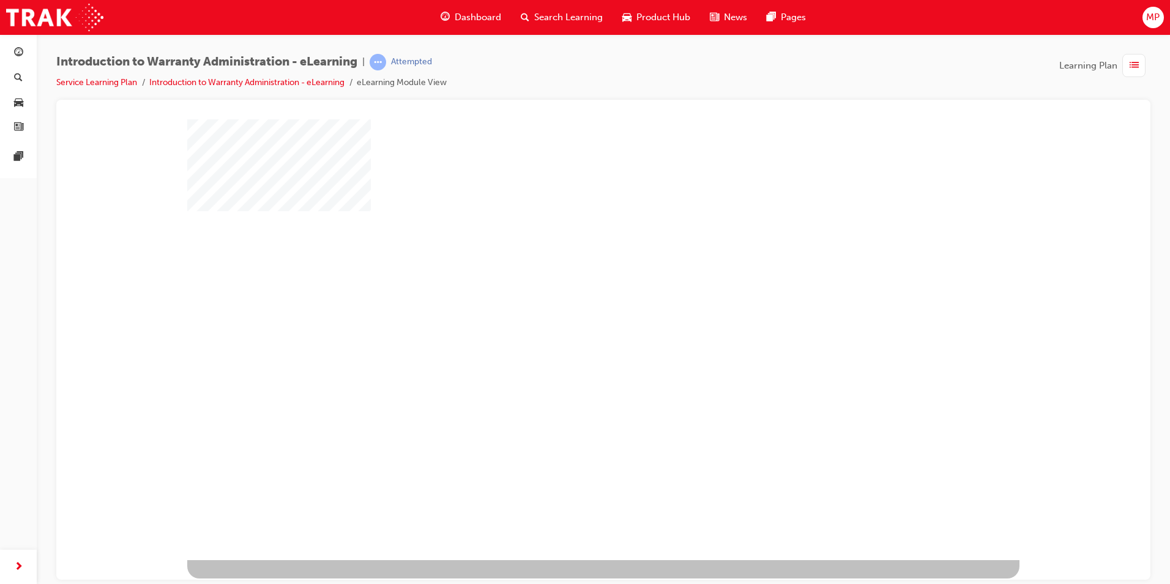
click at [568, 303] on div "play" at bounding box center [568, 303] width 0 height 0
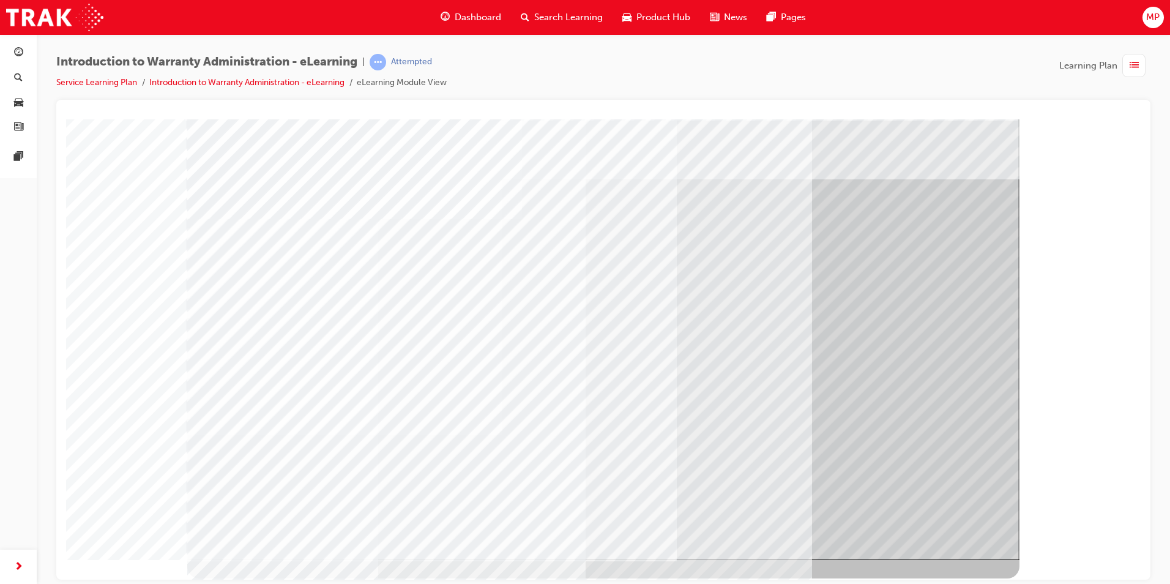
drag, startPoint x: 929, startPoint y: 529, endPoint x: 912, endPoint y: 521, distance: 18.3
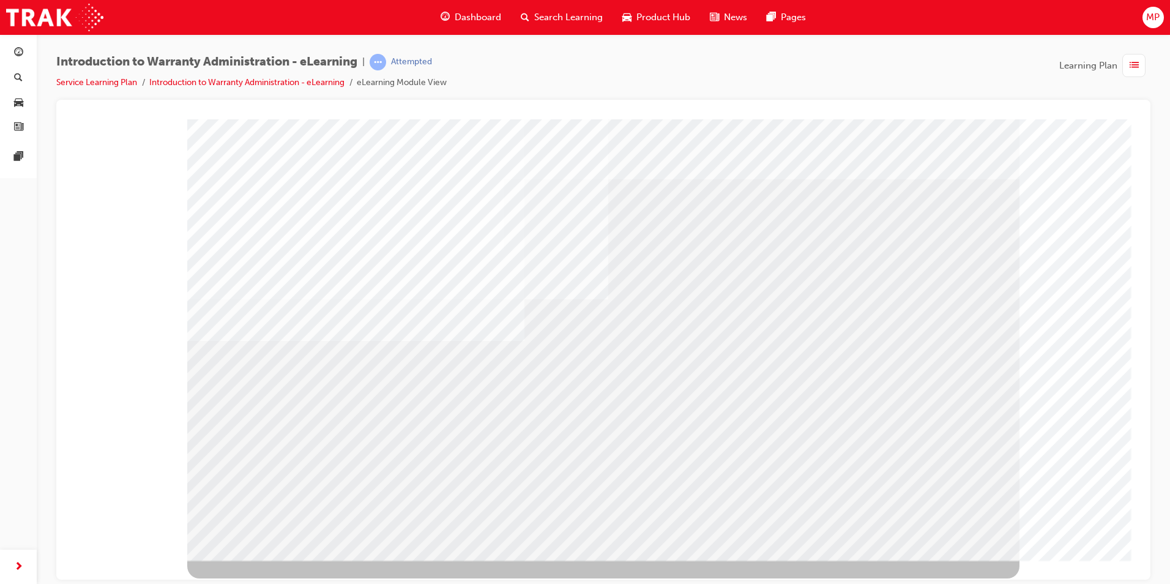
drag, startPoint x: 479, startPoint y: 362, endPoint x: 472, endPoint y: 363, distance: 7.4
